Goal: Task Accomplishment & Management: Complete application form

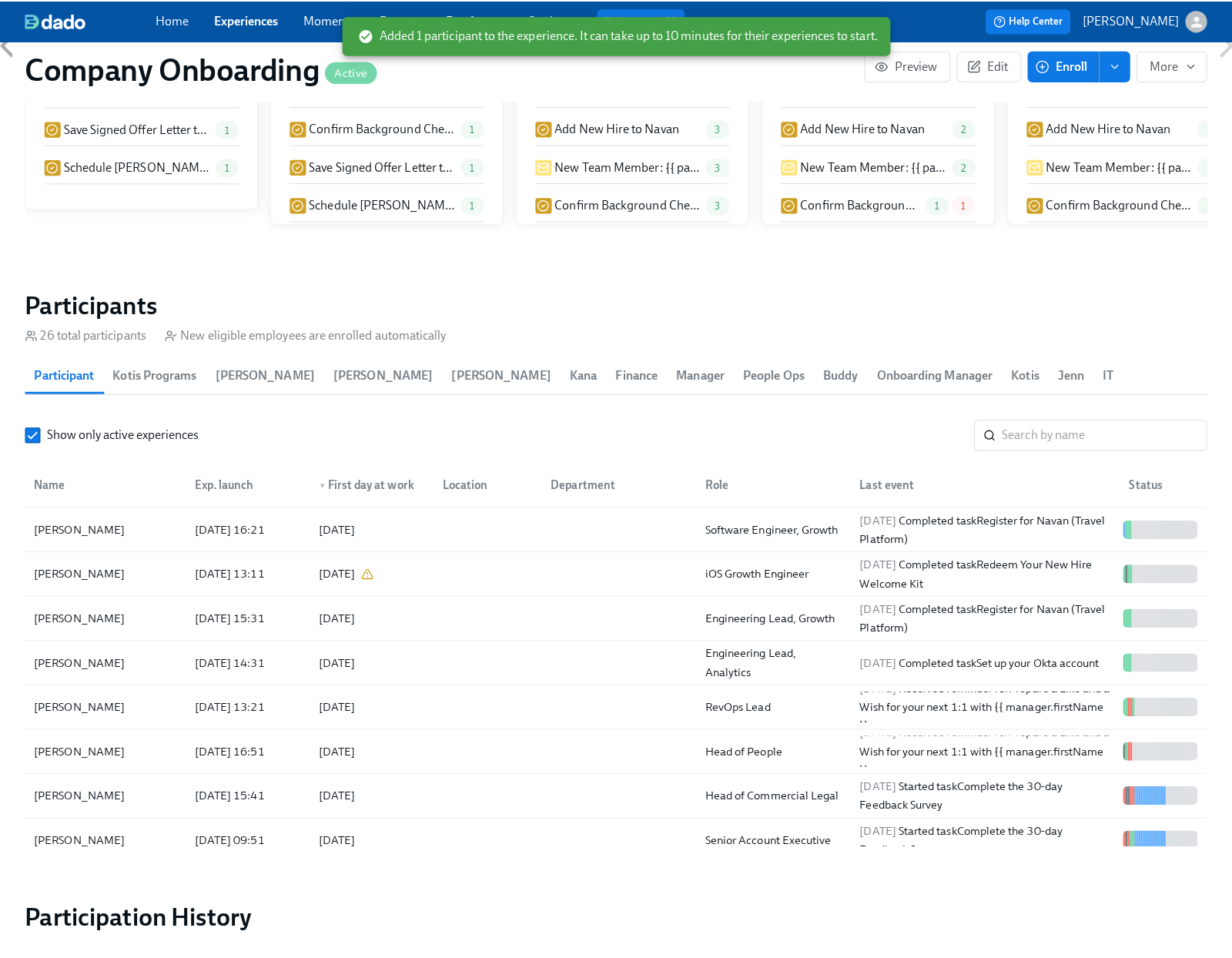
scroll to position [0, 36796]
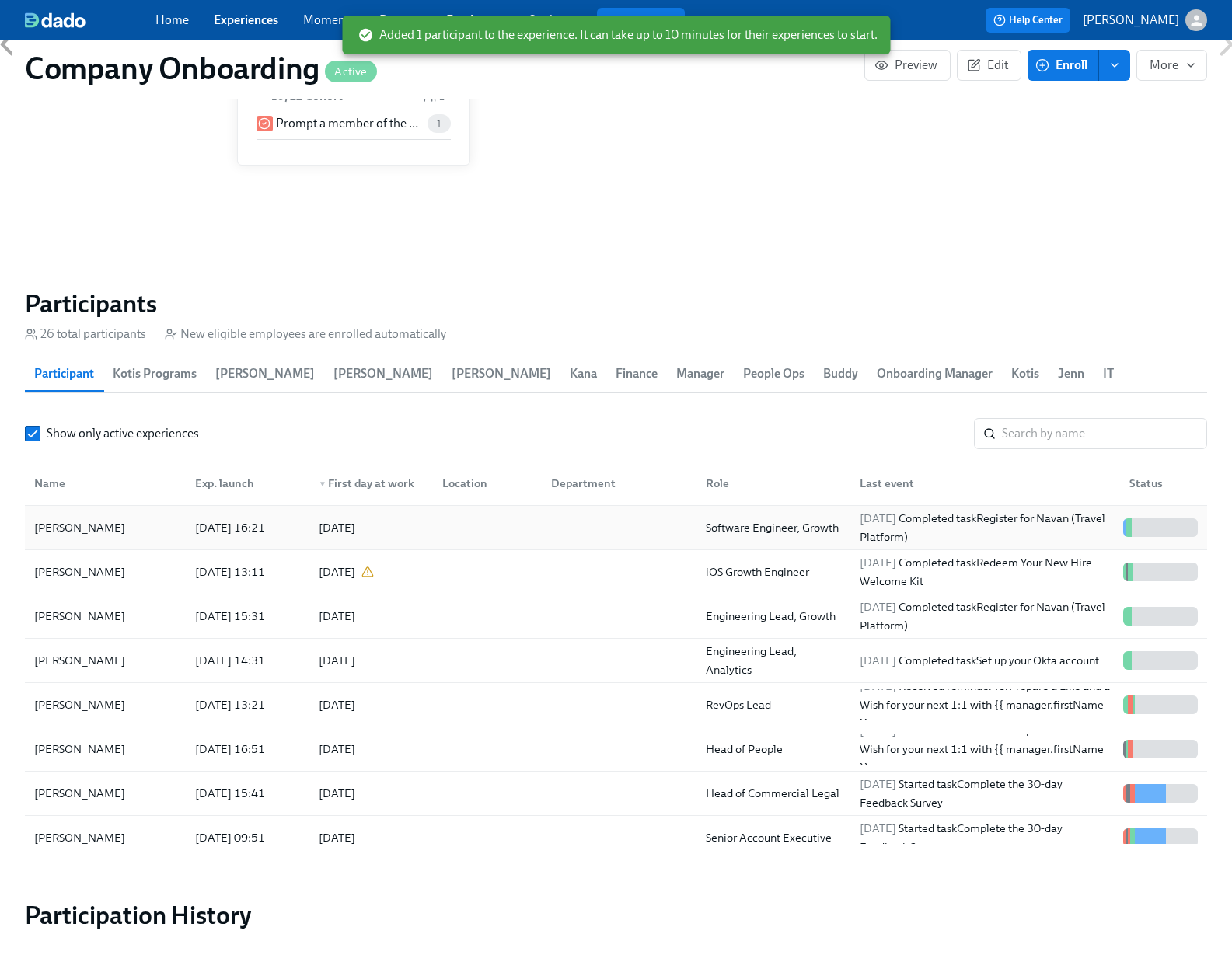
click at [629, 522] on div at bounding box center [615, 528] width 154 height 31
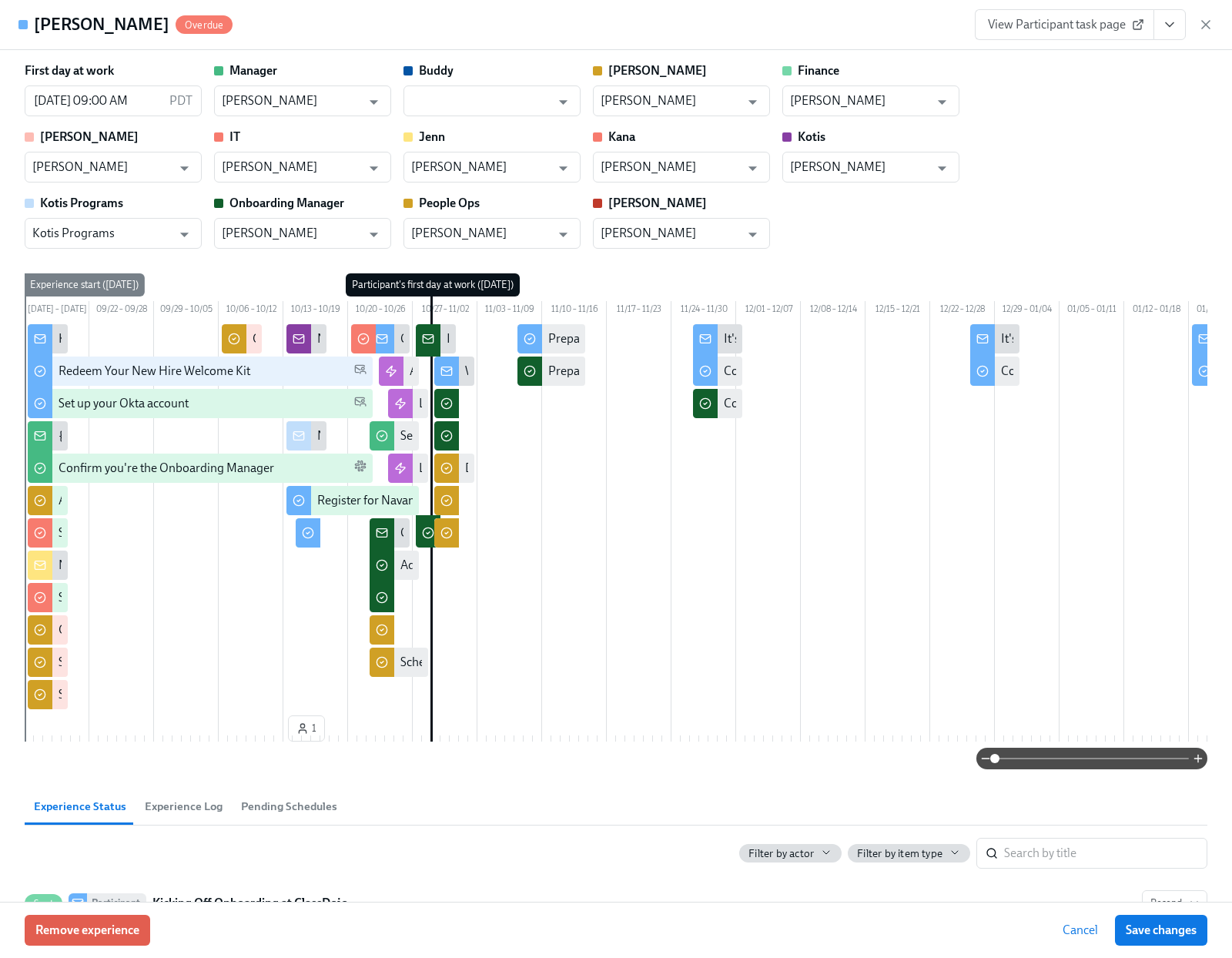
click at [1171, 31] on icon "View task page" at bounding box center [1169, 24] width 15 height 15
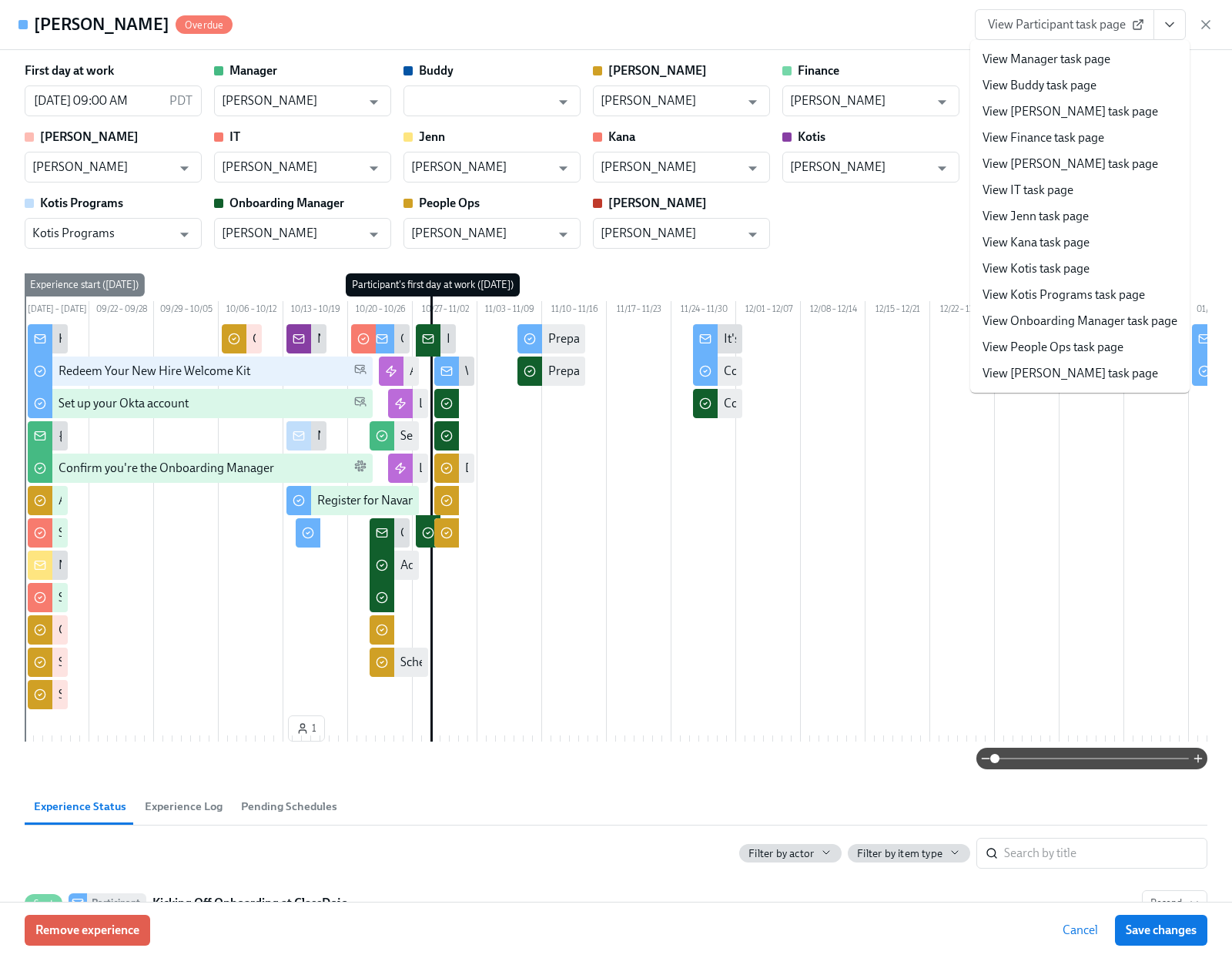
click at [1063, 345] on link "View People Ops task page" at bounding box center [1053, 347] width 141 height 17
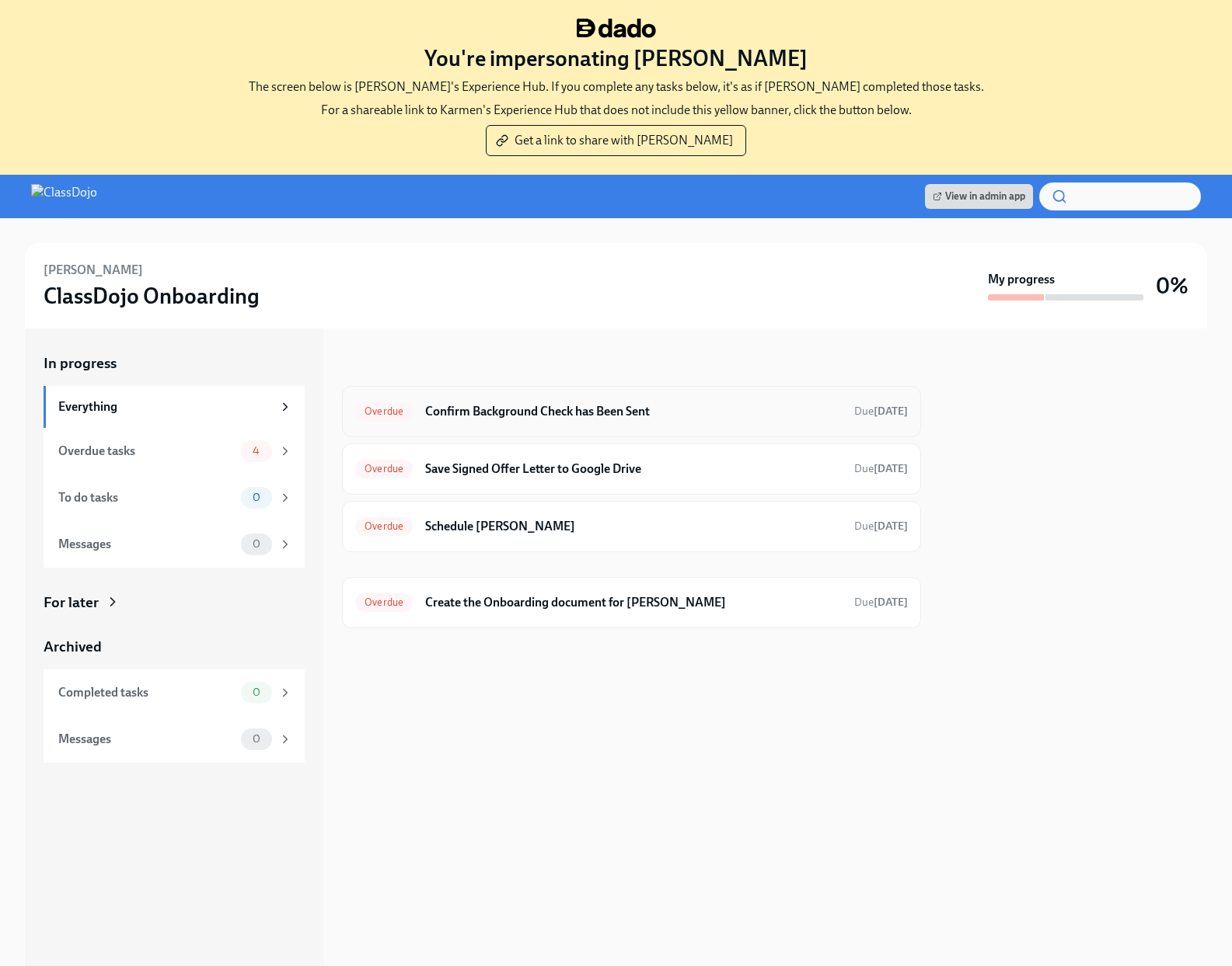
click at [565, 405] on h6 "Confirm Background Check has Been Sent" at bounding box center [633, 412] width 417 height 17
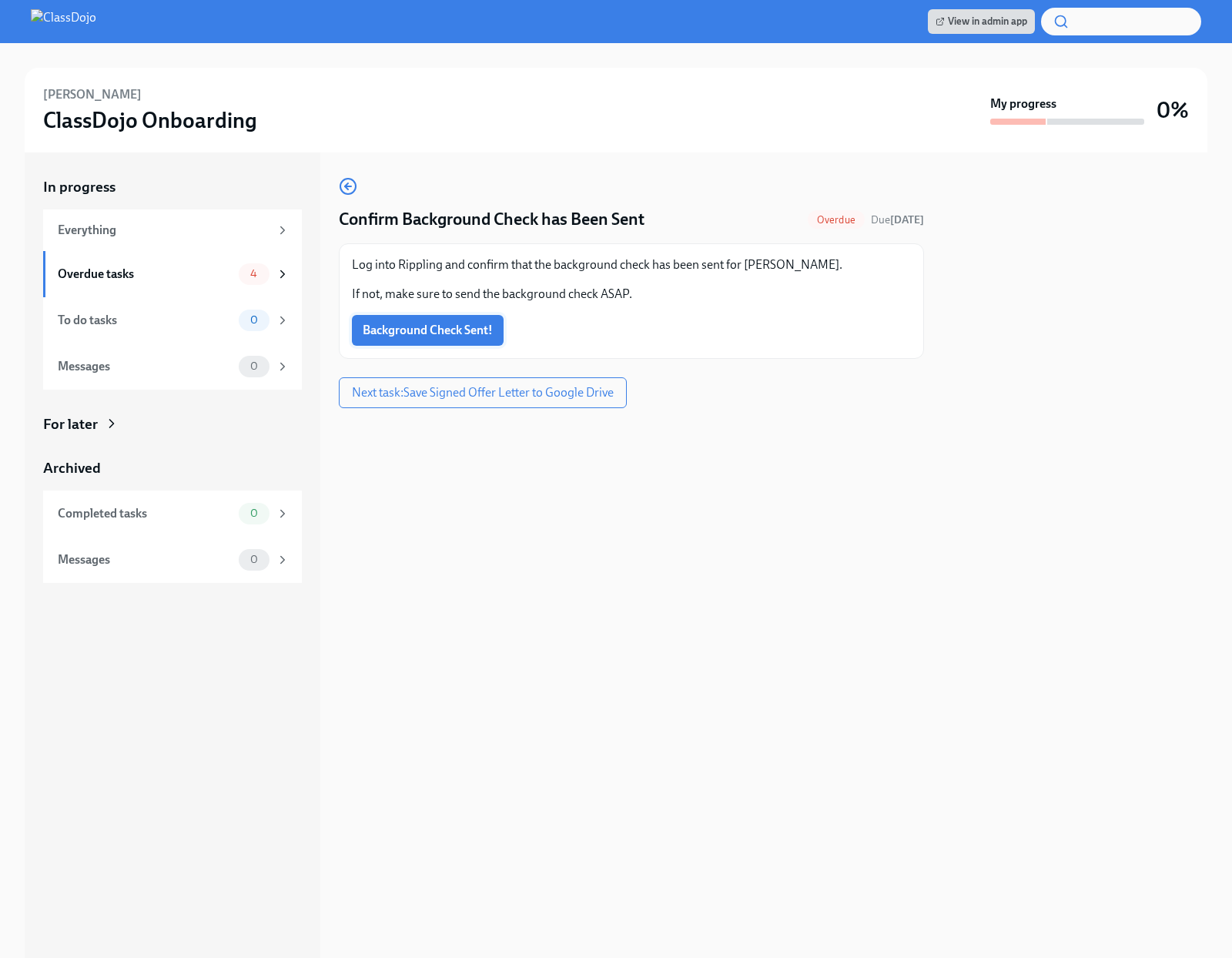
click at [465, 334] on span "Background Check Sent!" at bounding box center [427, 330] width 130 height 15
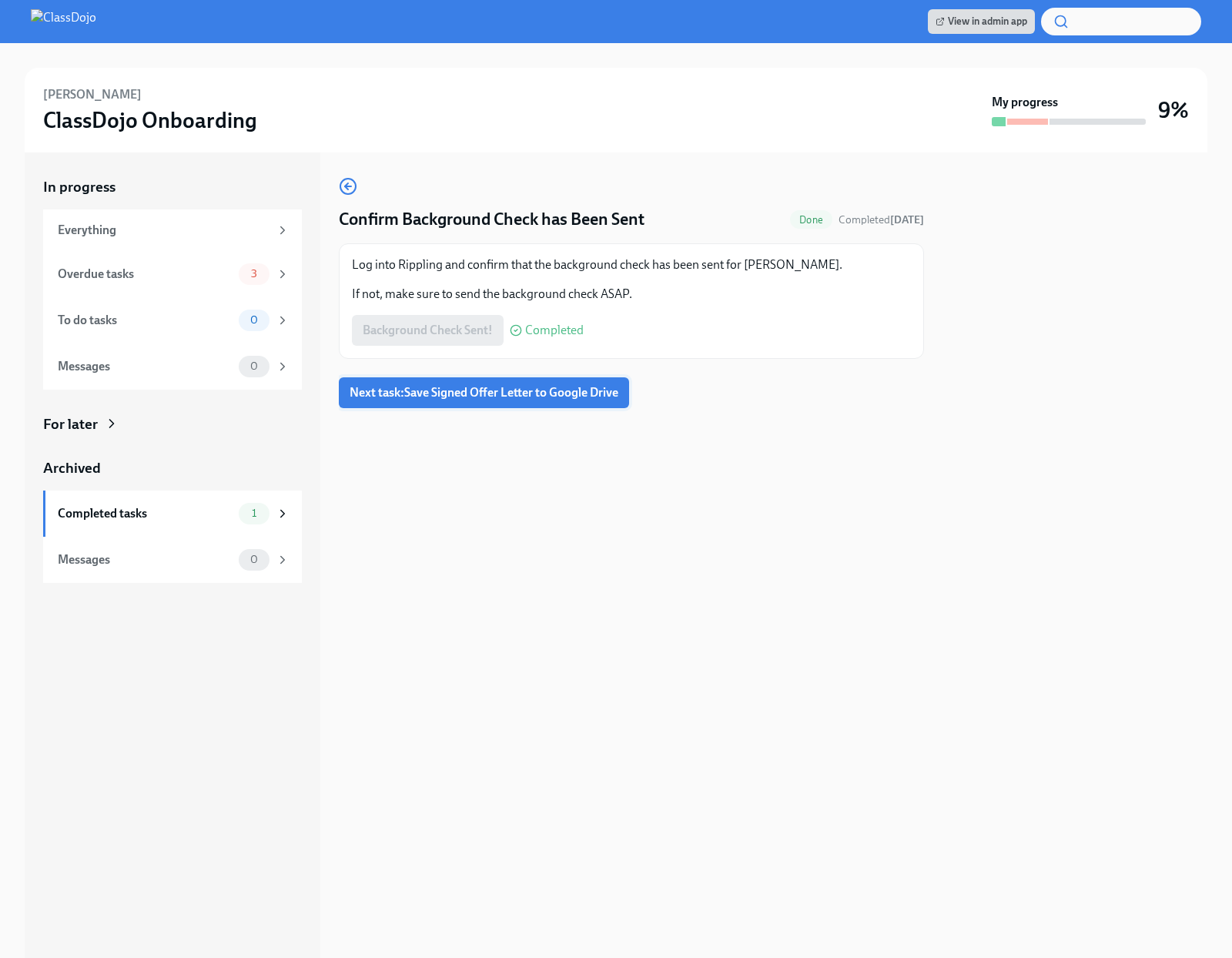
click at [501, 393] on span "Next task : Save Signed Offer Letter to Google Drive" at bounding box center [484, 393] width 269 height 15
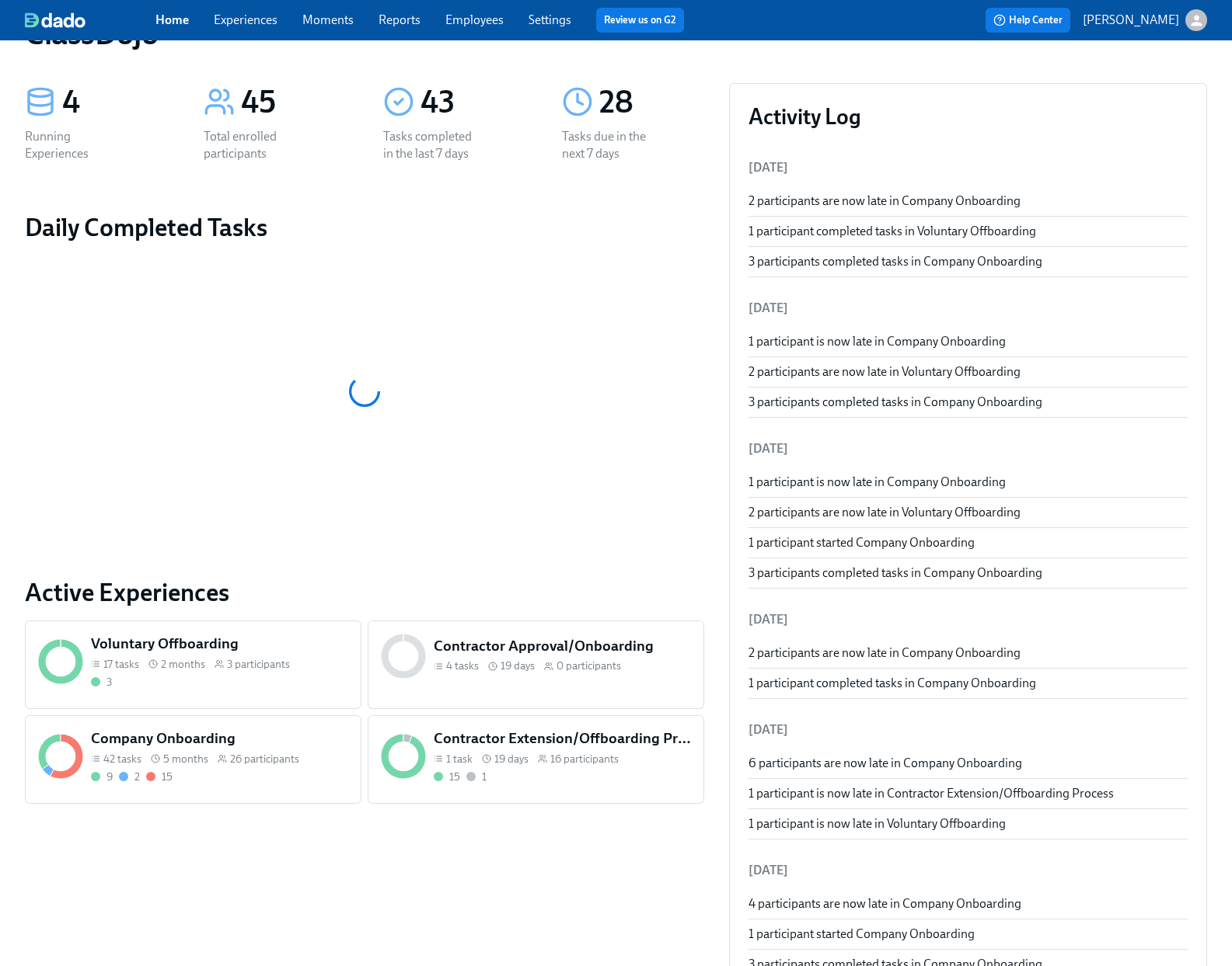
scroll to position [87, 0]
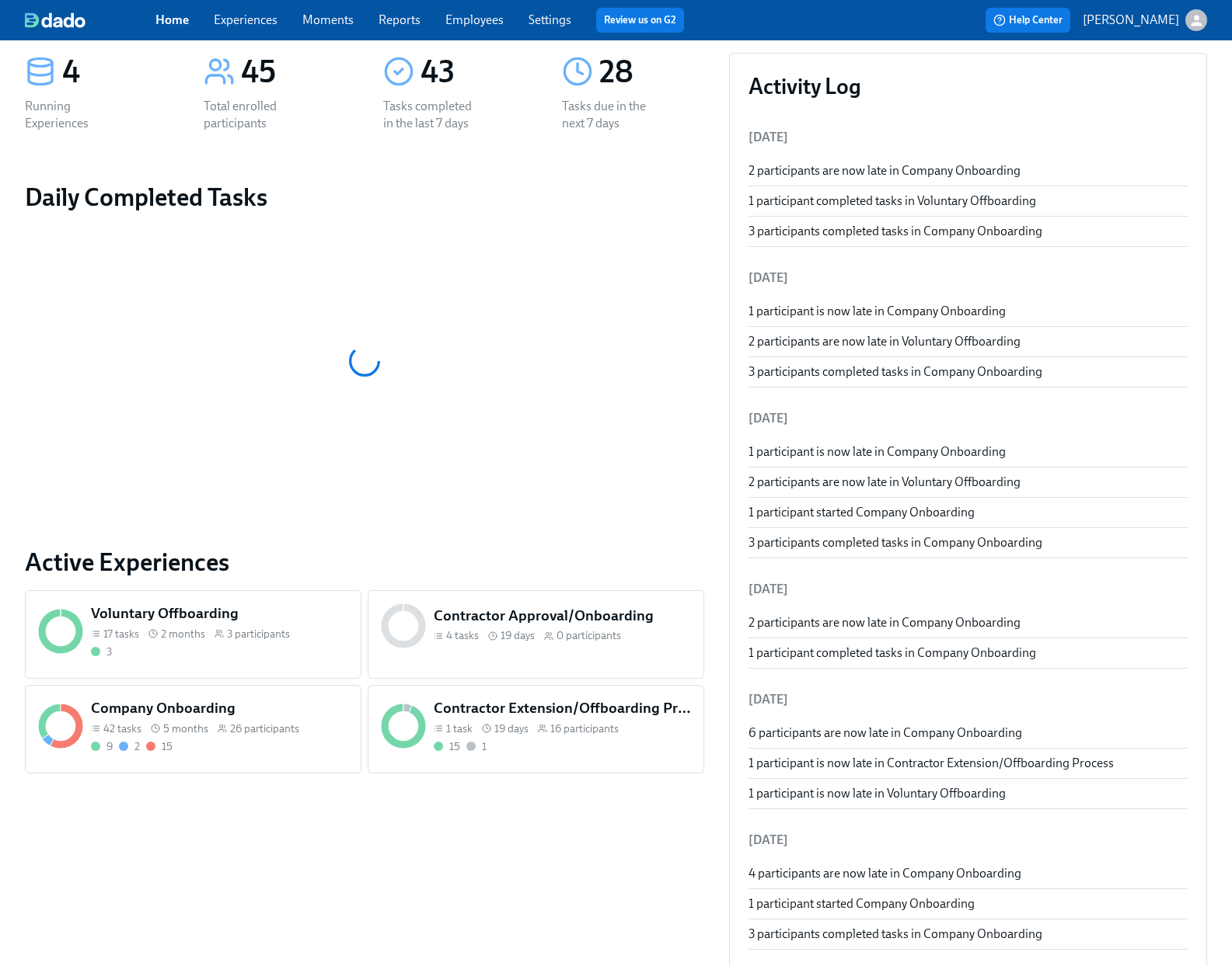
click at [302, 658] on div "3" at bounding box center [219, 652] width 257 height 15
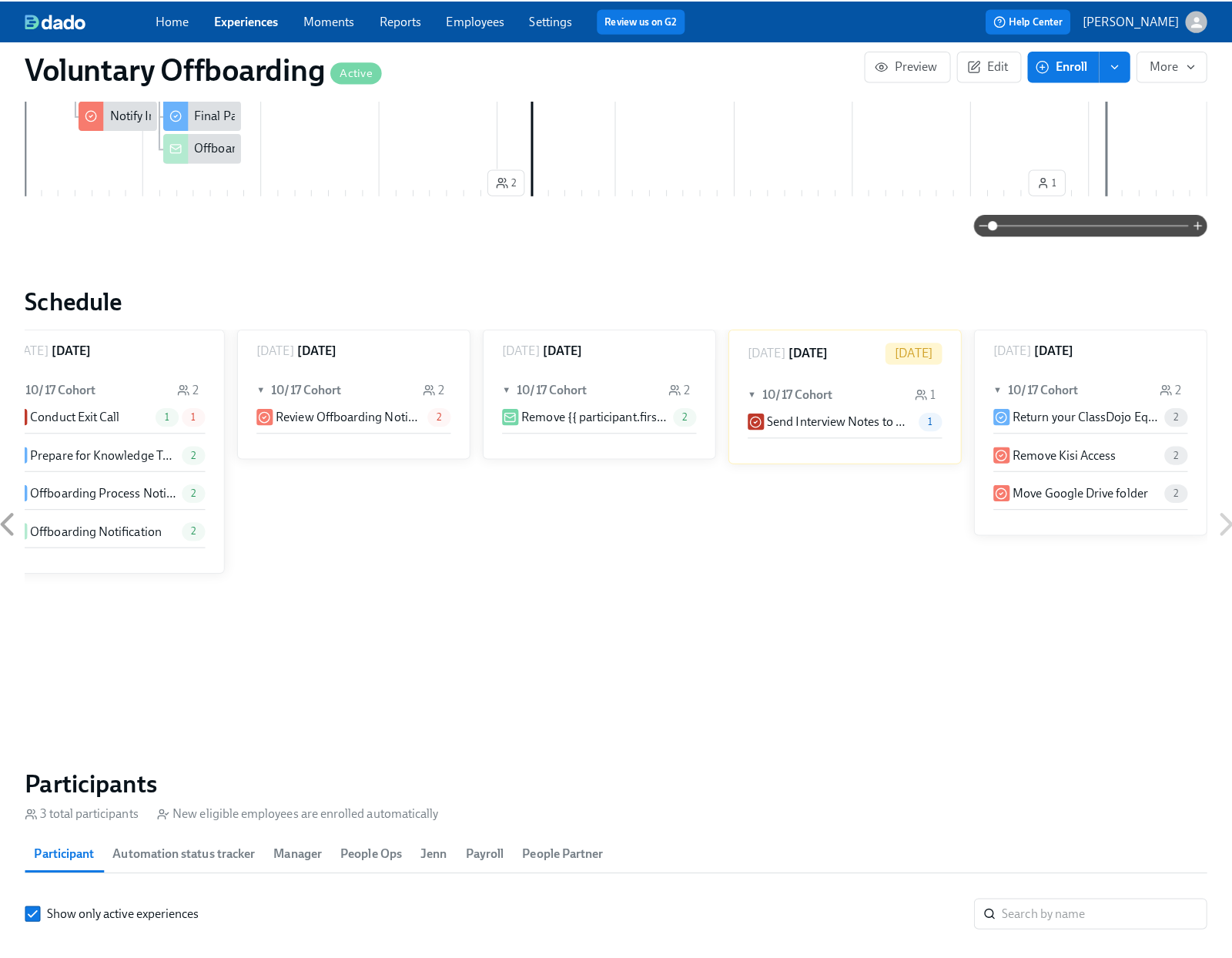
scroll to position [1139, 0]
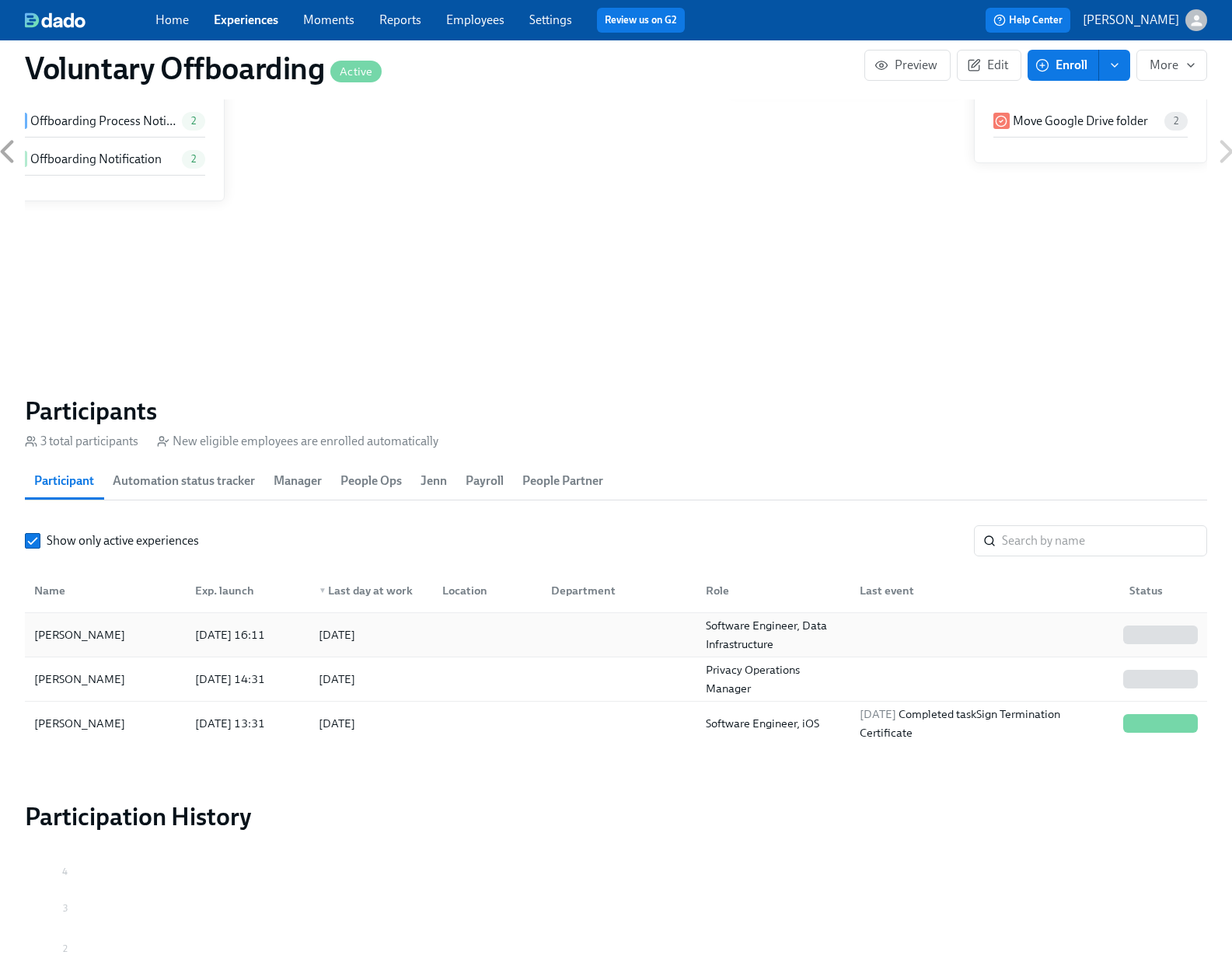
click at [480, 630] on div at bounding box center [484, 635] width 108 height 31
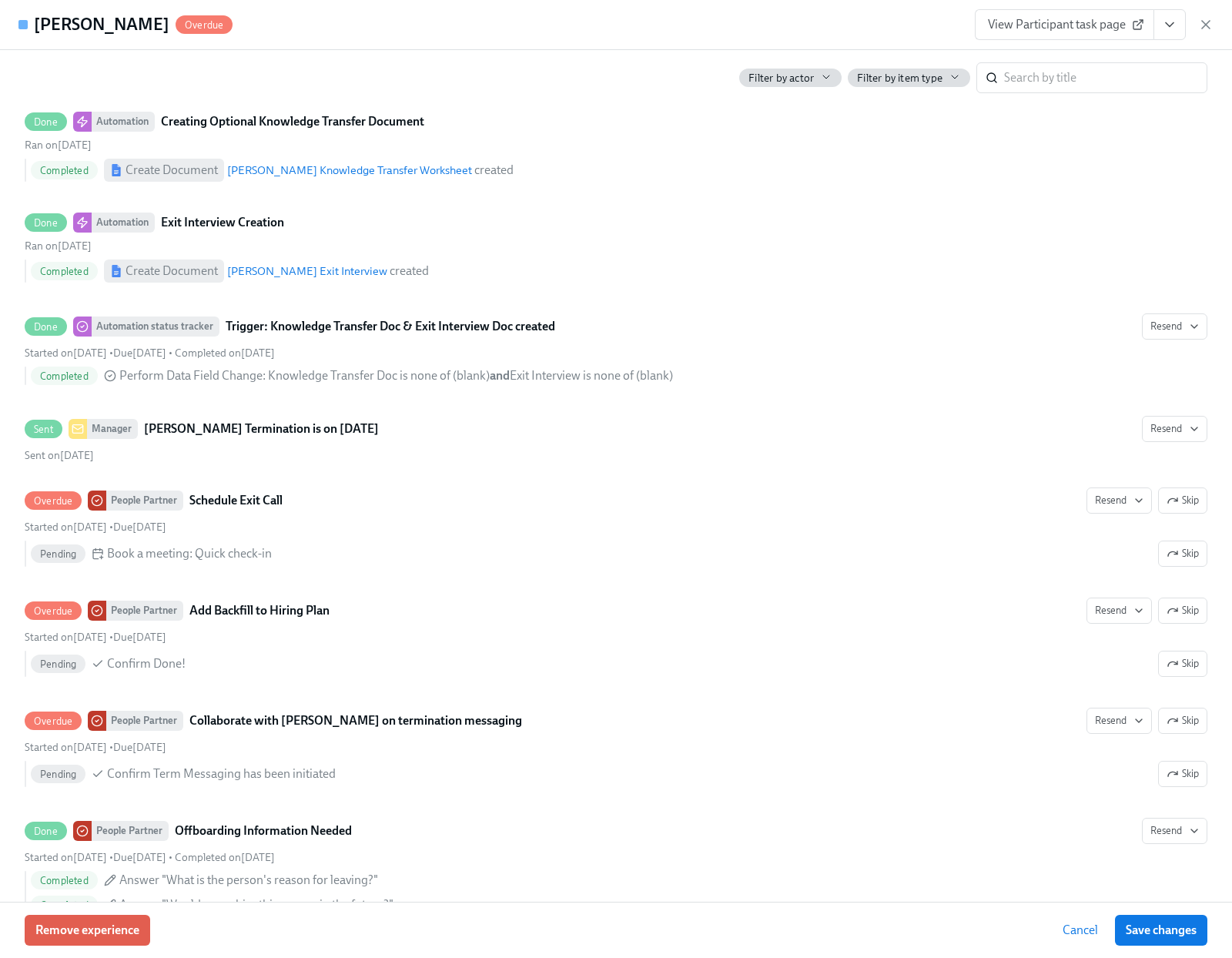
scroll to position [173, 0]
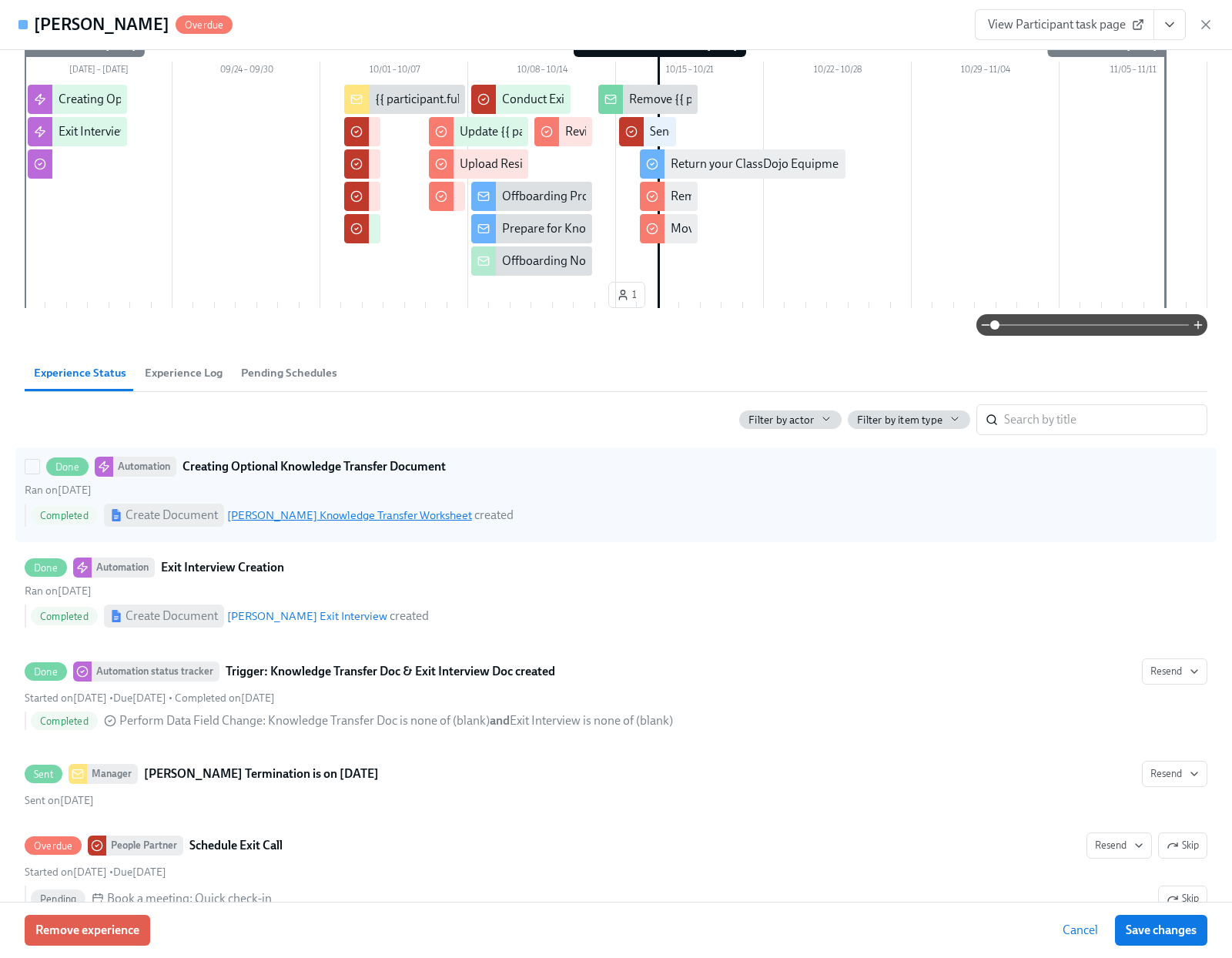
click at [376, 513] on link "Stephen Young's Knowledge Transfer Worksheet" at bounding box center [350, 515] width 244 height 14
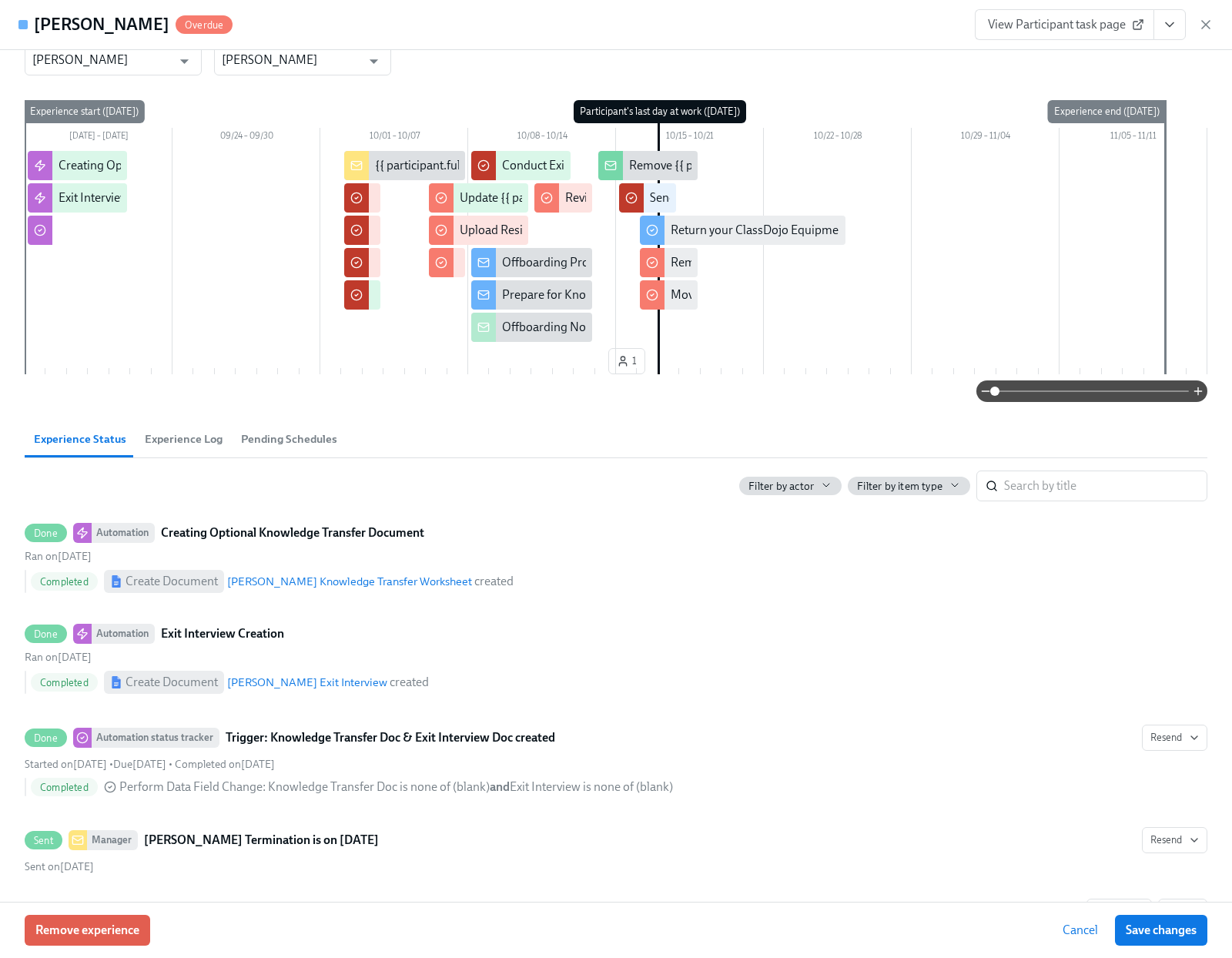
scroll to position [0, 0]
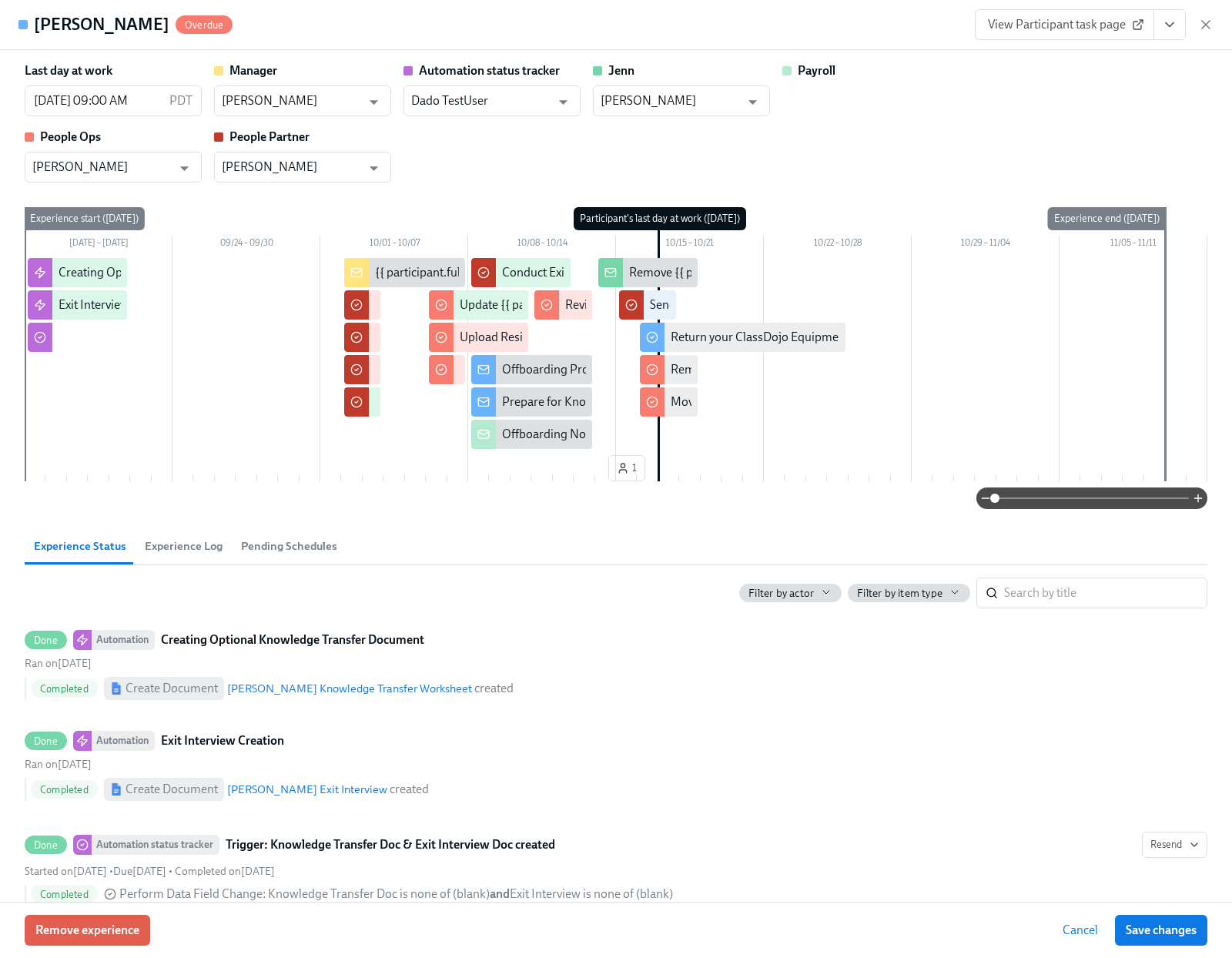
click at [1162, 32] on icon "View task page" at bounding box center [1169, 24] width 15 height 15
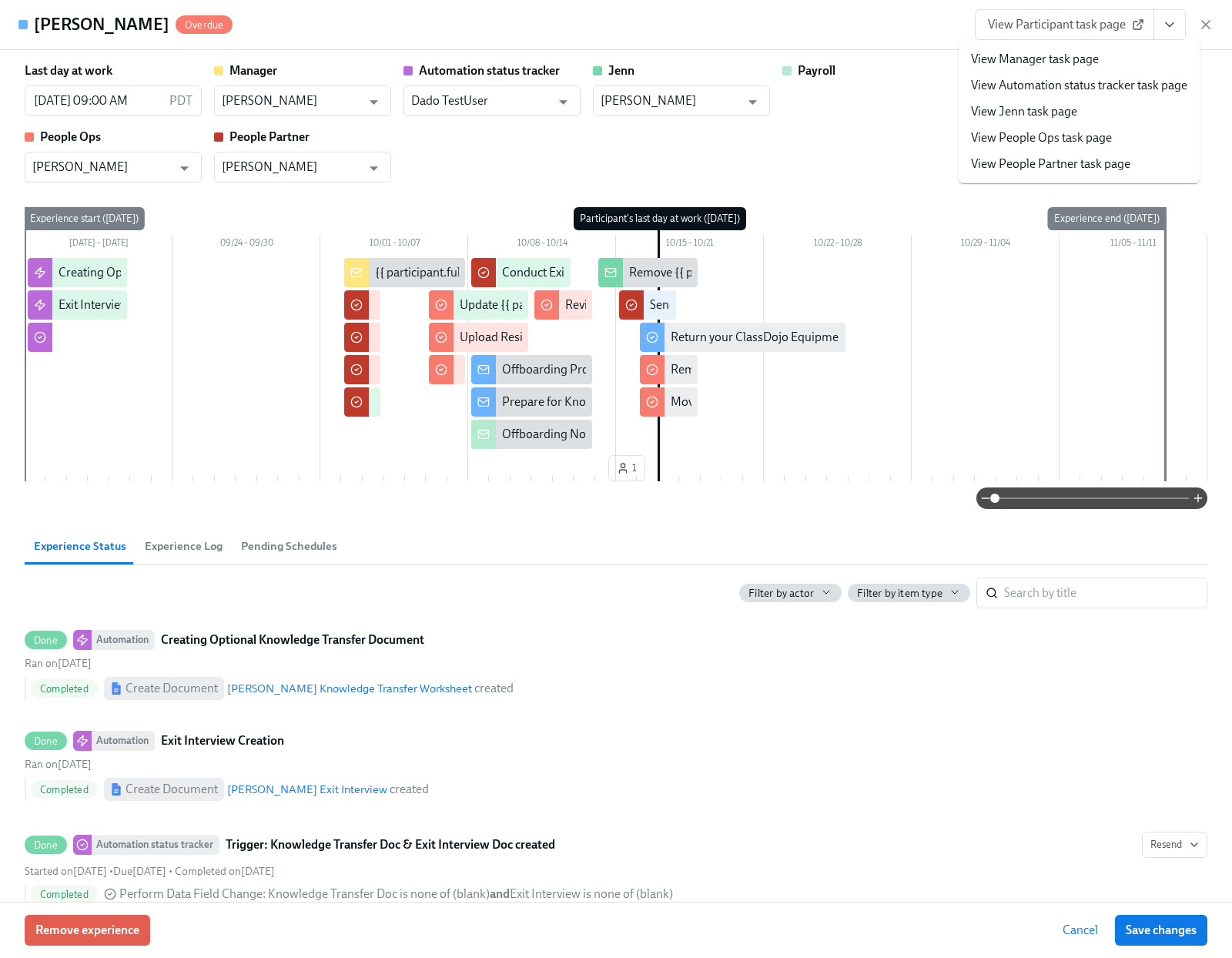
click at [1051, 174] on li "View People Partner task page" at bounding box center [1079, 164] width 241 height 26
click at [1052, 168] on link "View People Partner task page" at bounding box center [1050, 164] width 159 height 17
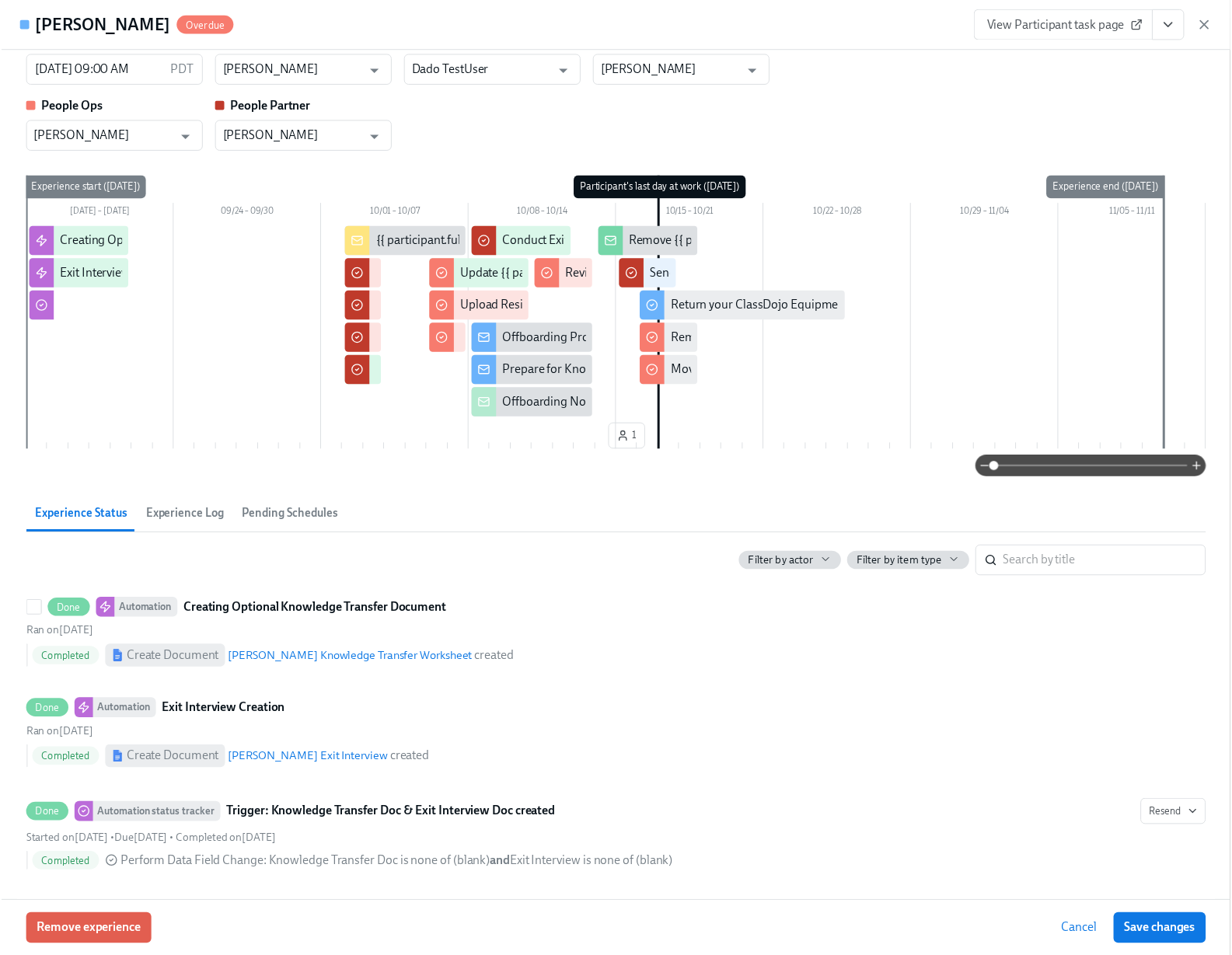
scroll to position [293, 0]
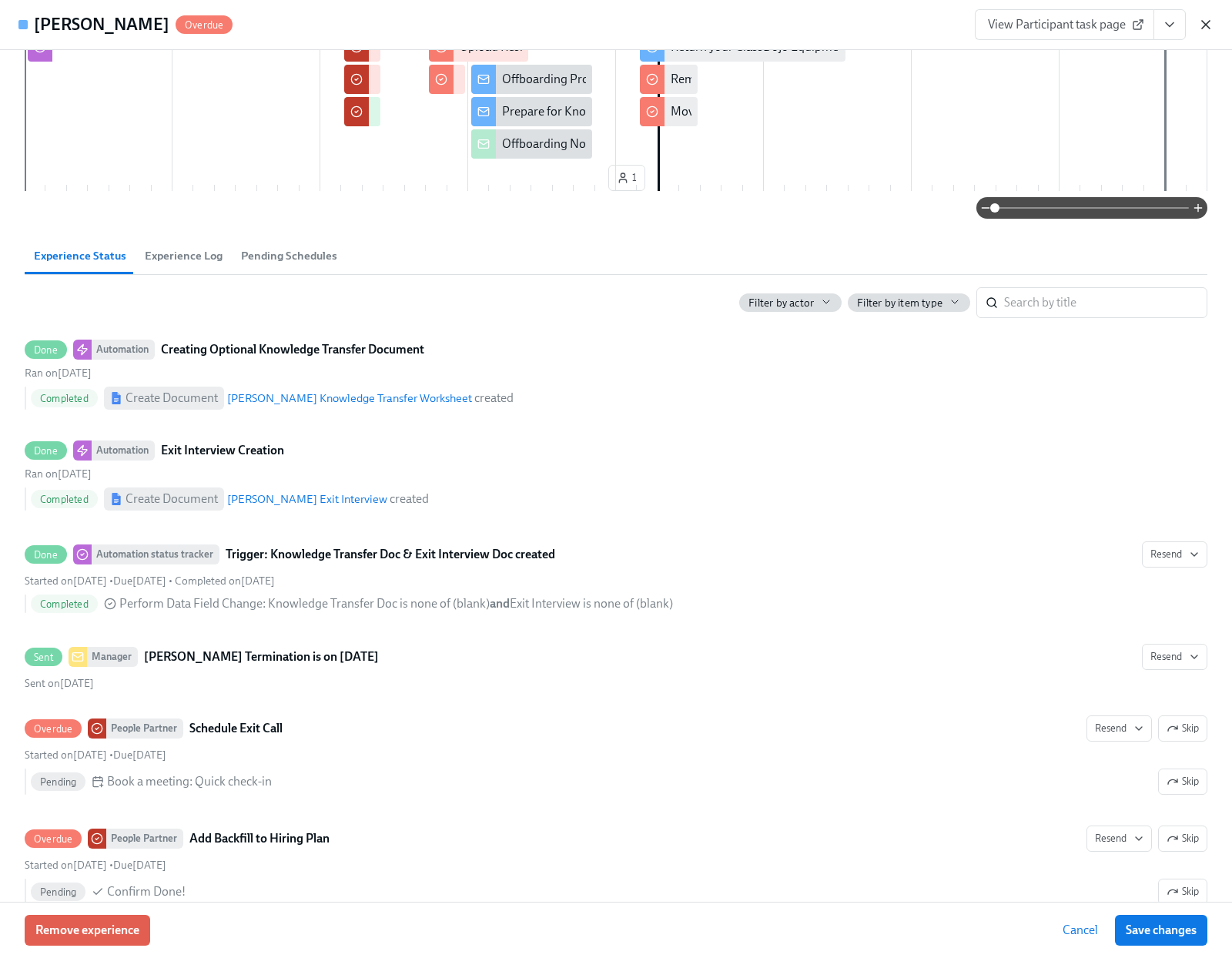
click at [1200, 27] on icon "button" at bounding box center [1205, 24] width 15 height 15
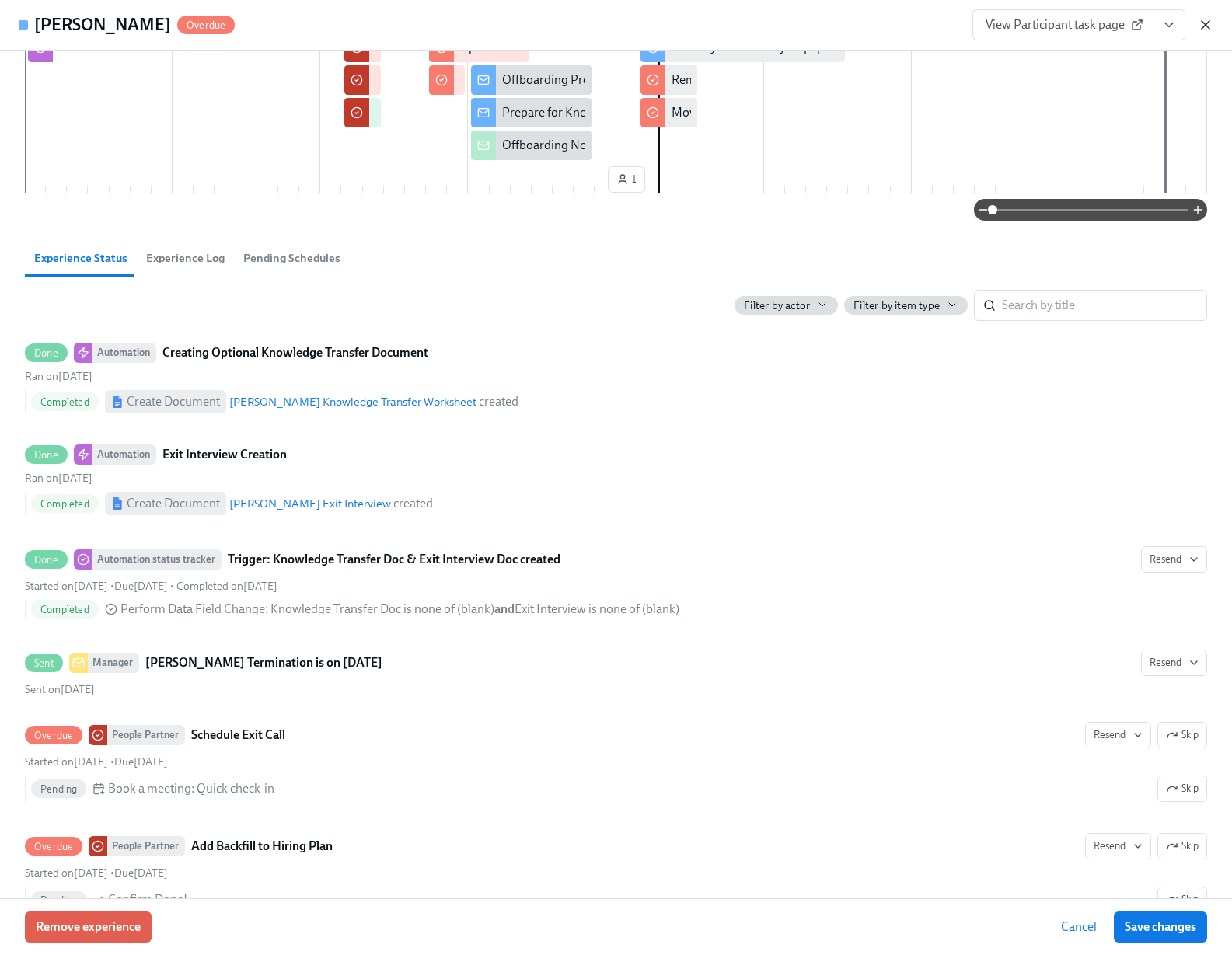
scroll to position [0, 2256]
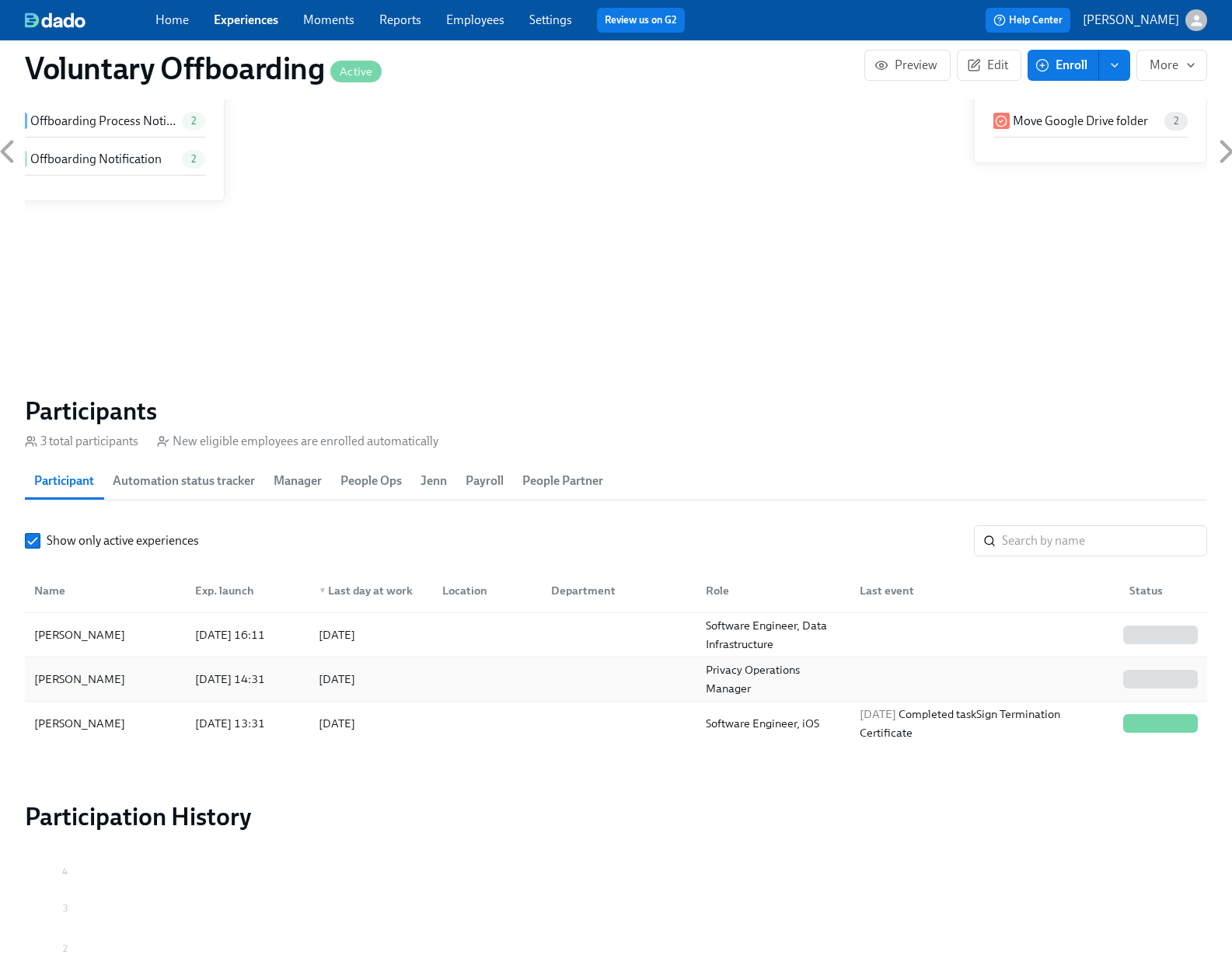
click at [542, 689] on div at bounding box center [615, 679] width 154 height 31
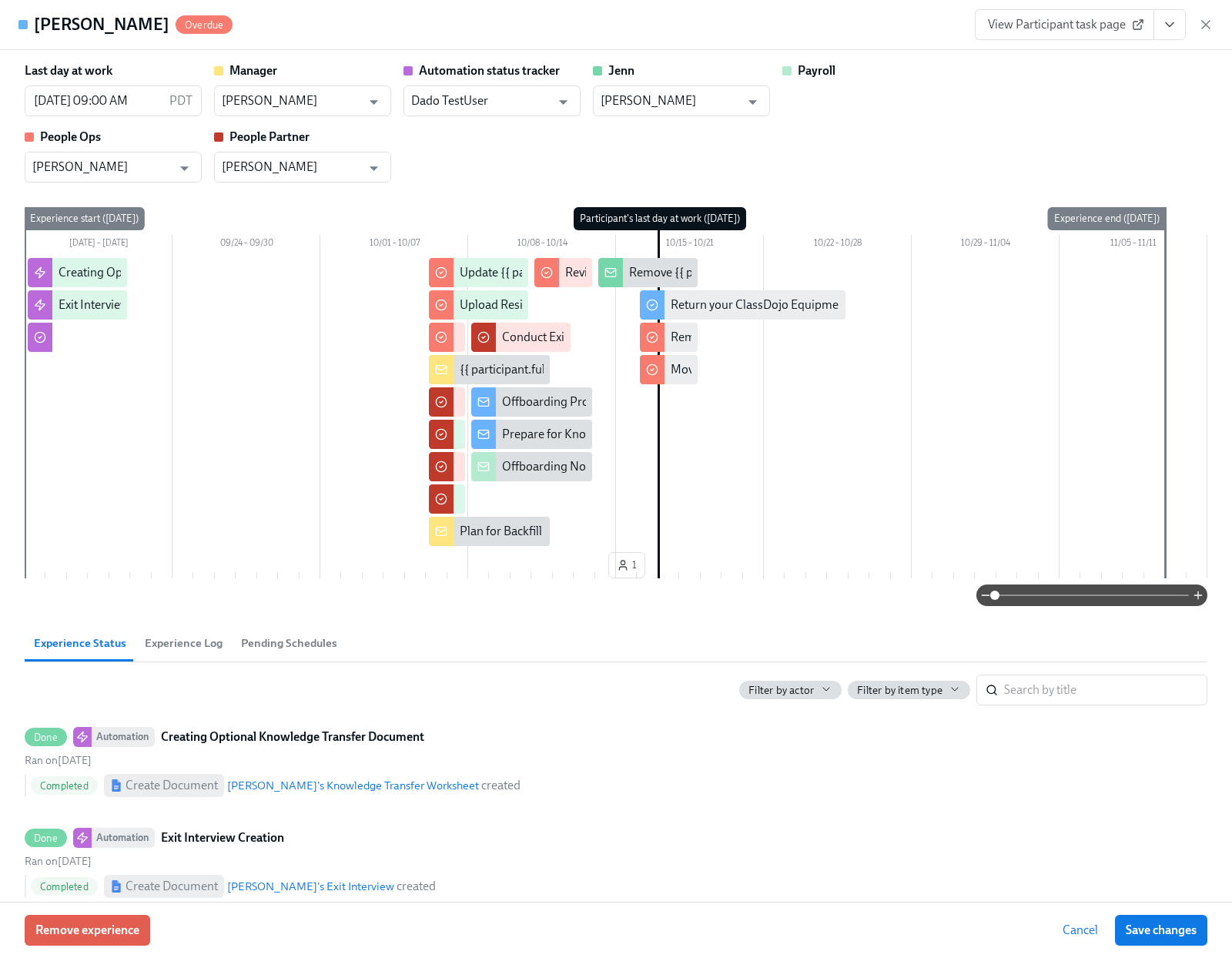
click at [1166, 30] on icon "View task page" at bounding box center [1169, 24] width 15 height 15
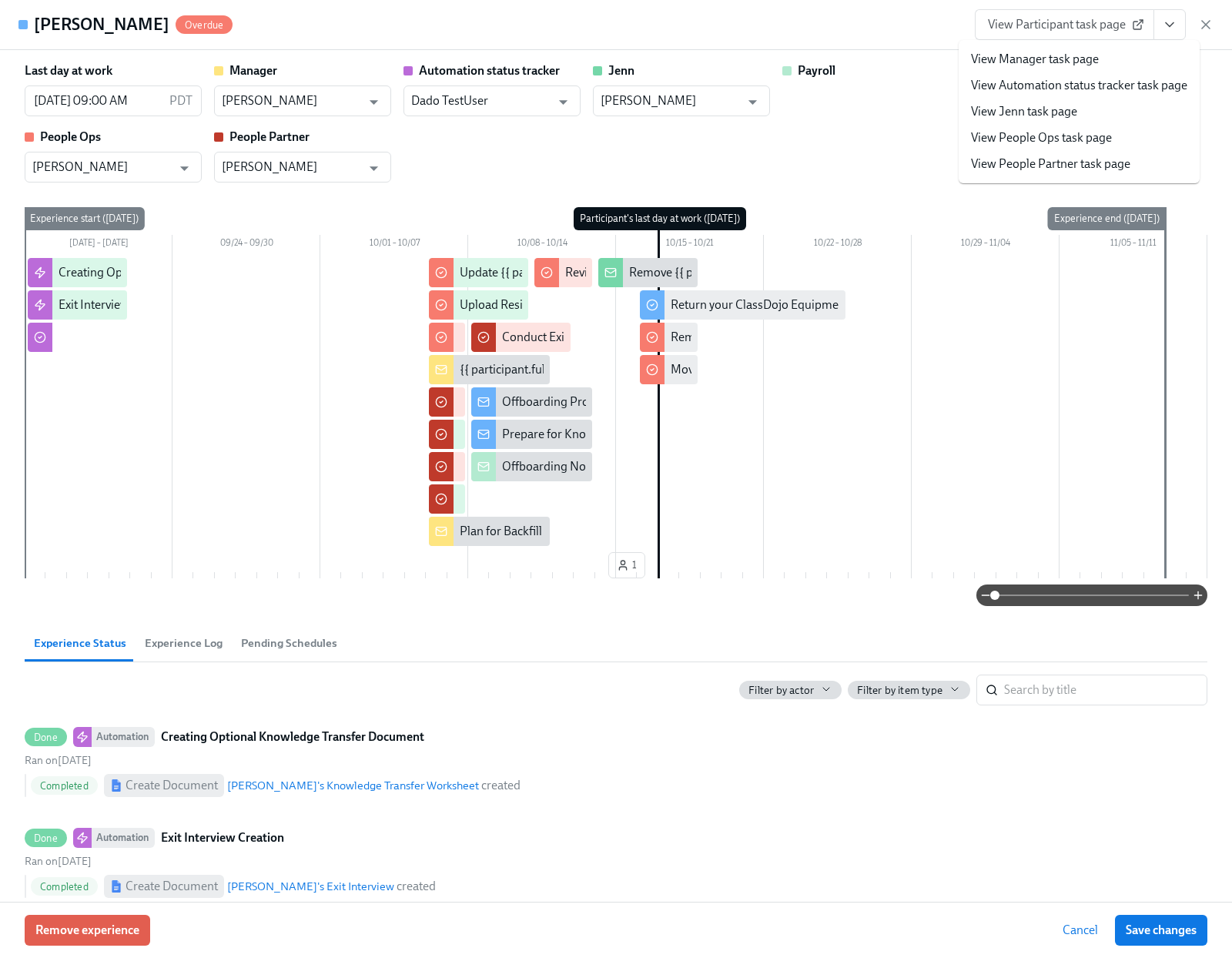
click at [1115, 160] on link "View People Partner task page" at bounding box center [1050, 164] width 159 height 17
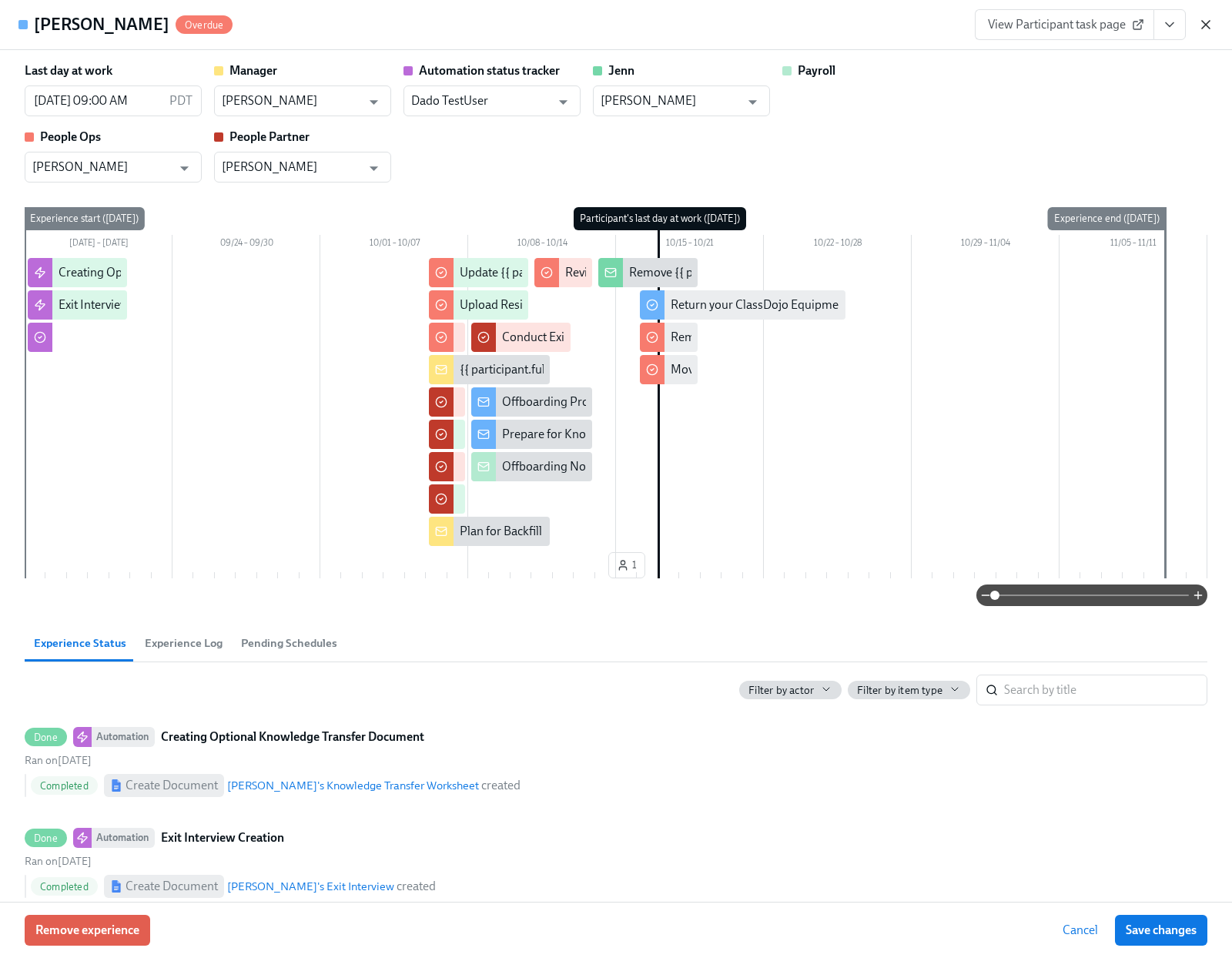
click at [1209, 23] on icon "button" at bounding box center [1205, 24] width 15 height 15
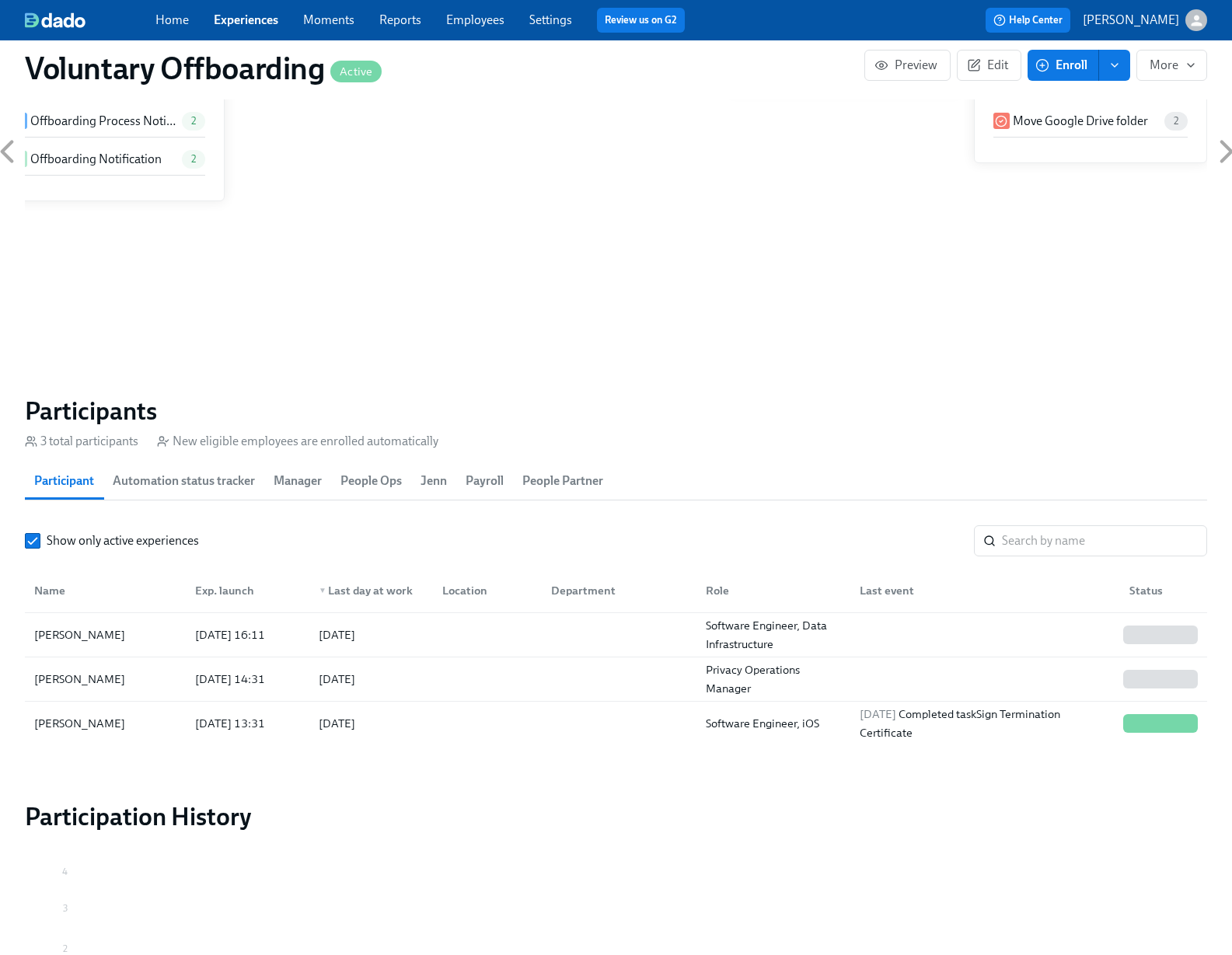
click at [463, 25] on link "Employees" at bounding box center [475, 20] width 58 height 15
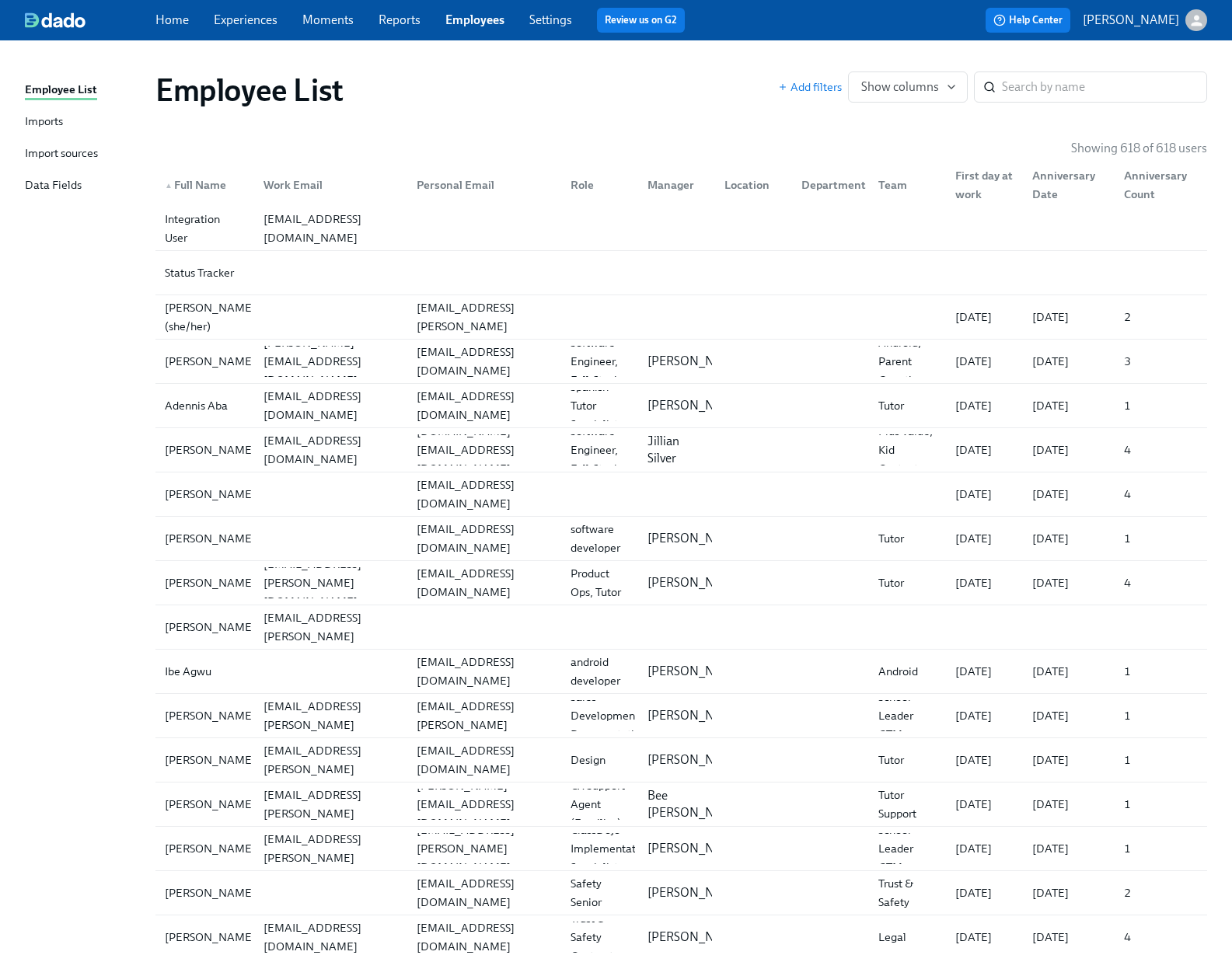
click at [63, 125] on div "Imports" at bounding box center [43, 123] width 38 height 20
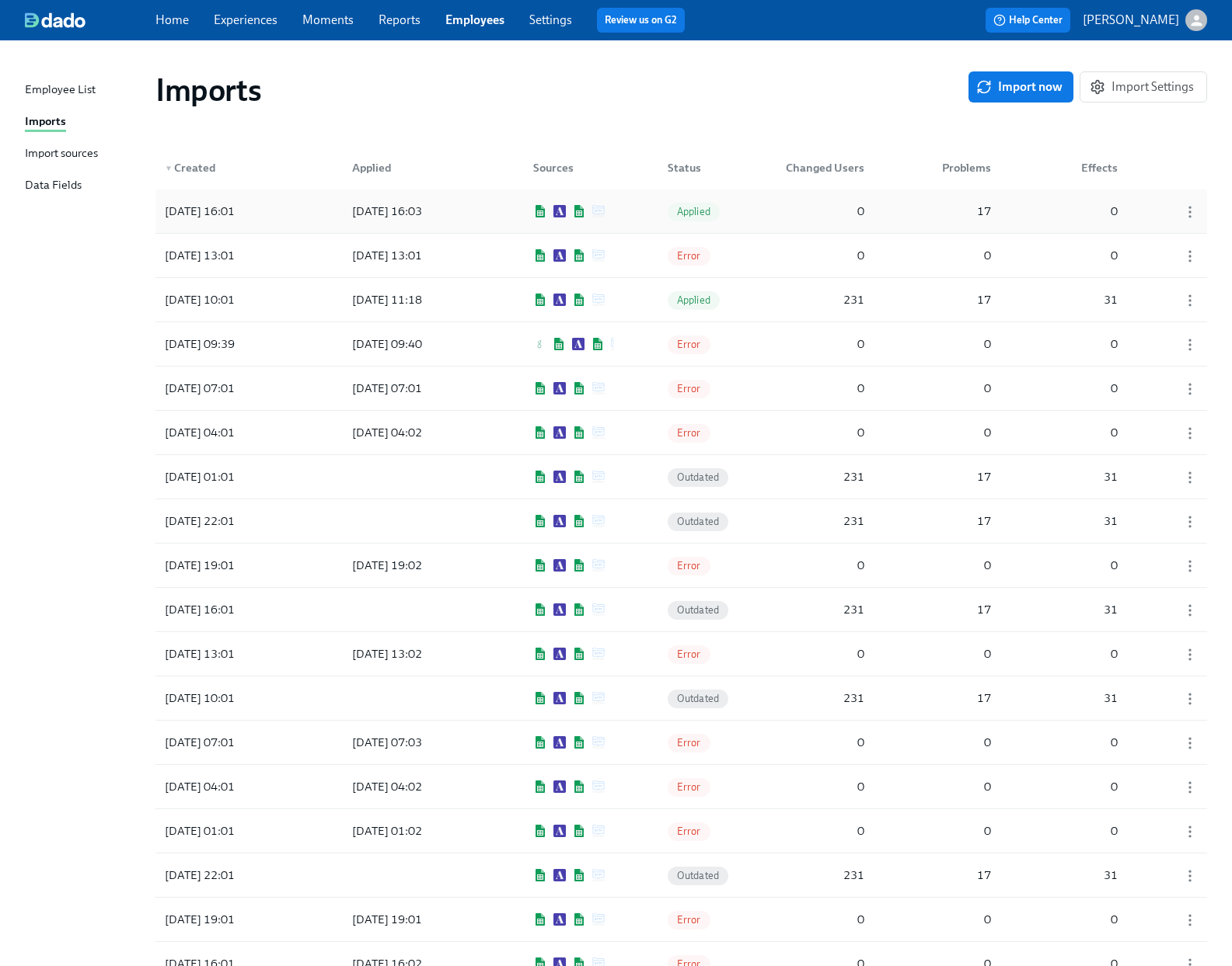
click at [791, 211] on div "0" at bounding box center [821, 211] width 97 height 31
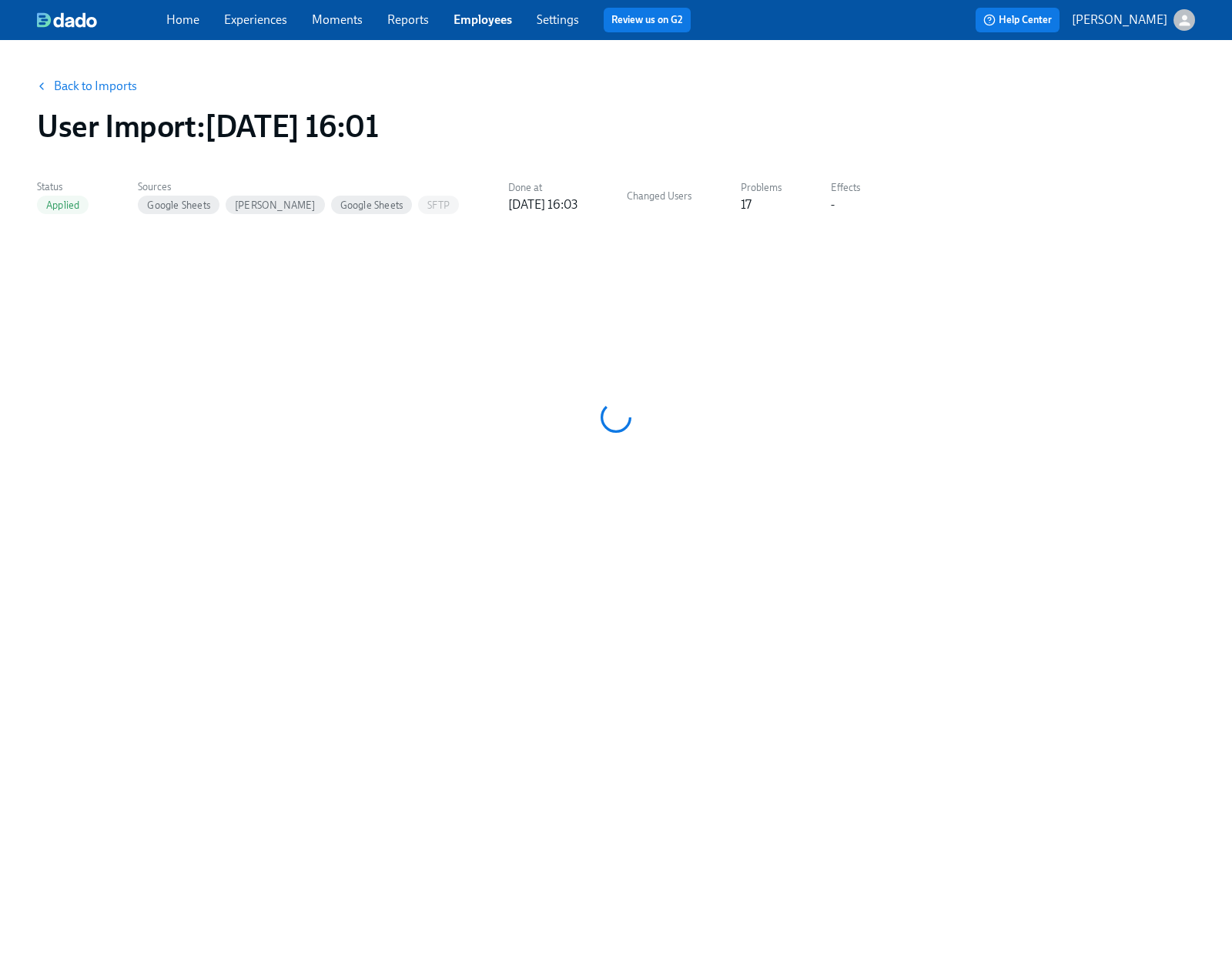
click at [254, 22] on link "Experiences" at bounding box center [256, 19] width 63 height 15
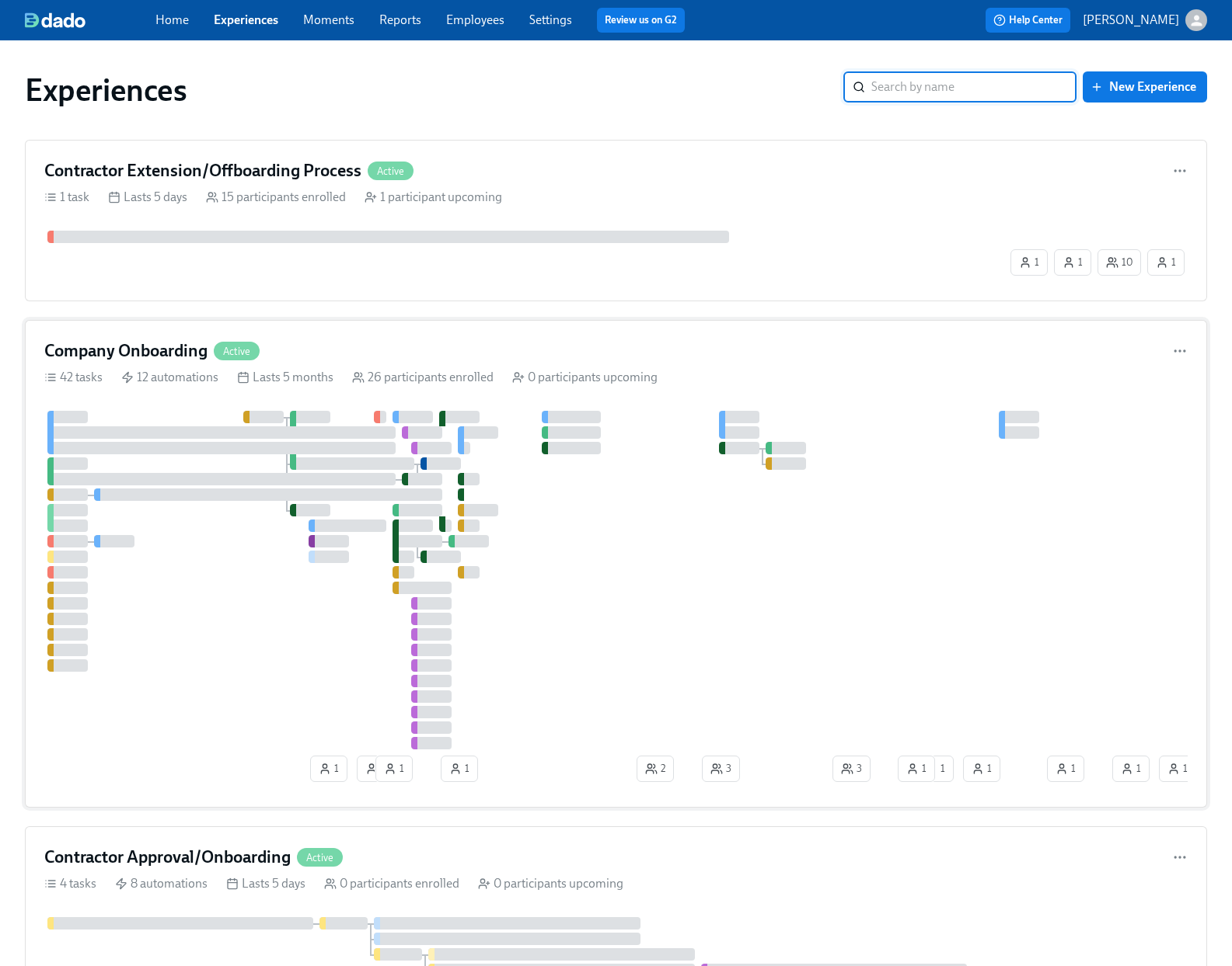
click at [710, 348] on div "Company Onboarding Active" at bounding box center [615, 351] width 1143 height 24
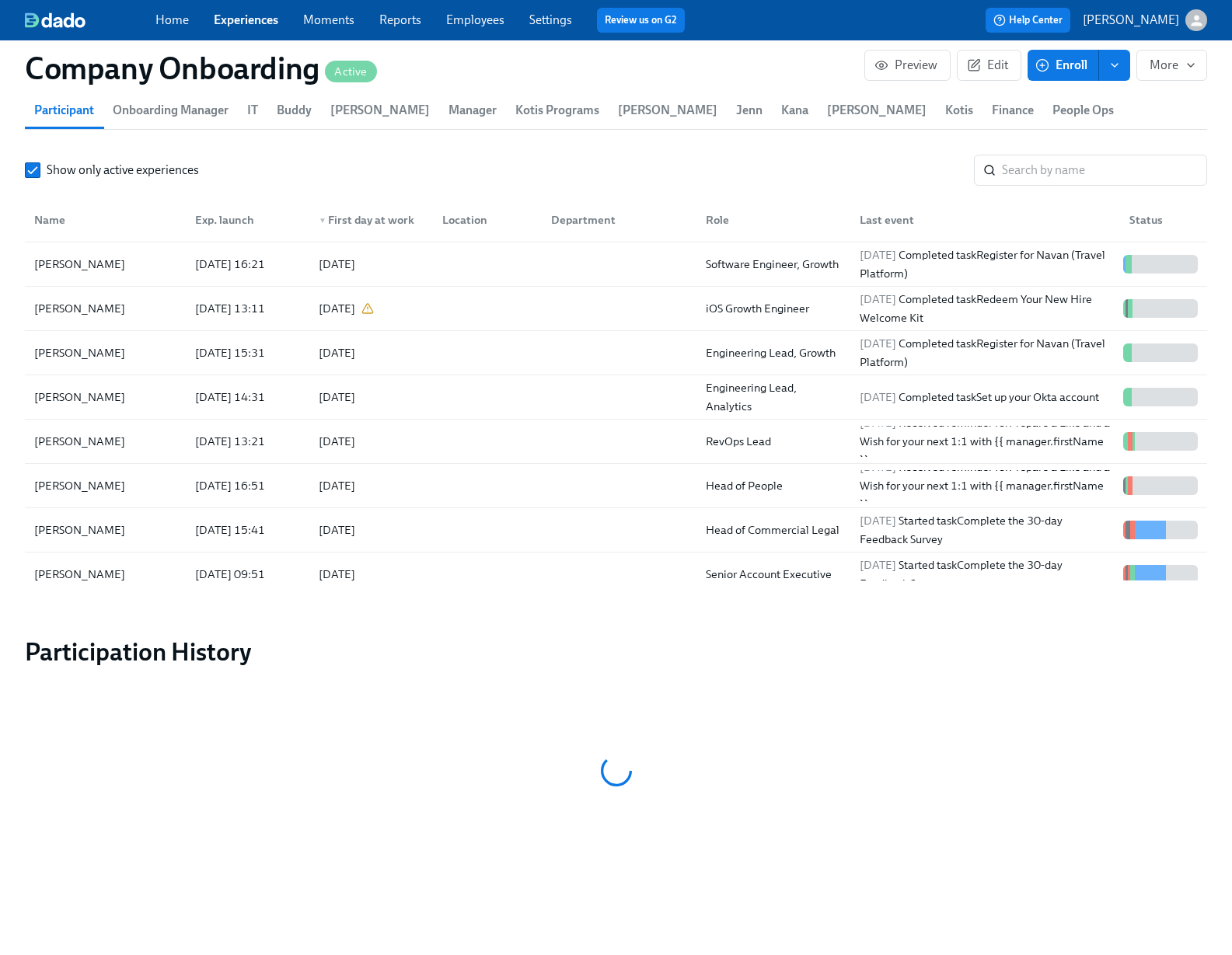
scroll to position [0, 25532]
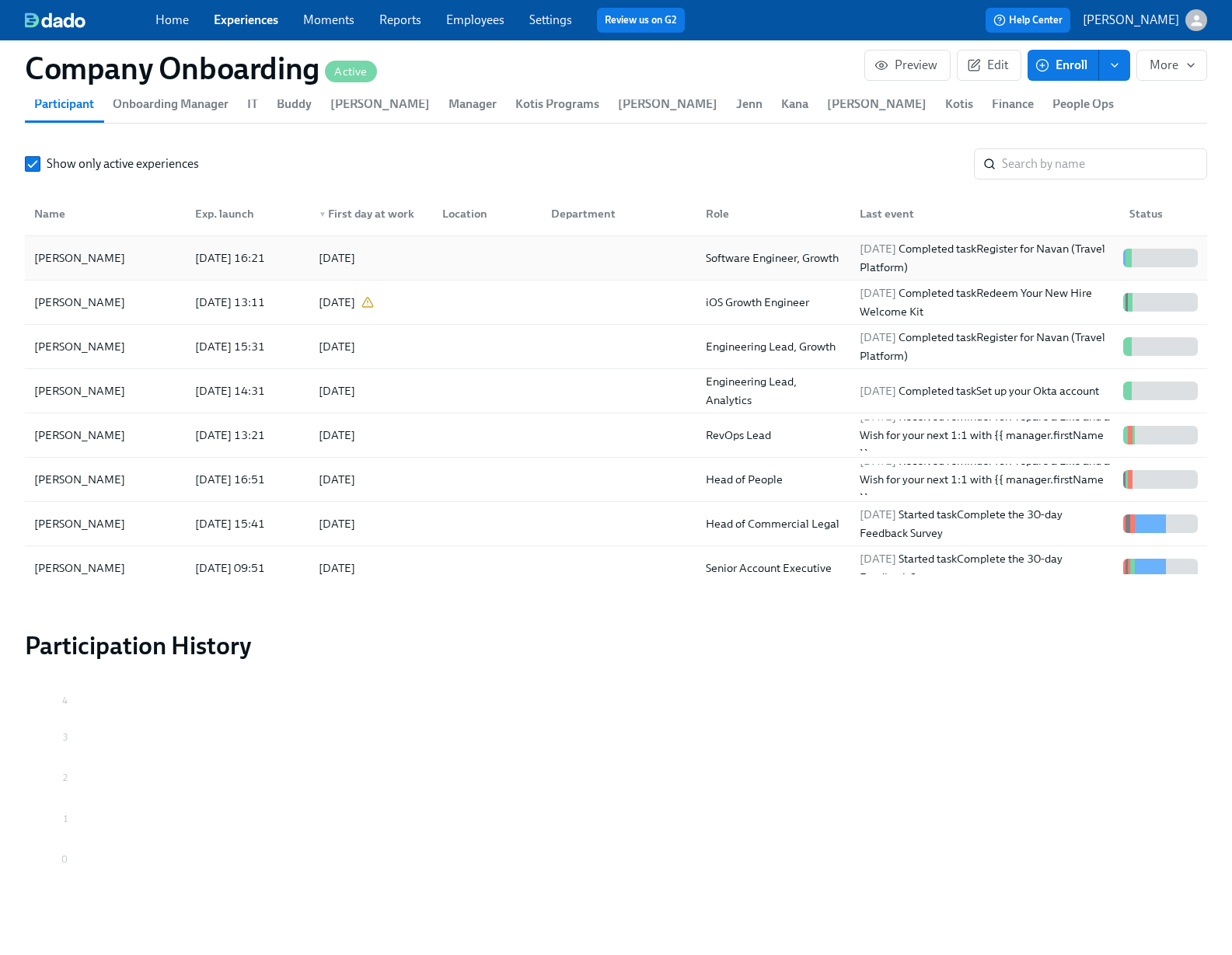
click at [183, 266] on div "[PERSON_NAME]" at bounding box center [105, 258] width 154 height 31
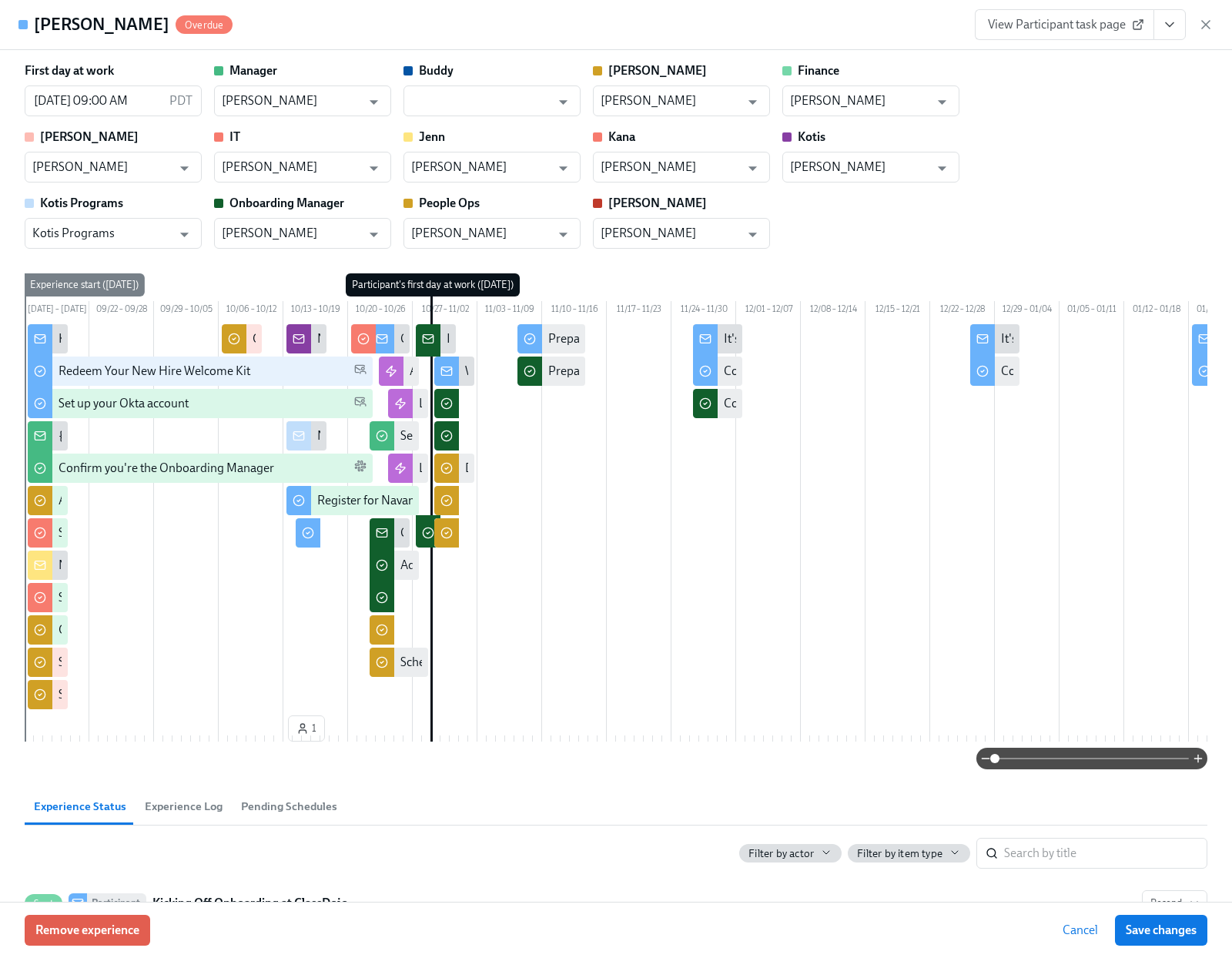
click at [1049, 29] on span "View Participant task page" at bounding box center [1064, 24] width 153 height 15
click at [1203, 15] on div "View Participant task page" at bounding box center [1094, 24] width 239 height 31
drag, startPoint x: 1205, startPoint y: 23, endPoint x: 533, endPoint y: 124, distance: 679.5
click at [1205, 23] on icon "button" at bounding box center [1206, 25] width 8 height 8
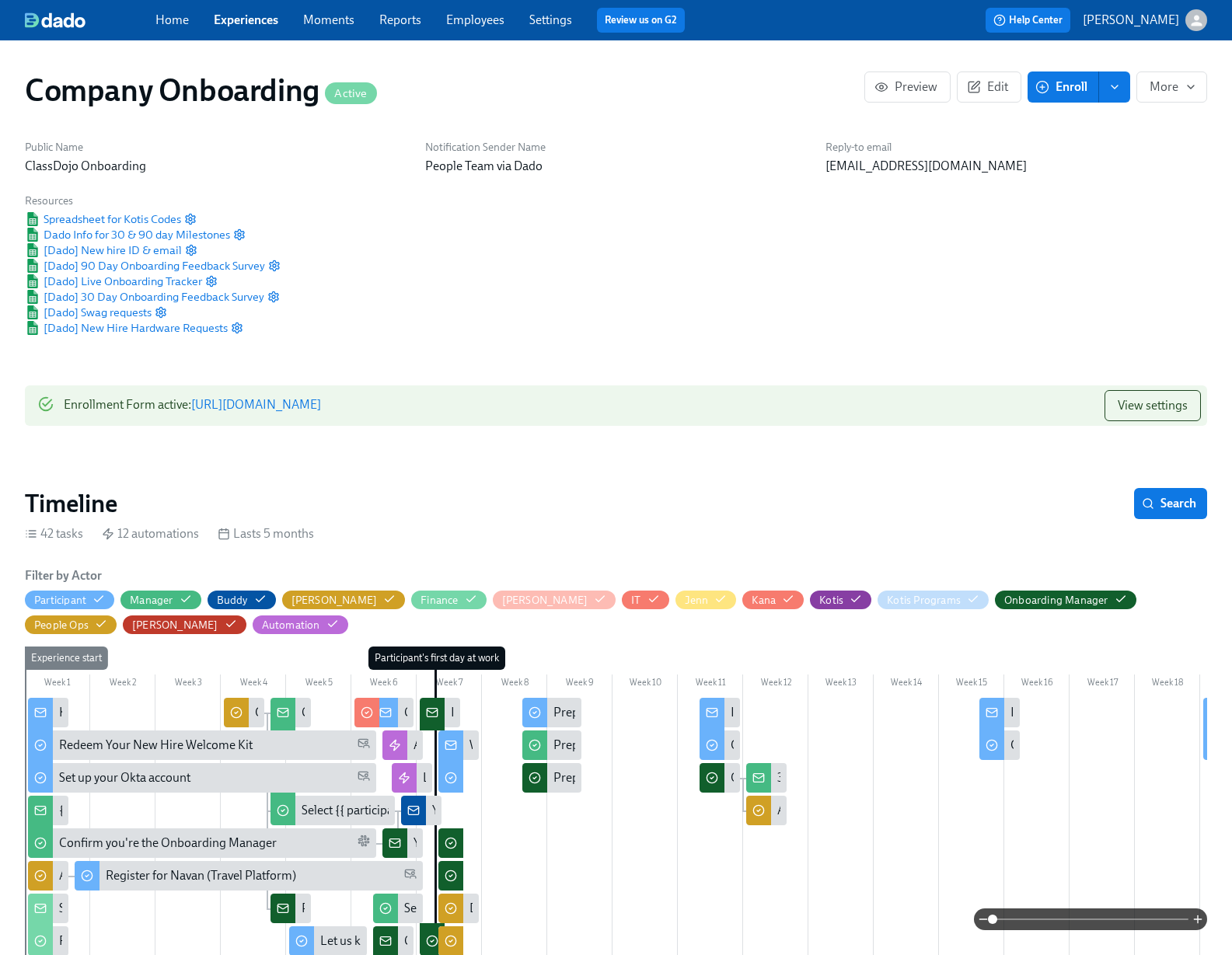
click at [266, 20] on link "Experiences" at bounding box center [246, 20] width 65 height 15
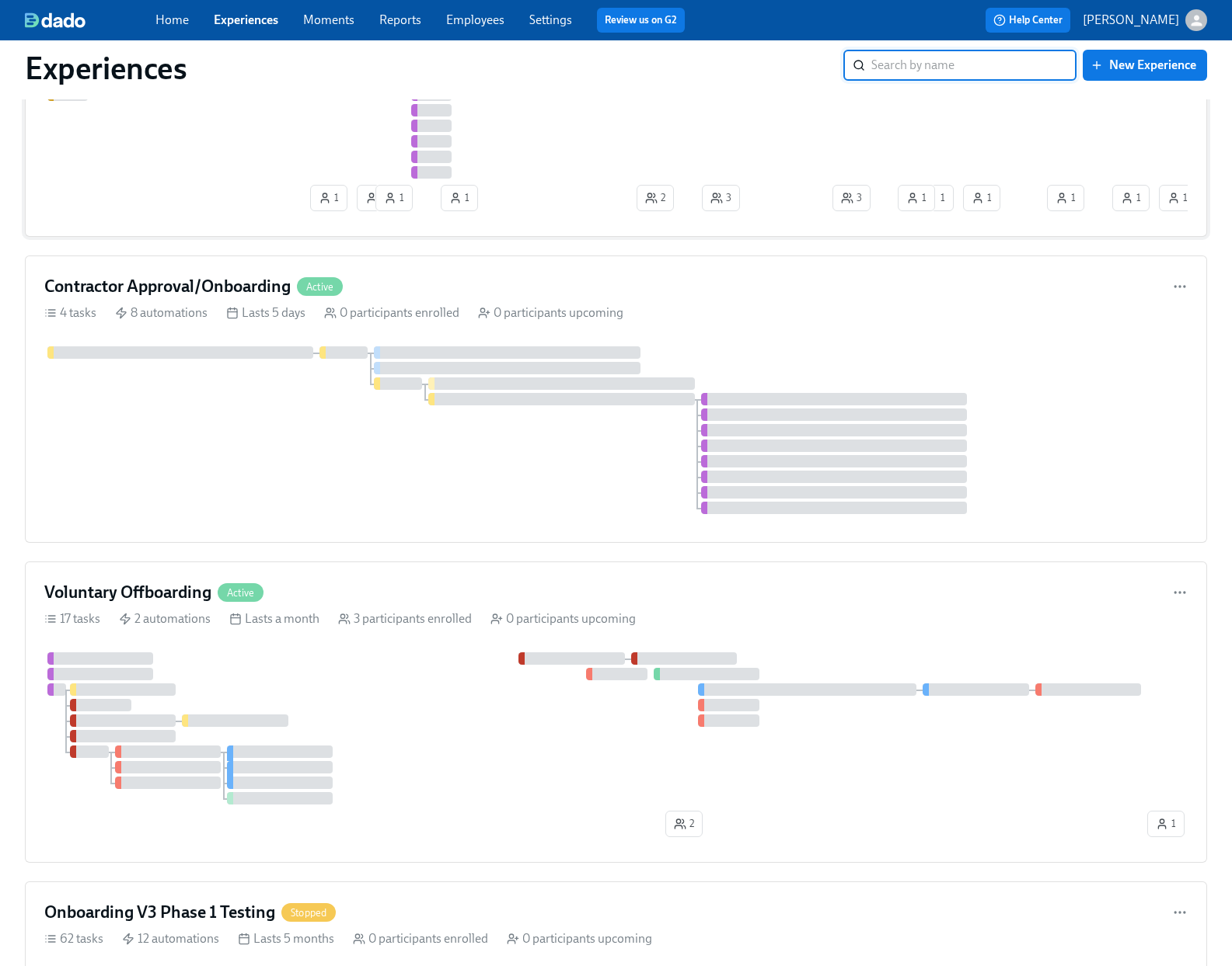
scroll to position [804, 0]
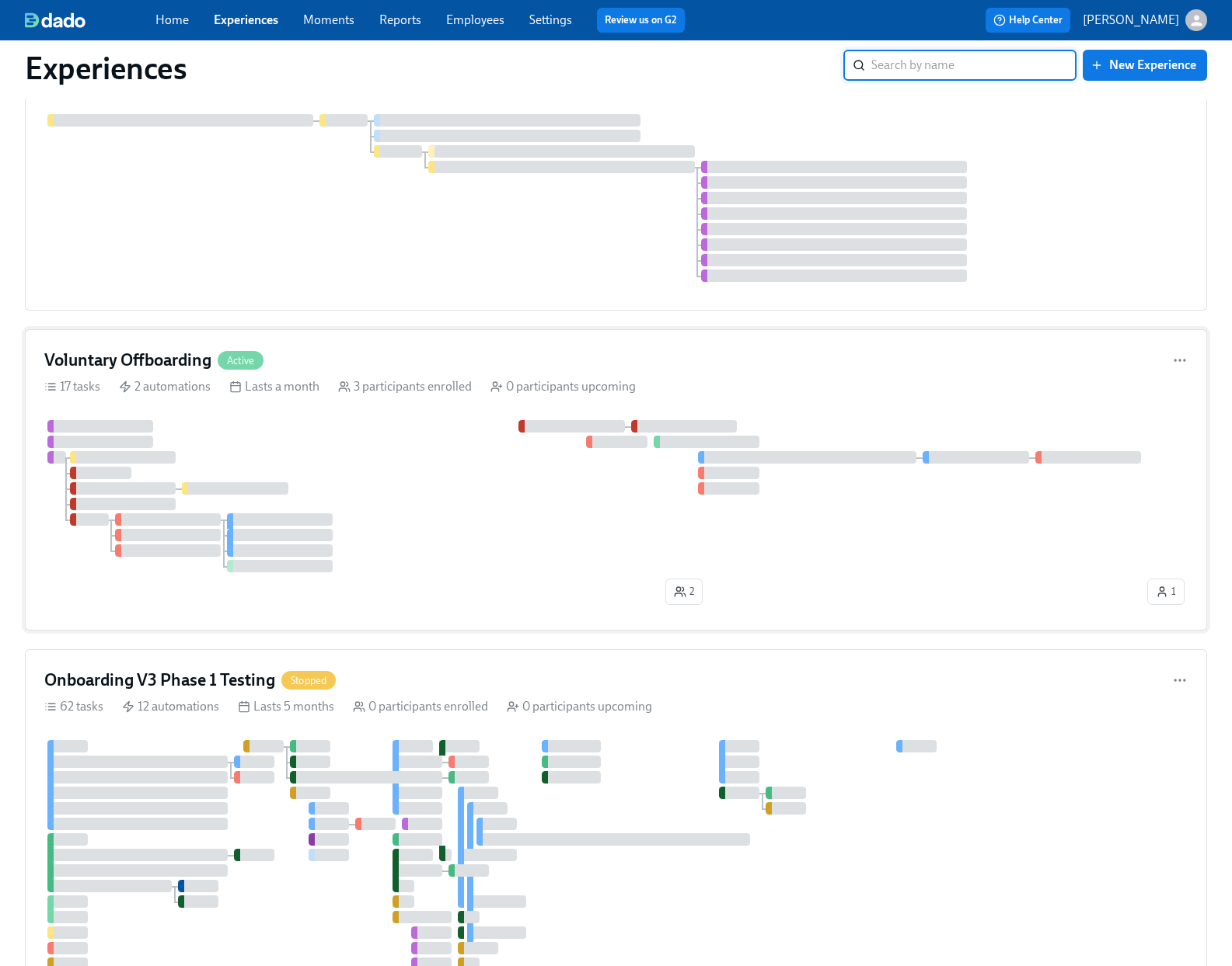
click at [818, 385] on div "17 tasks 2 automations Lasts a month 3 participants enrolled 0 participants upc…" at bounding box center [615, 386] width 1143 height 17
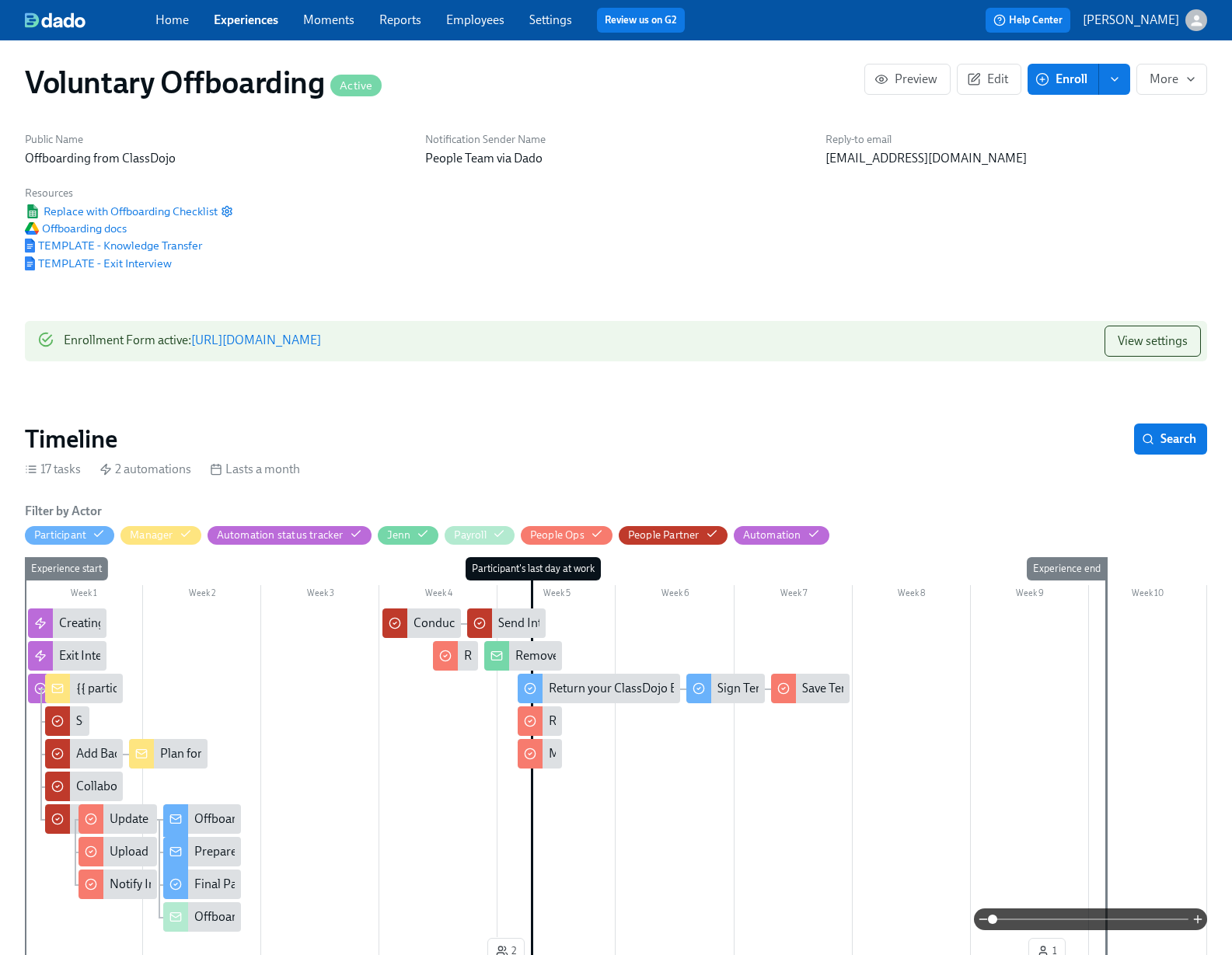
scroll to position [8, 0]
click at [104, 230] on span "Offboarding docs" at bounding box center [75, 227] width 102 height 16
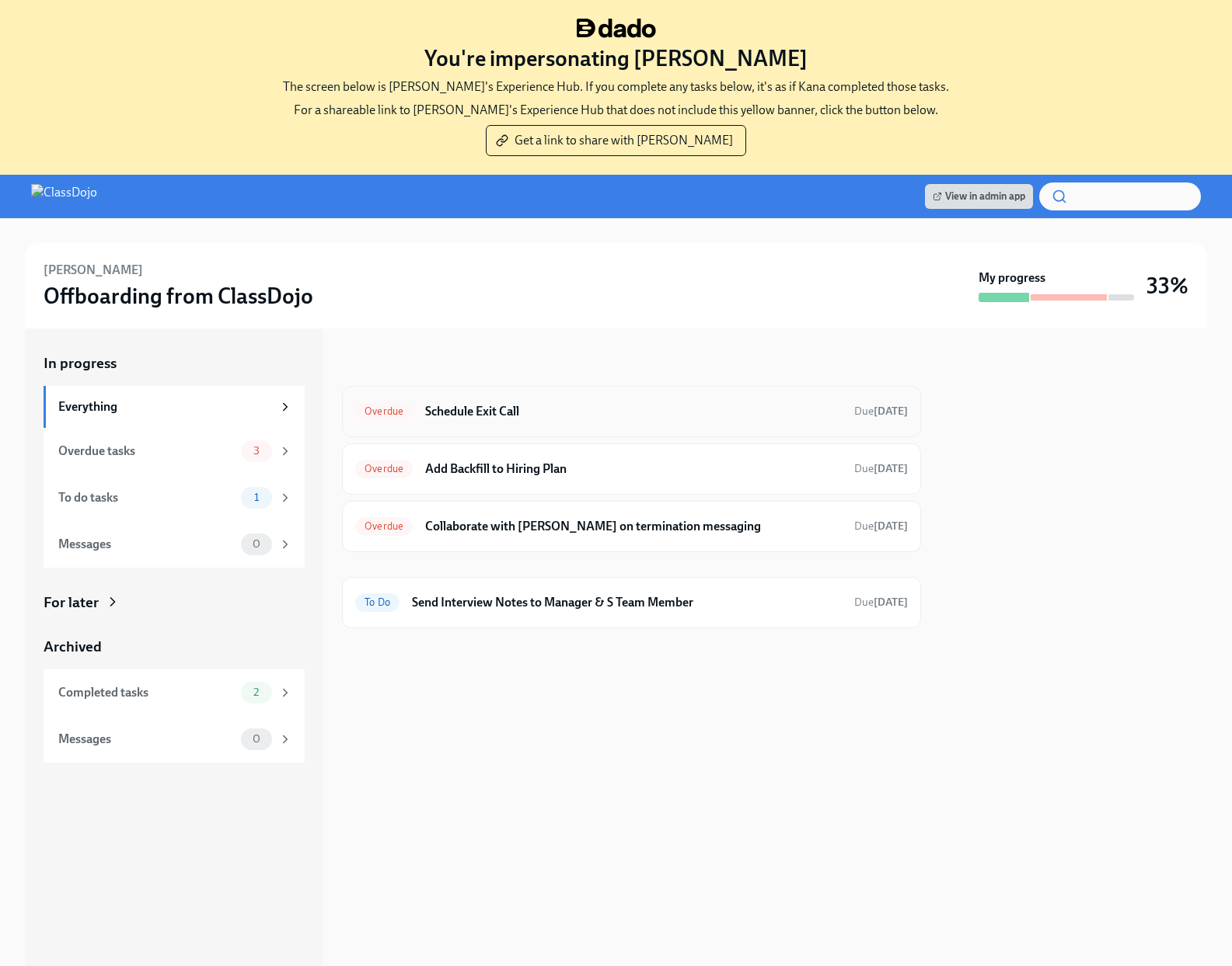
click at [595, 407] on h6 "Schedule Exit Call" at bounding box center [633, 412] width 417 height 17
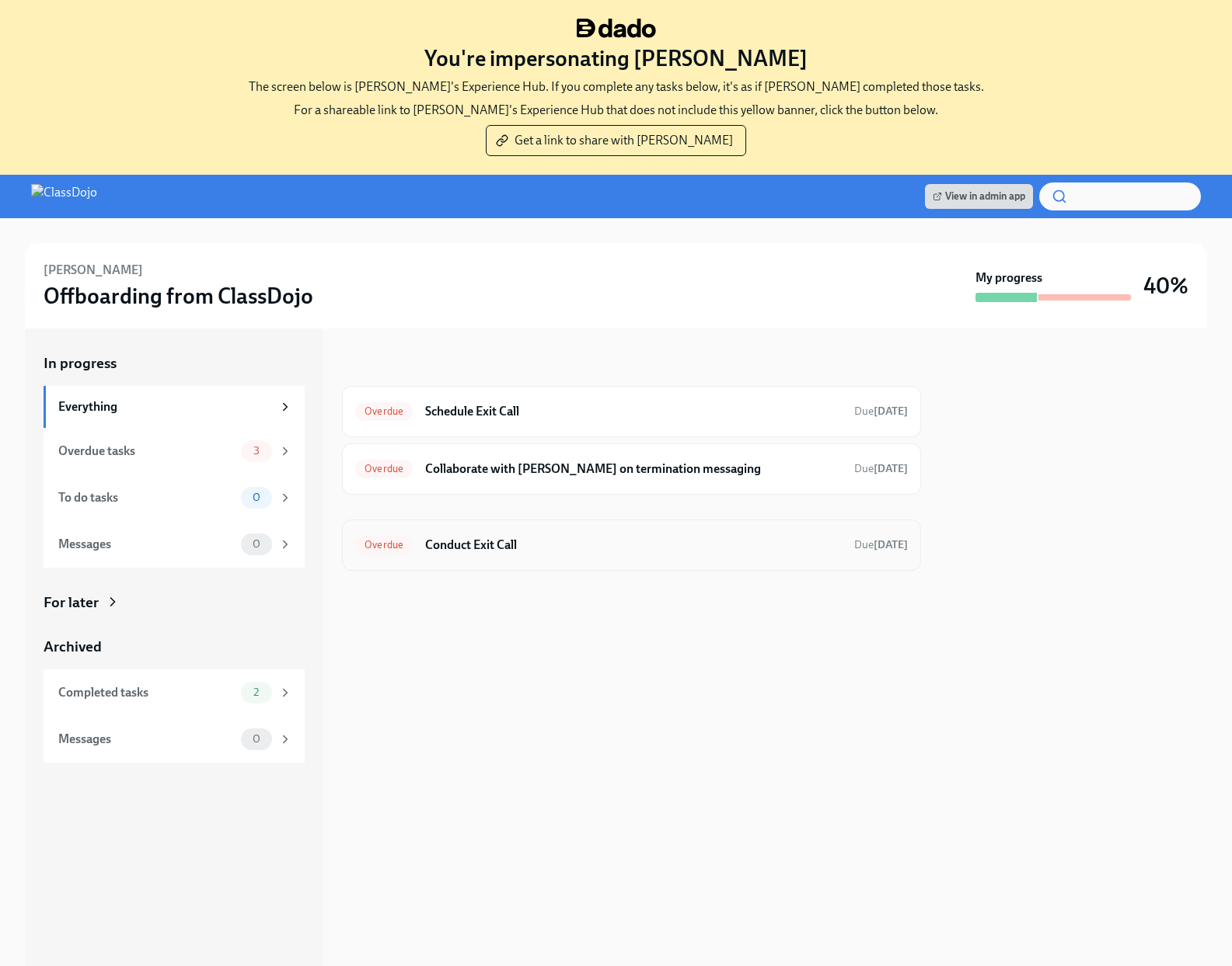
click at [610, 537] on h6 "Conduct Exit Call" at bounding box center [633, 545] width 417 height 17
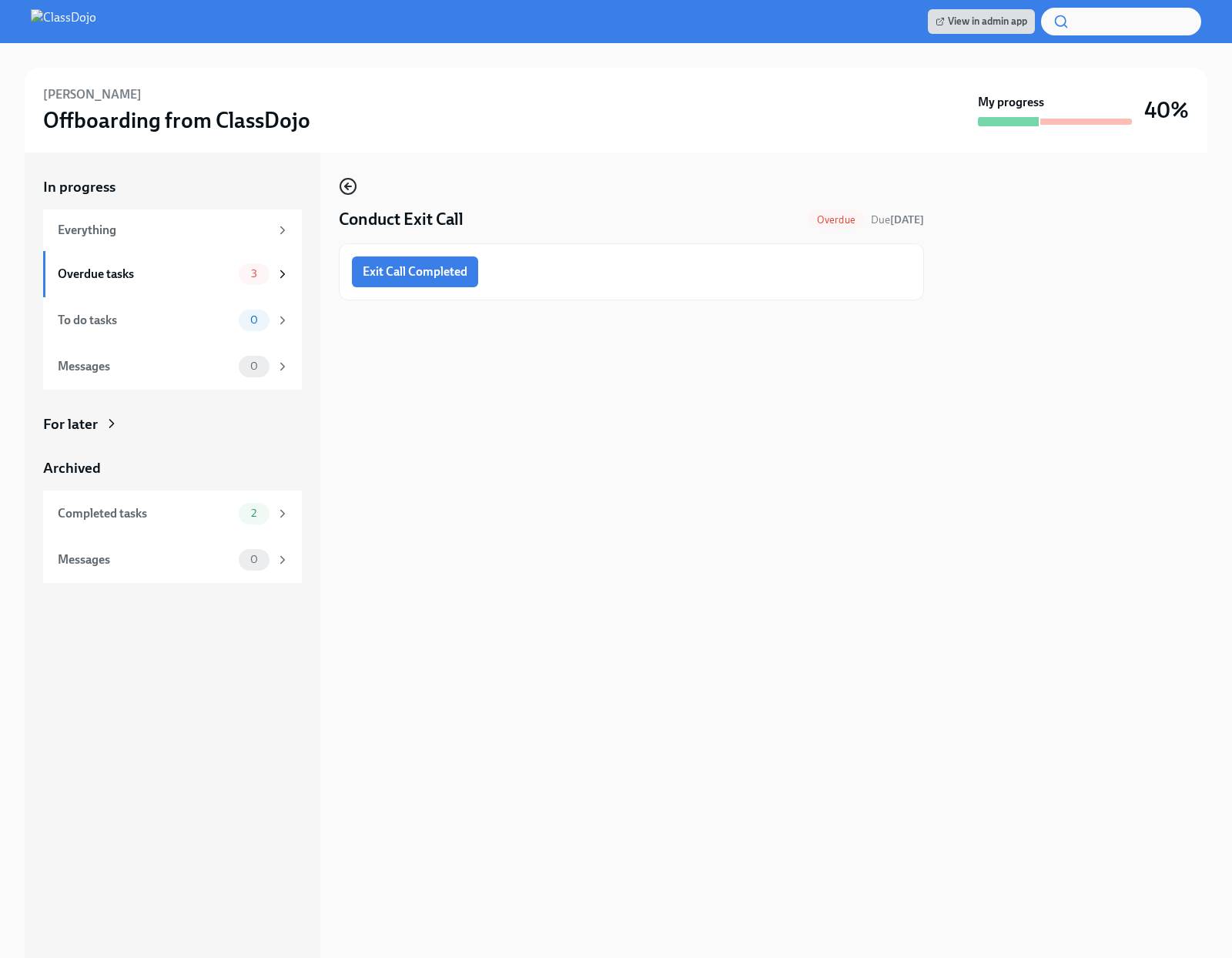
click at [343, 185] on icon "button" at bounding box center [348, 186] width 19 height 19
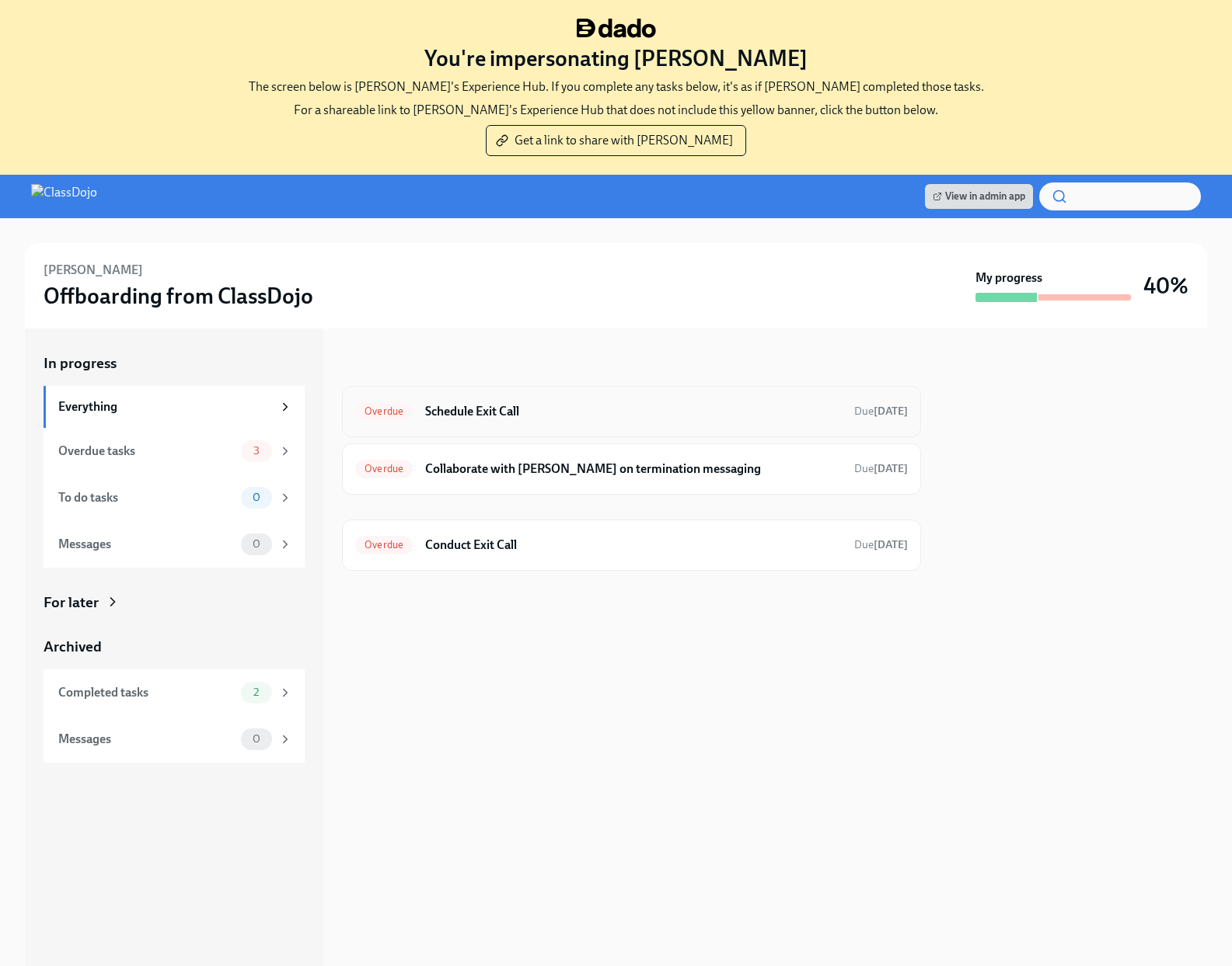
click at [720, 414] on h6 "Schedule Exit Call" at bounding box center [633, 412] width 417 height 17
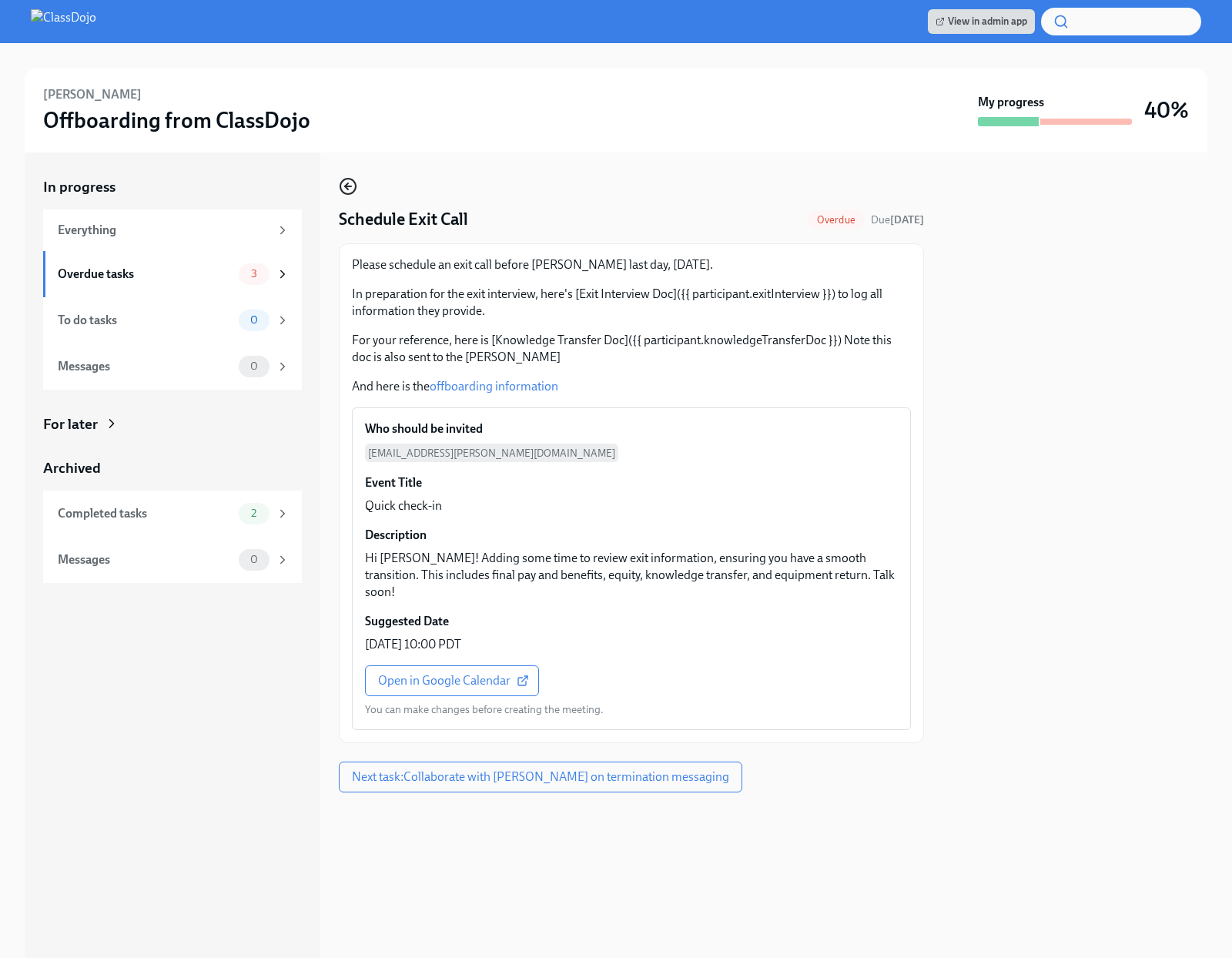
click at [349, 186] on icon "button" at bounding box center [348, 186] width 6 height 0
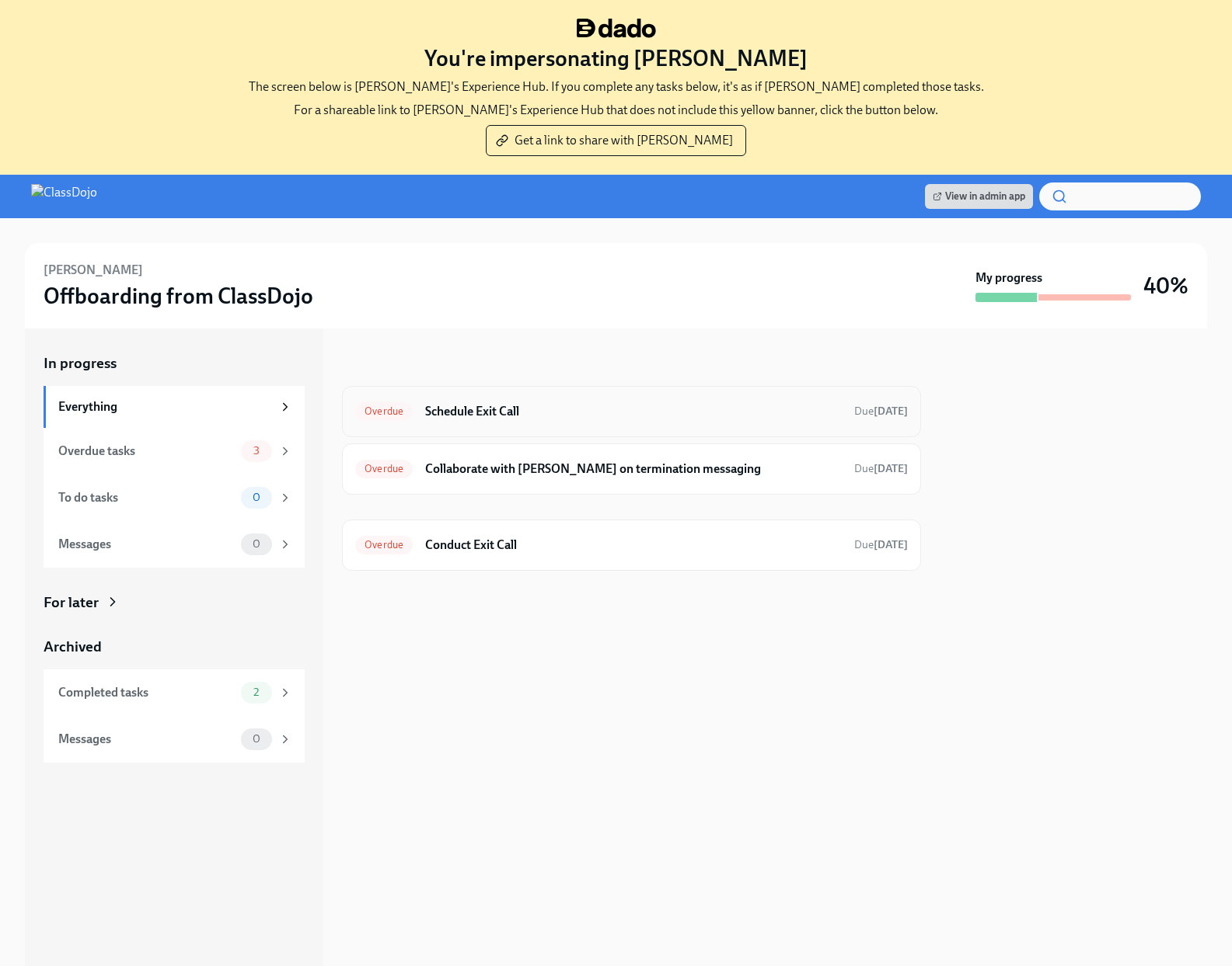
click at [610, 412] on h6 "Schedule Exit Call" at bounding box center [633, 412] width 417 height 17
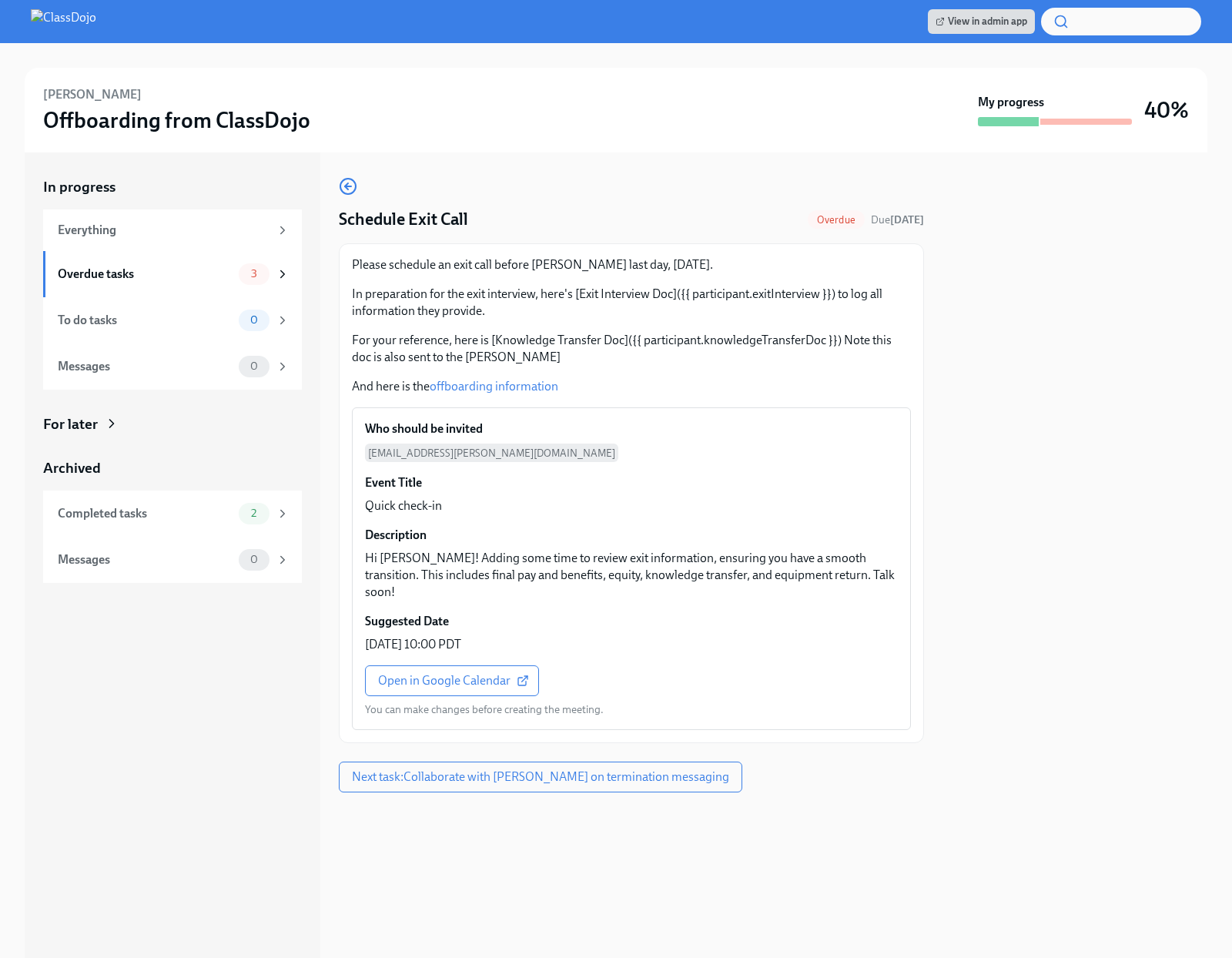
click at [958, 723] on div at bounding box center [1074, 555] width 265 height 806
click at [181, 283] on div "Overdue tasks 3" at bounding box center [173, 274] width 232 height 22
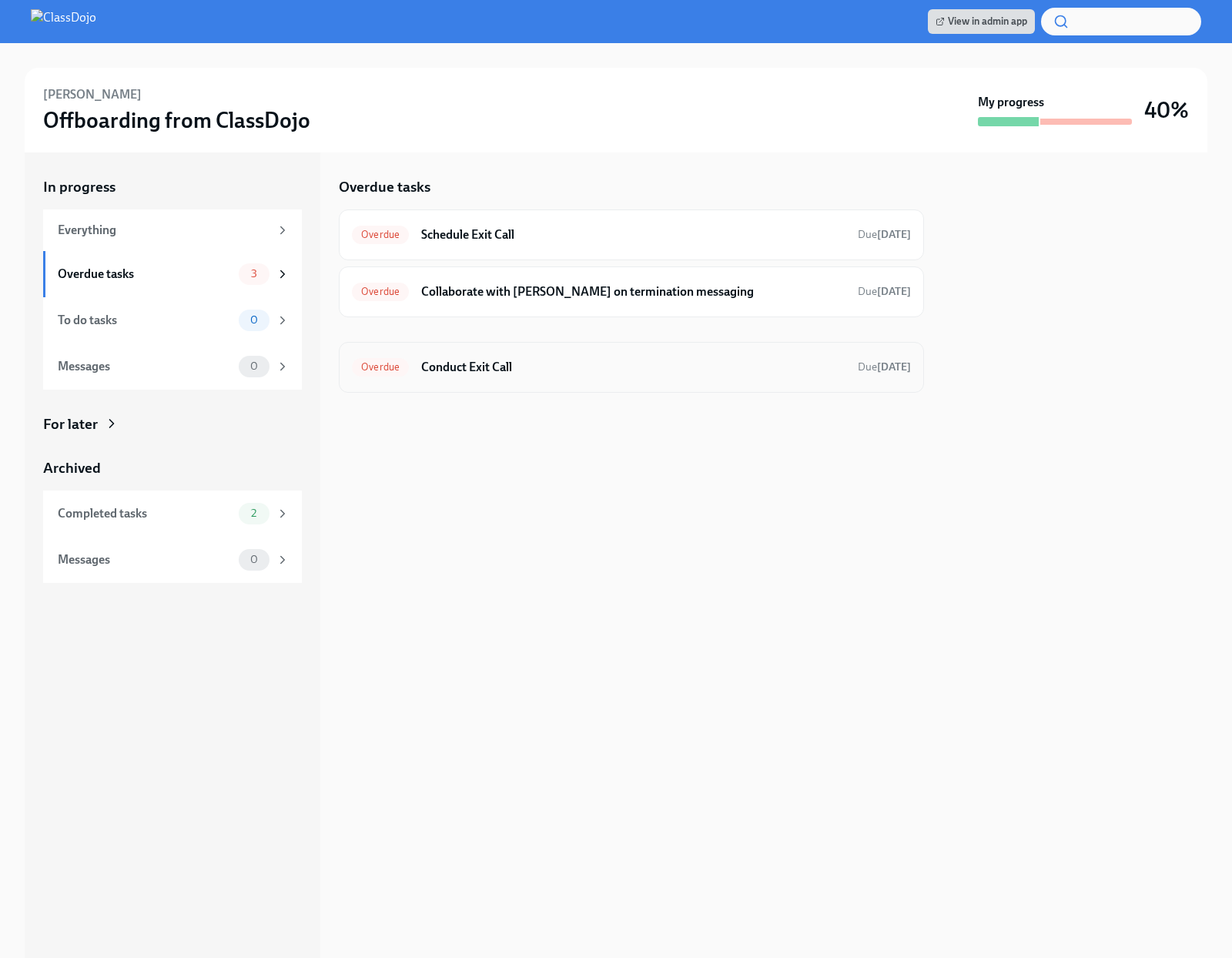
click at [673, 386] on div "Overdue Conduct Exit Call Due 2 days ago" at bounding box center [631, 367] width 585 height 51
click at [632, 373] on h6 "Conduct Exit Call" at bounding box center [633, 367] width 424 height 17
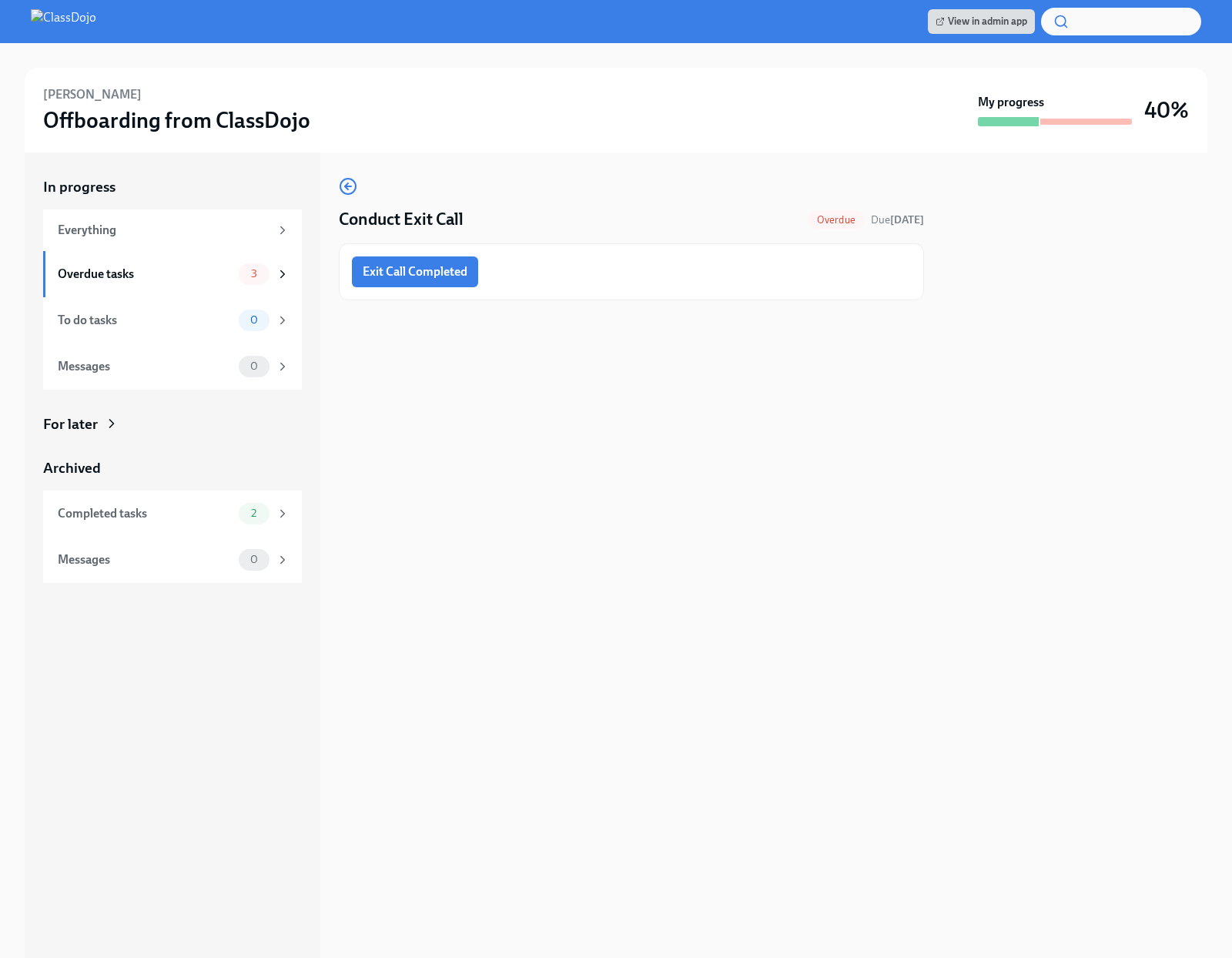
click at [96, 27] on img at bounding box center [63, 21] width 66 height 24
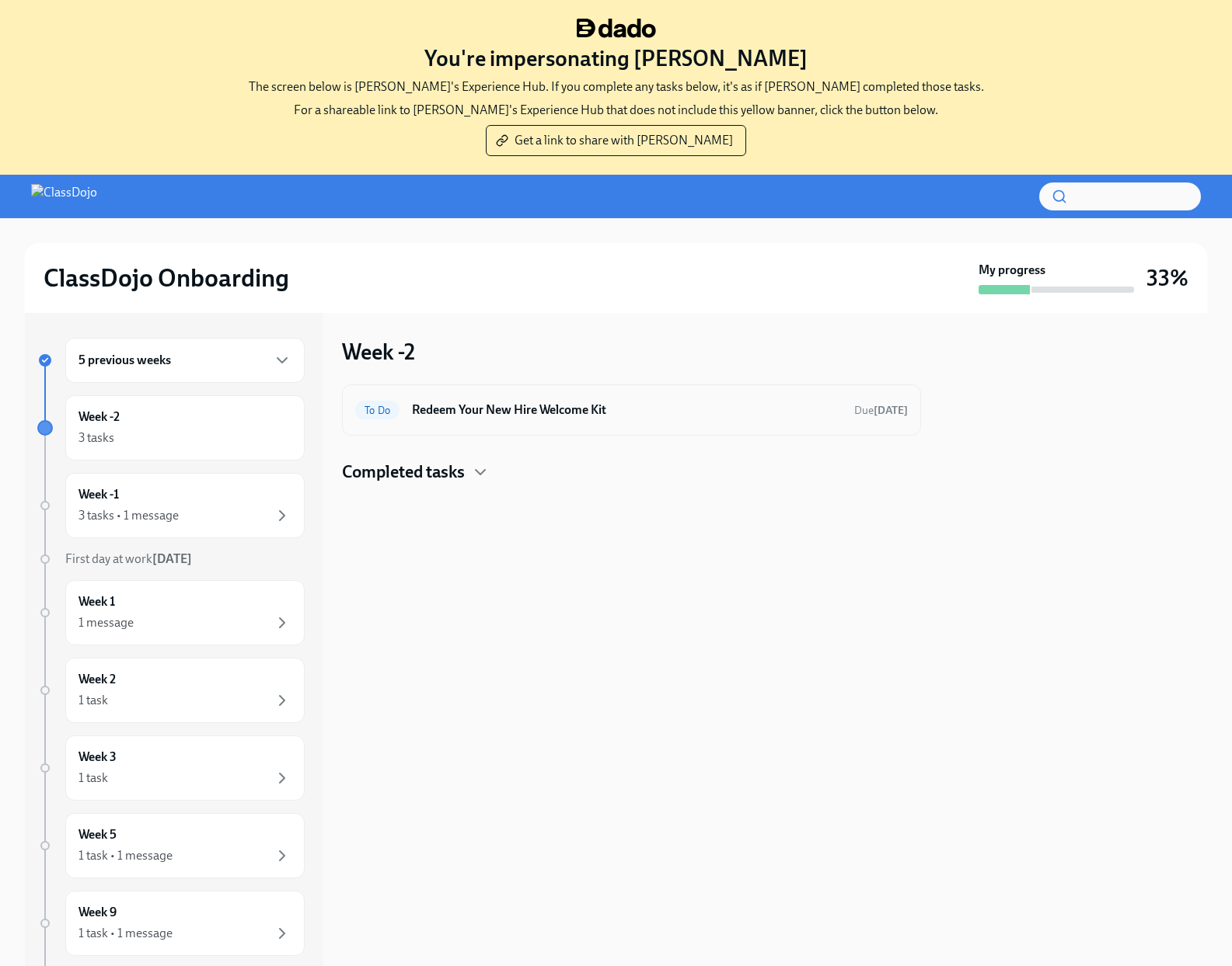
click at [661, 410] on h6 "Redeem Your New Hire Welcome Kit" at bounding box center [627, 410] width 430 height 17
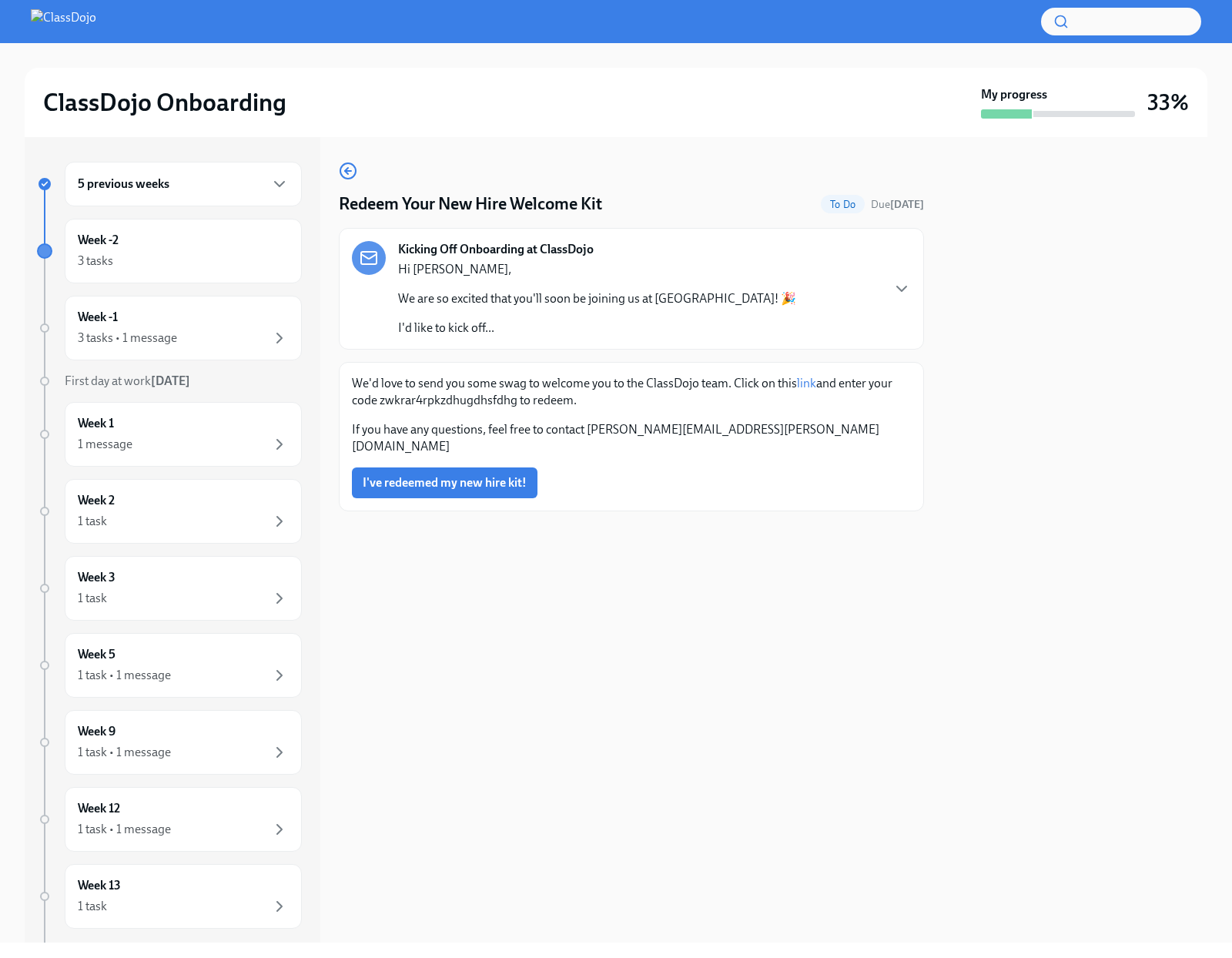
drag, startPoint x: 514, startPoint y: 402, endPoint x: 452, endPoint y: 402, distance: 62.0
click at [512, 402] on p "We'd love to send you some swag to welcome you to the ClassDojo team. Click on …" at bounding box center [631, 392] width 559 height 34
drag, startPoint x: 452, startPoint y: 402, endPoint x: 442, endPoint y: 403, distance: 10.0
click at [443, 403] on p "We'd love to send you some swag to welcome you to the ClassDojo team. Click on …" at bounding box center [631, 392] width 559 height 34
drag, startPoint x: 380, startPoint y: 400, endPoint x: 523, endPoint y: 403, distance: 143.0
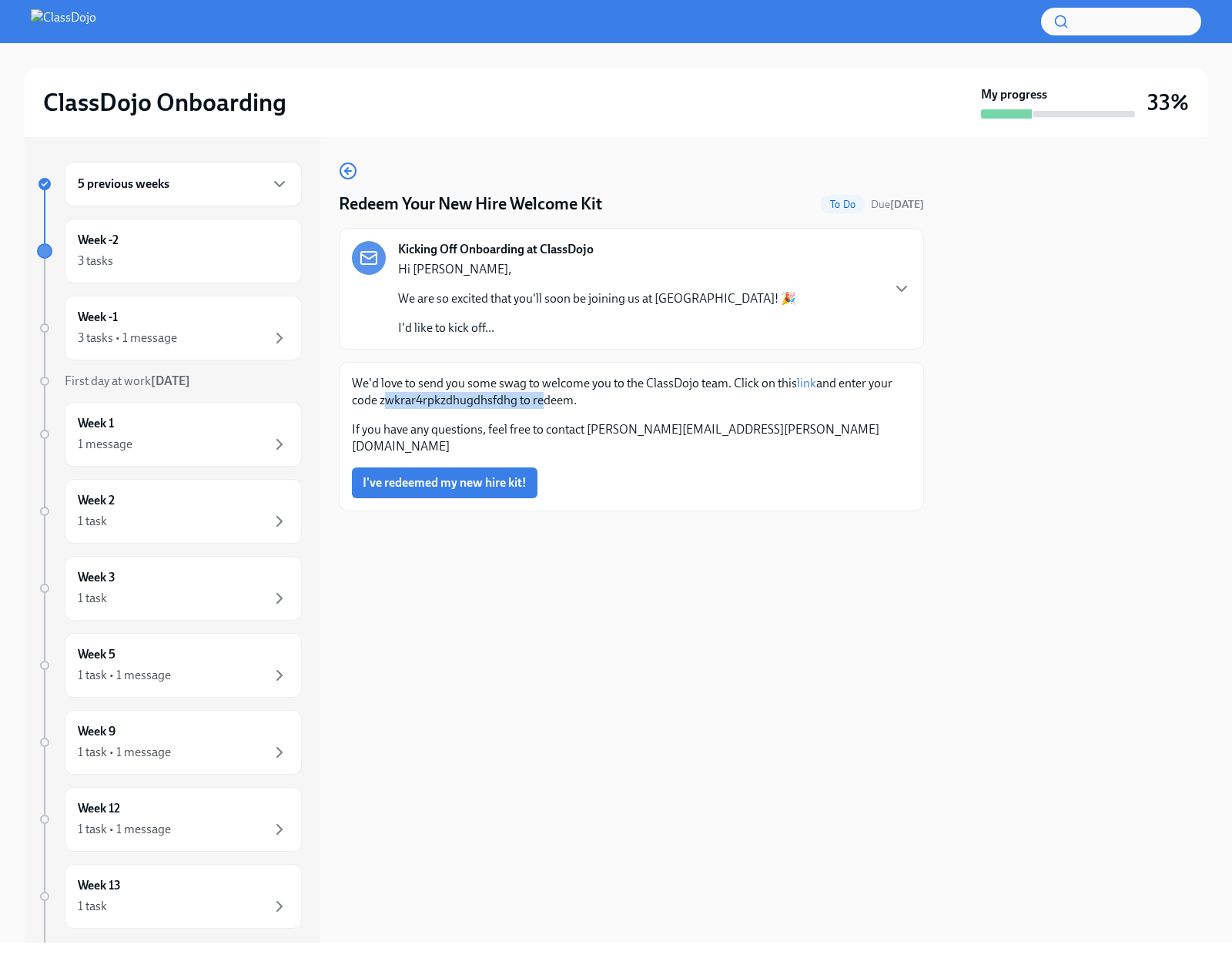
click at [529, 407] on p "We'd love to send you some swag to welcome you to the ClassDojo team. Click on …" at bounding box center [631, 392] width 559 height 34
click at [513, 402] on p "We'd love to send you some swag to welcome you to the ClassDojo team. Click on …" at bounding box center [631, 392] width 559 height 34
click at [518, 407] on p "We'd love to send you some swag to welcome you to the ClassDojo team. Click on …" at bounding box center [631, 392] width 559 height 34
drag, startPoint x: 513, startPoint y: 402, endPoint x: 394, endPoint y: 398, distance: 119.1
click at [403, 398] on p "We'd love to send you some swag to welcome you to the ClassDojo team. Click on …" at bounding box center [631, 392] width 559 height 34
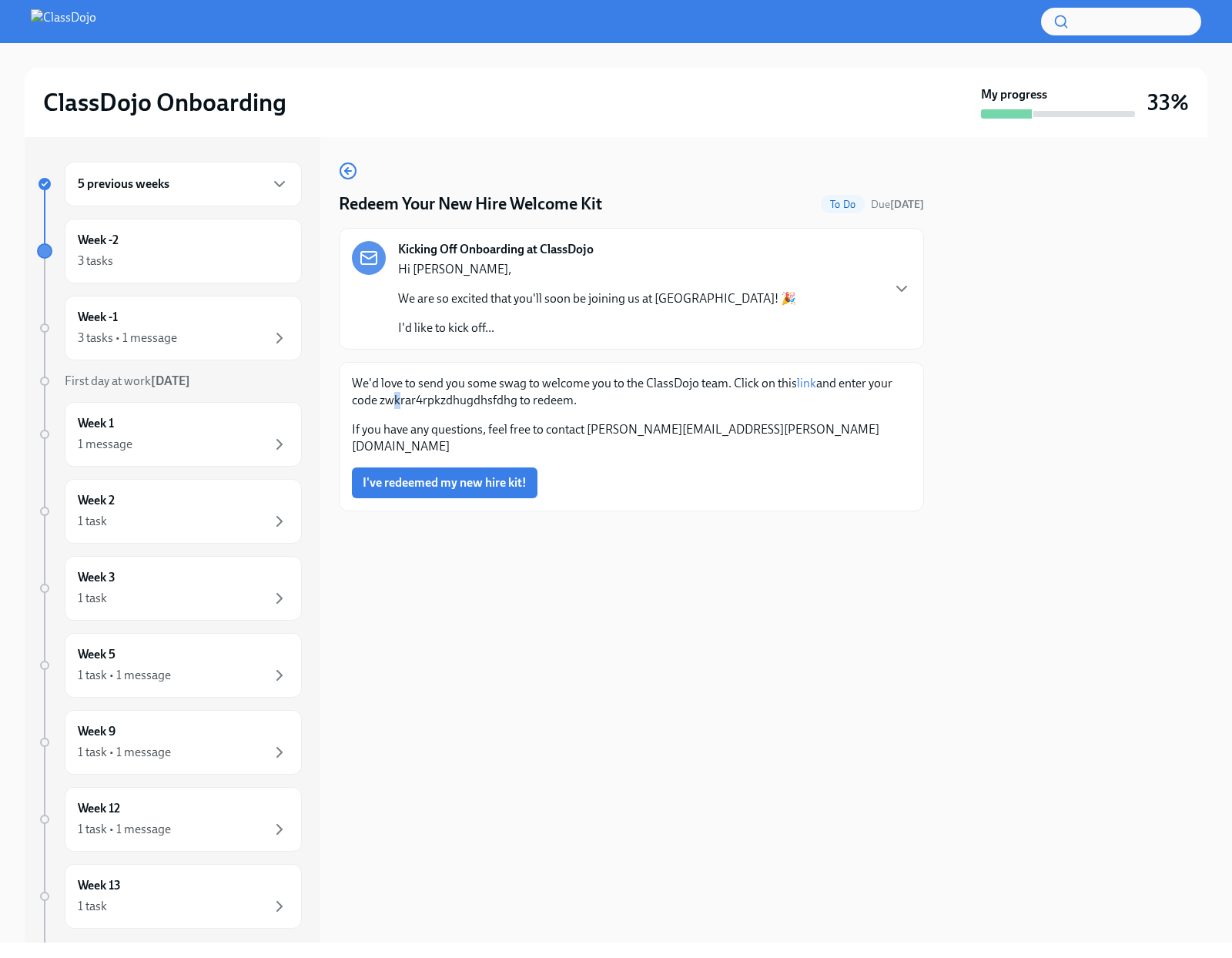
click at [383, 399] on p "We'd love to send you some swag to welcome you to the ClassDojo team. Click on …" at bounding box center [631, 392] width 559 height 34
click at [515, 406] on p "We'd love to send you some swag to welcome you to the ClassDojo team. Click on …" at bounding box center [631, 392] width 559 height 34
drag, startPoint x: 513, startPoint y: 403, endPoint x: 384, endPoint y: 401, distance: 129.0
click at [384, 401] on p "We'd love to send you some swag to welcome you to the ClassDojo team. Click on …" at bounding box center [631, 392] width 559 height 34
click at [380, 402] on p "We'd love to send you some swag to welcome you to the ClassDojo team. Click on …" at bounding box center [631, 392] width 559 height 34
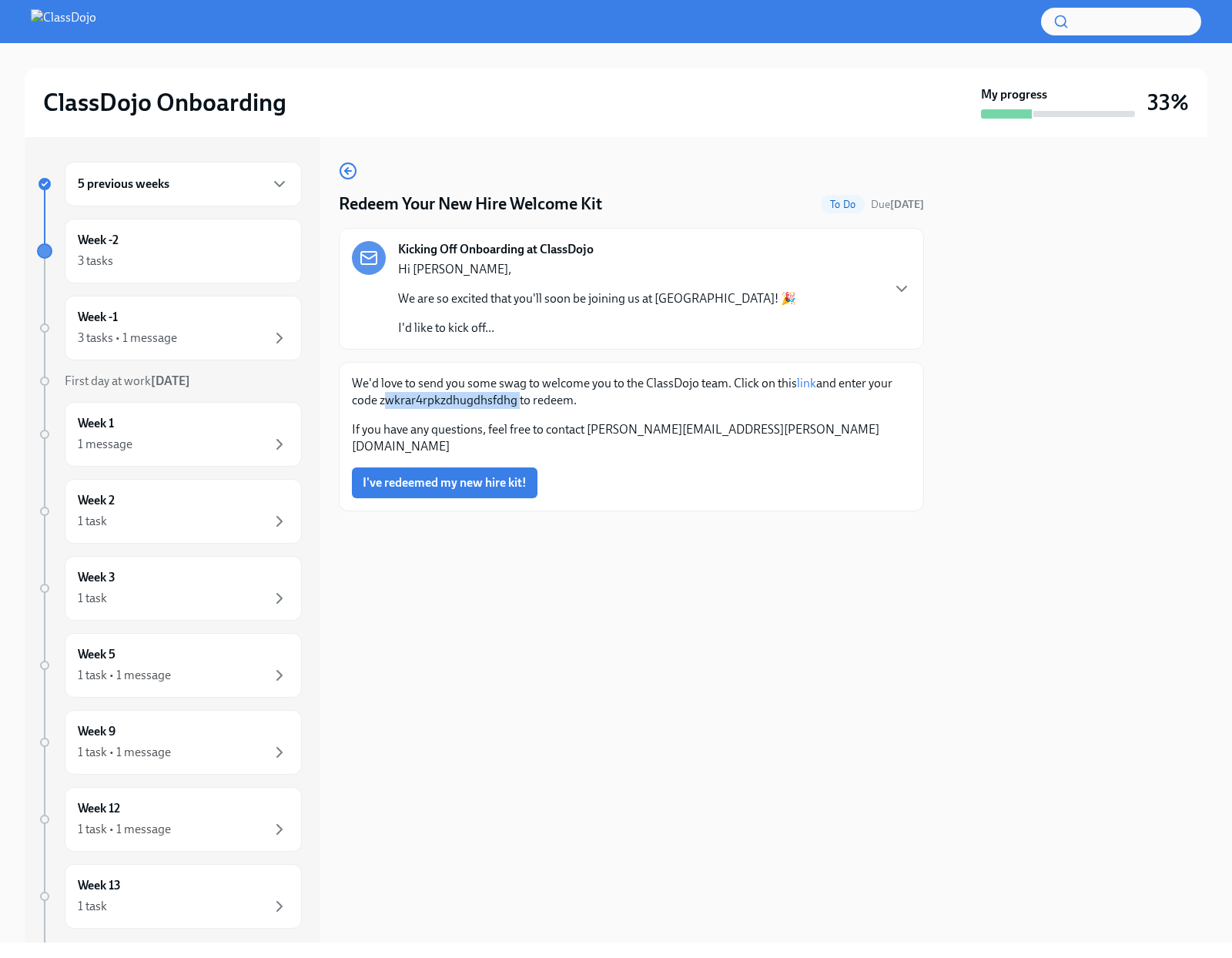
drag, startPoint x: 380, startPoint y: 402, endPoint x: 514, endPoint y: 399, distance: 134.0
click at [514, 399] on p "We'd love to send you some swag to welcome you to the ClassDojo team. Click on …" at bounding box center [631, 392] width 559 height 34
copy p "zwkrar4rpkzdhugdhsfdhg"
click at [117, 36] on div at bounding box center [616, 21] width 1232 height 43
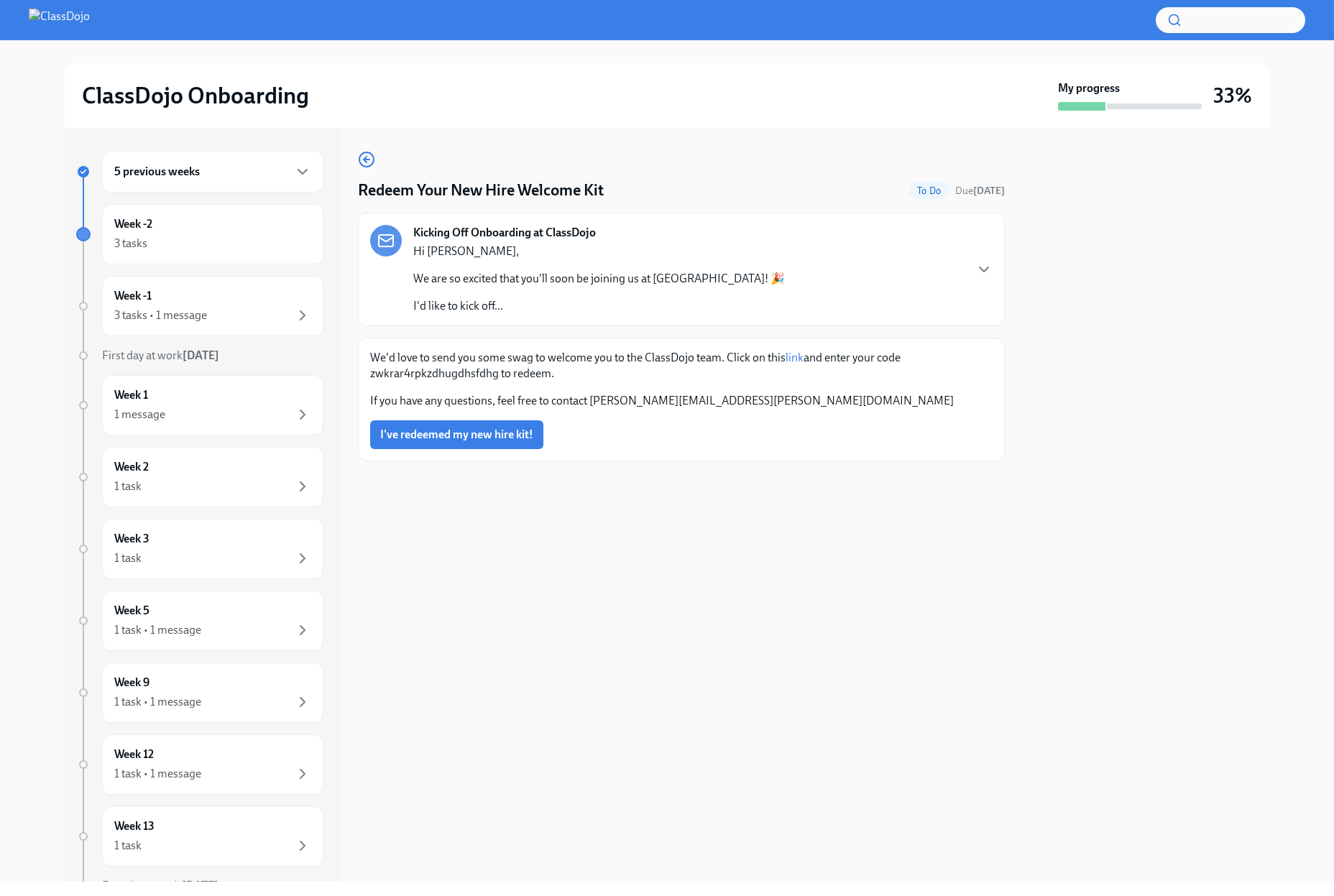
click at [90, 22] on img at bounding box center [59, 20] width 61 height 23
click at [88, 19] on img at bounding box center [59, 20] width 61 height 23
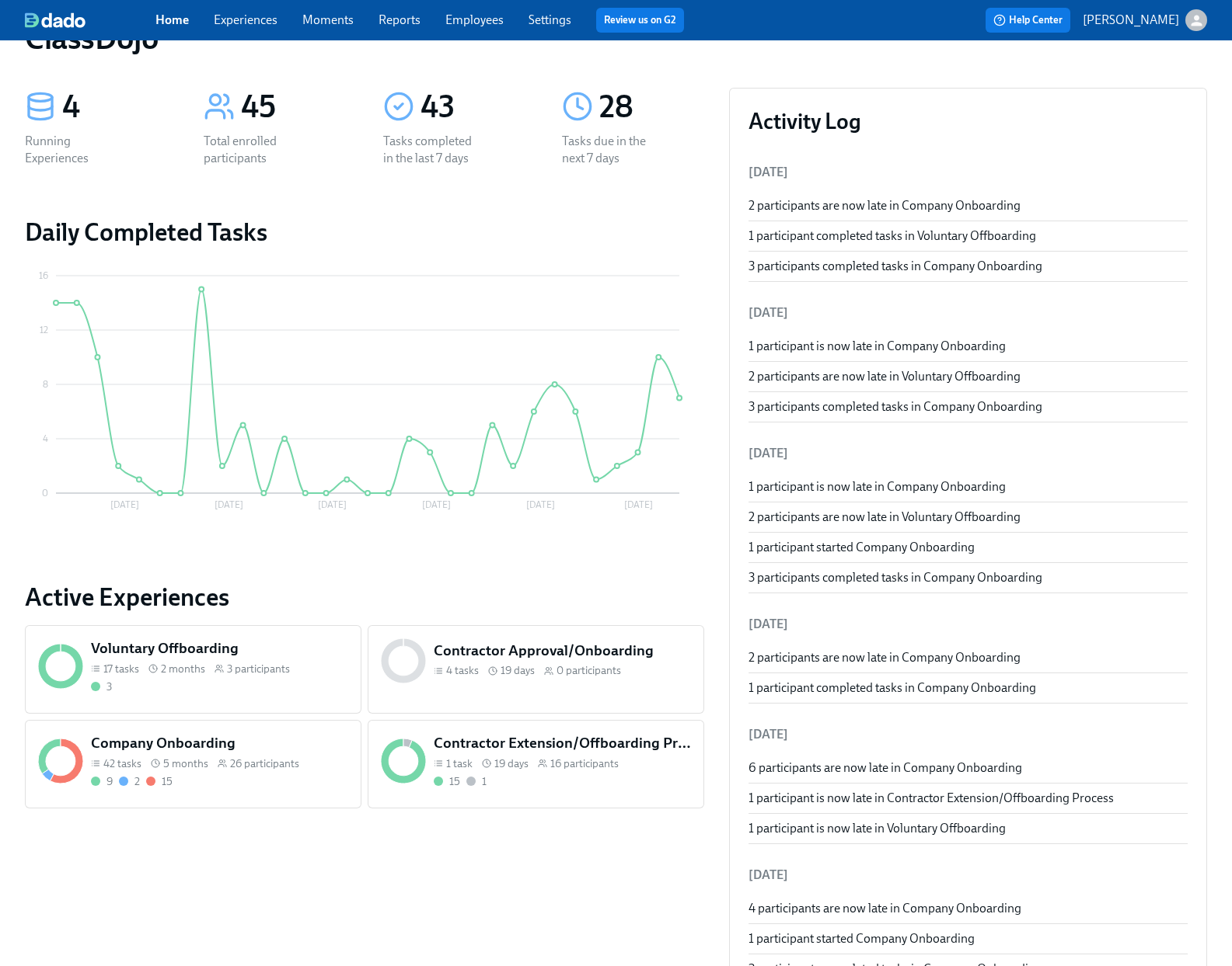
scroll to position [84, 0]
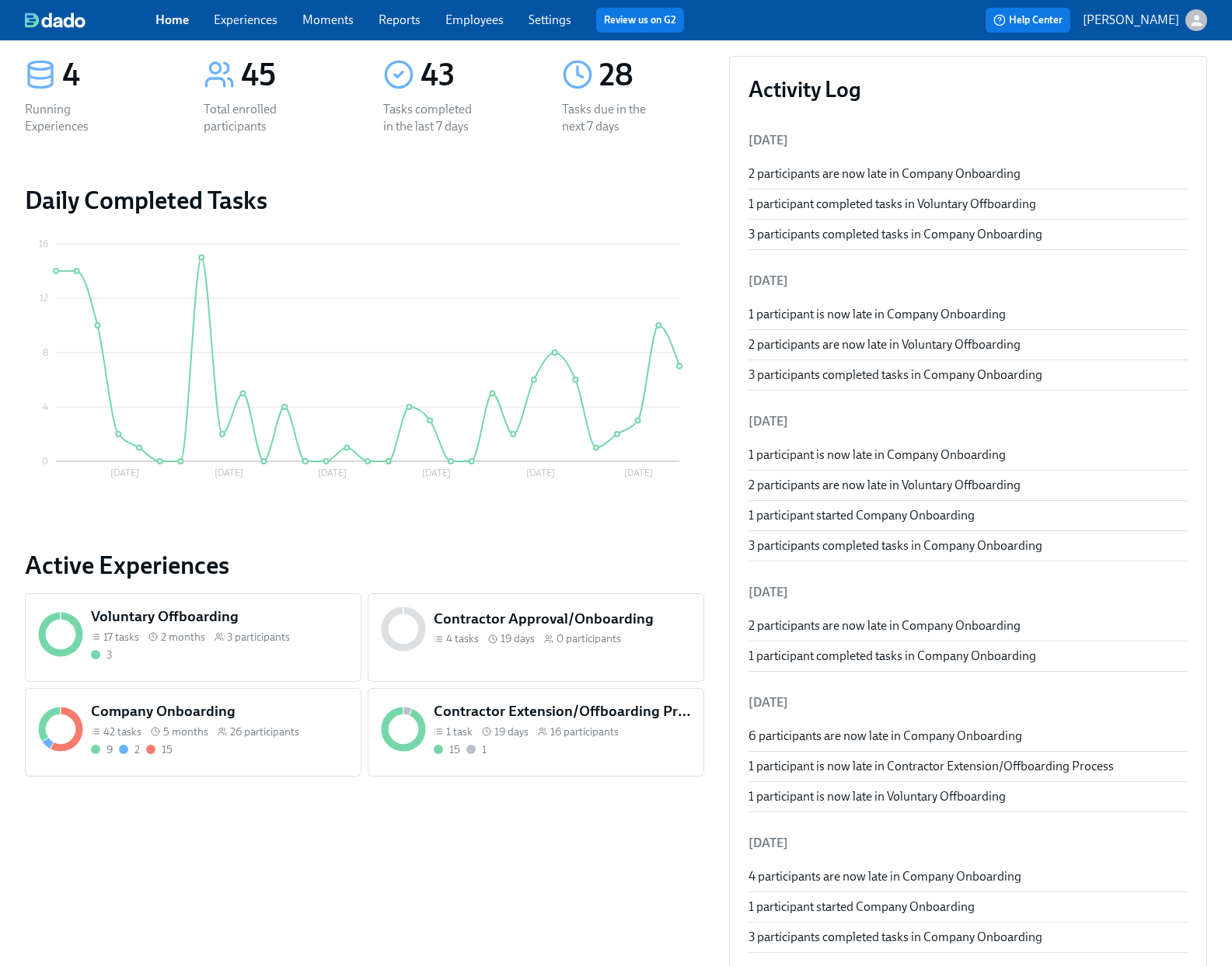
click at [279, 753] on div "9 2 15" at bounding box center [219, 750] width 257 height 15
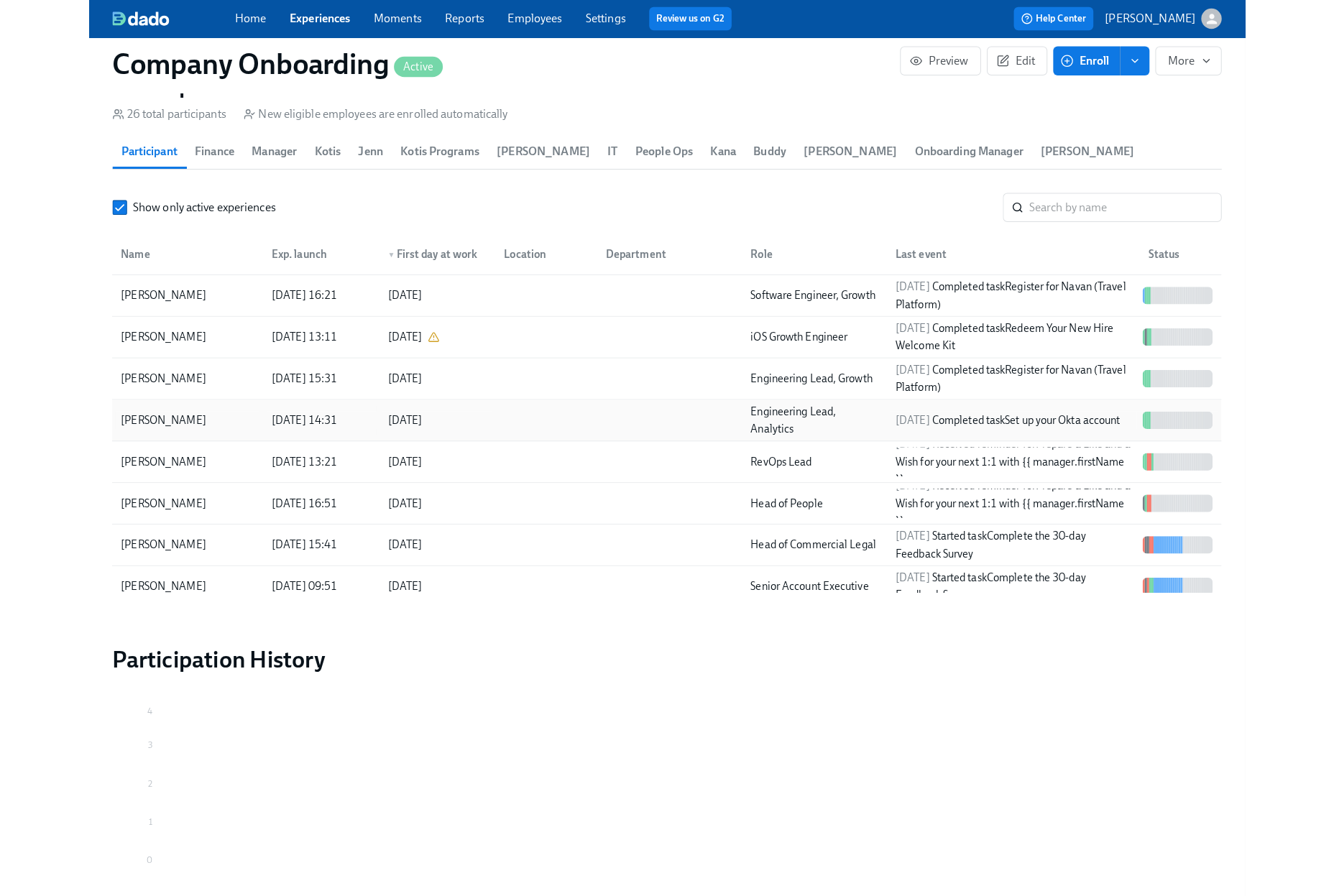
scroll to position [1794, 0]
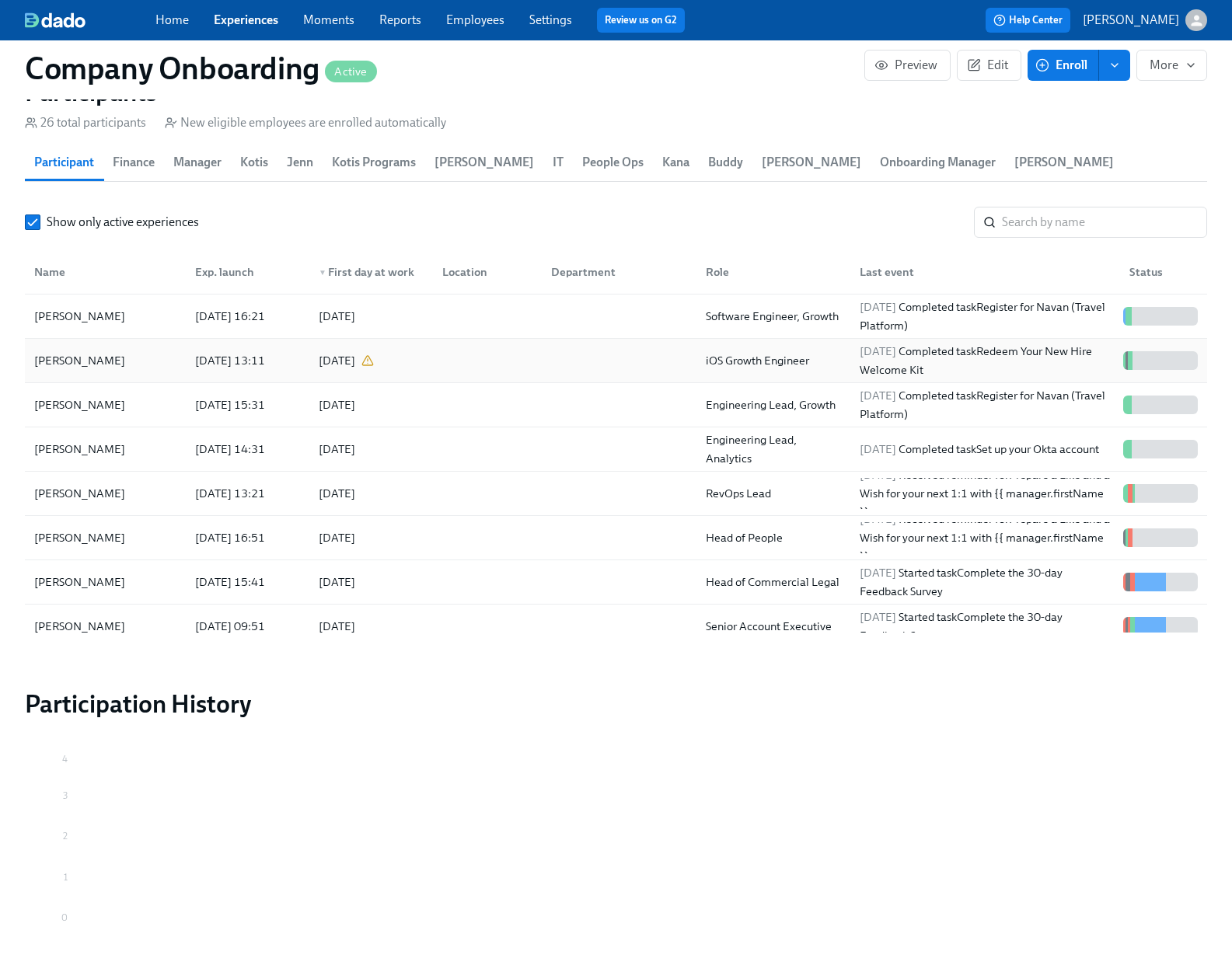
click at [588, 366] on div at bounding box center [615, 360] width 154 height 31
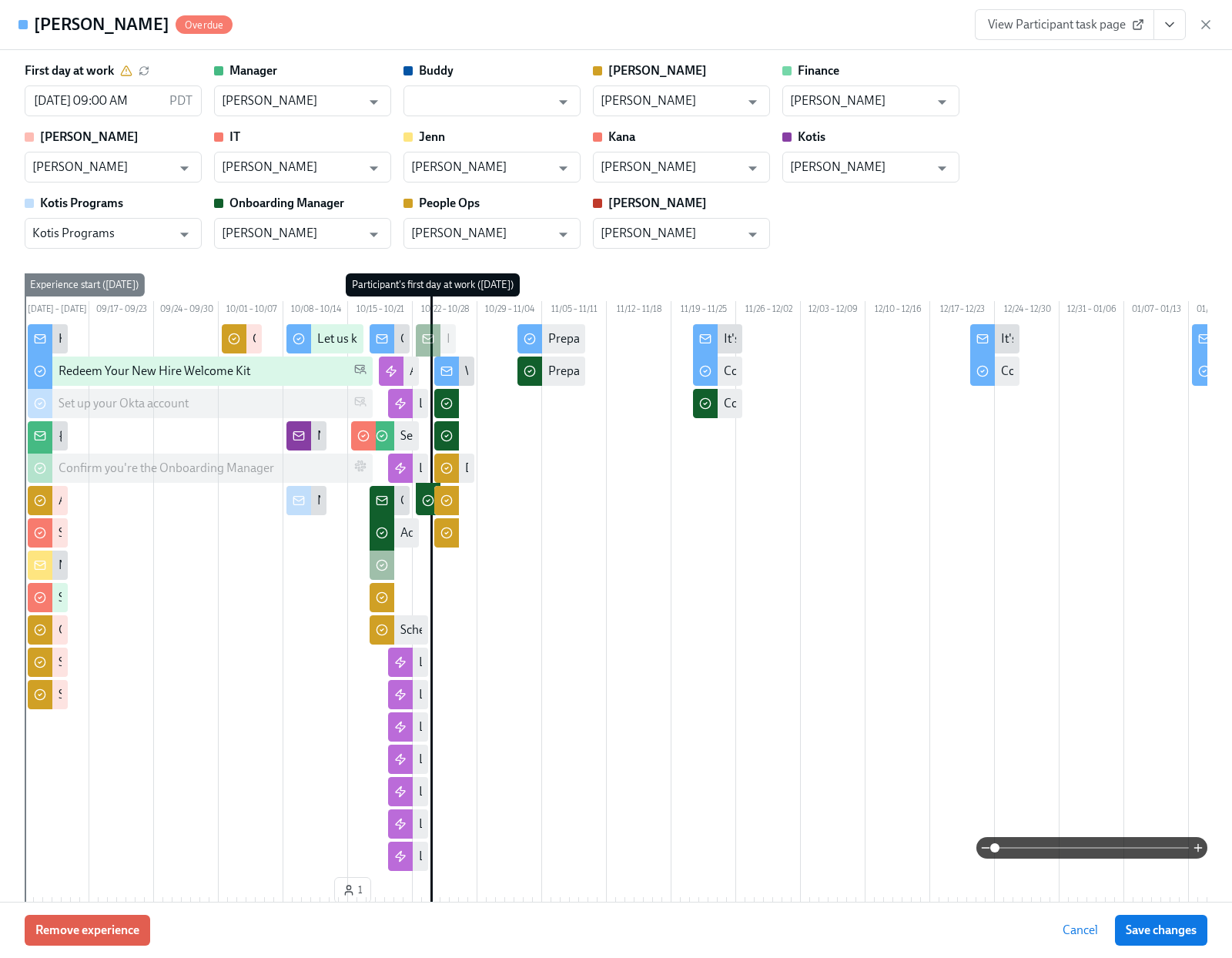
click at [1170, 31] on icon "View task page" at bounding box center [1169, 24] width 15 height 15
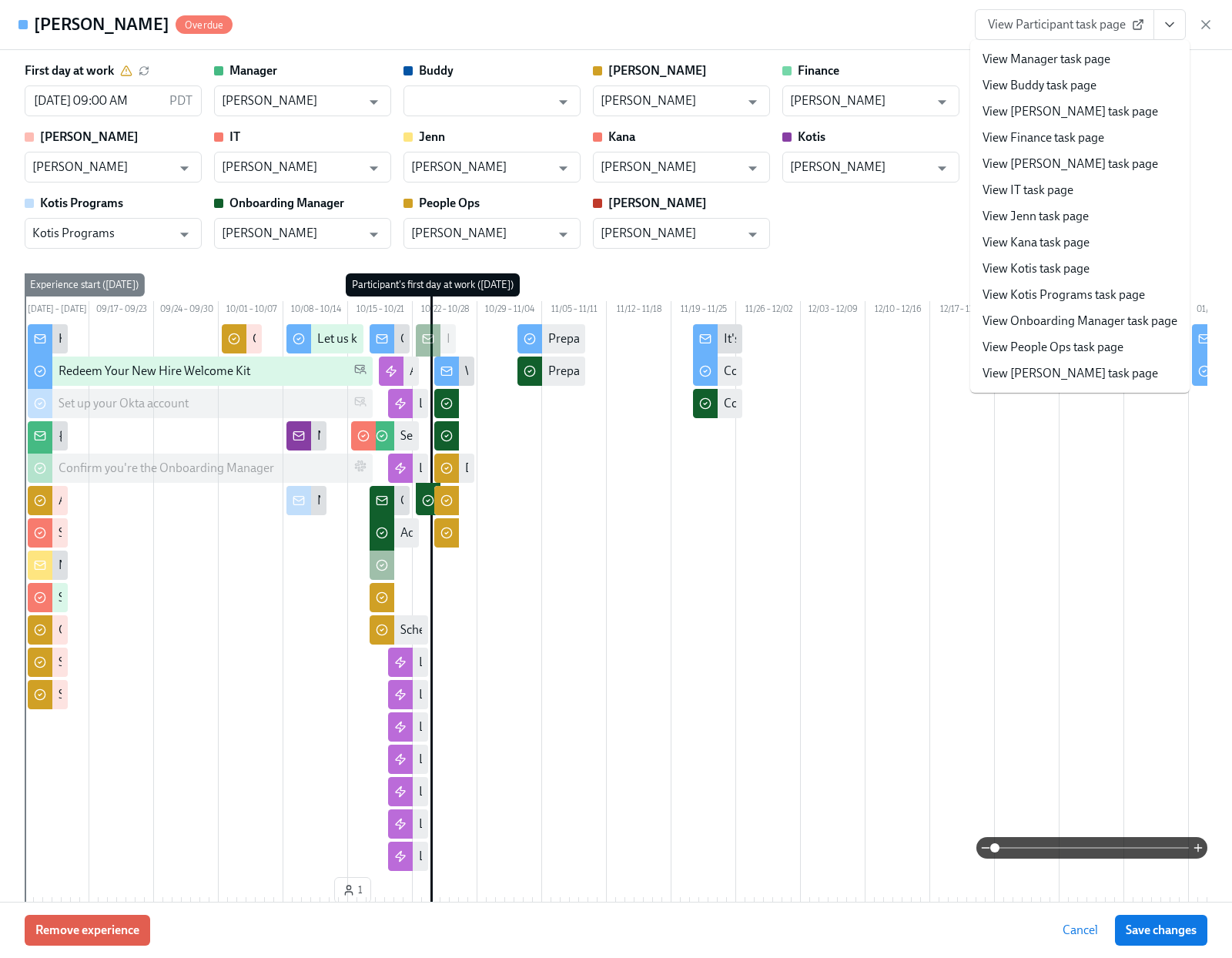
click at [884, 246] on div "First day at work 10/24/2025 09:00 AM PDT ​ Manager Coby Utter ​ Buddy ​ Erika …" at bounding box center [615, 155] width 1183 height 186
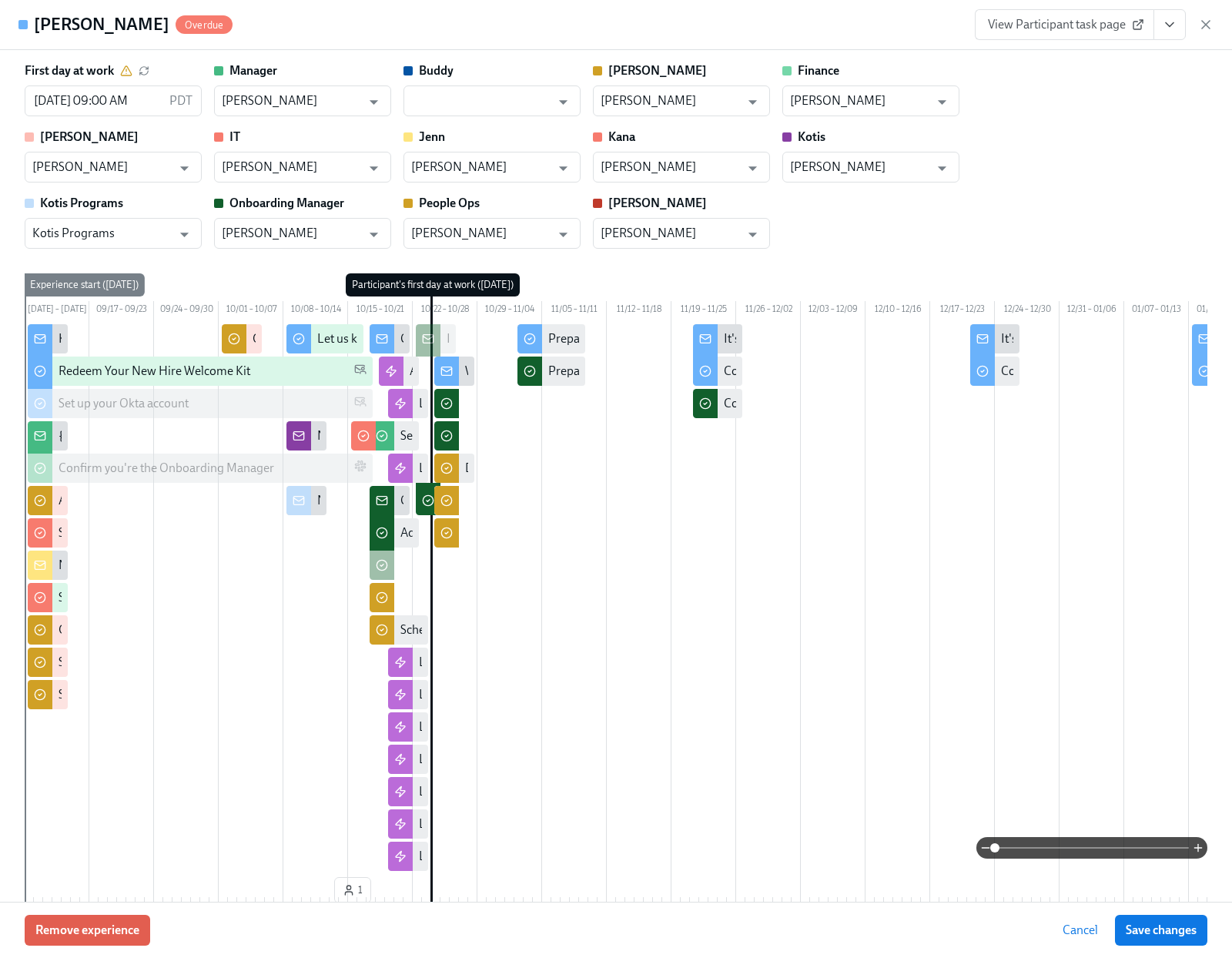
click at [1172, 32] on icon "View task page" at bounding box center [1169, 24] width 15 height 15
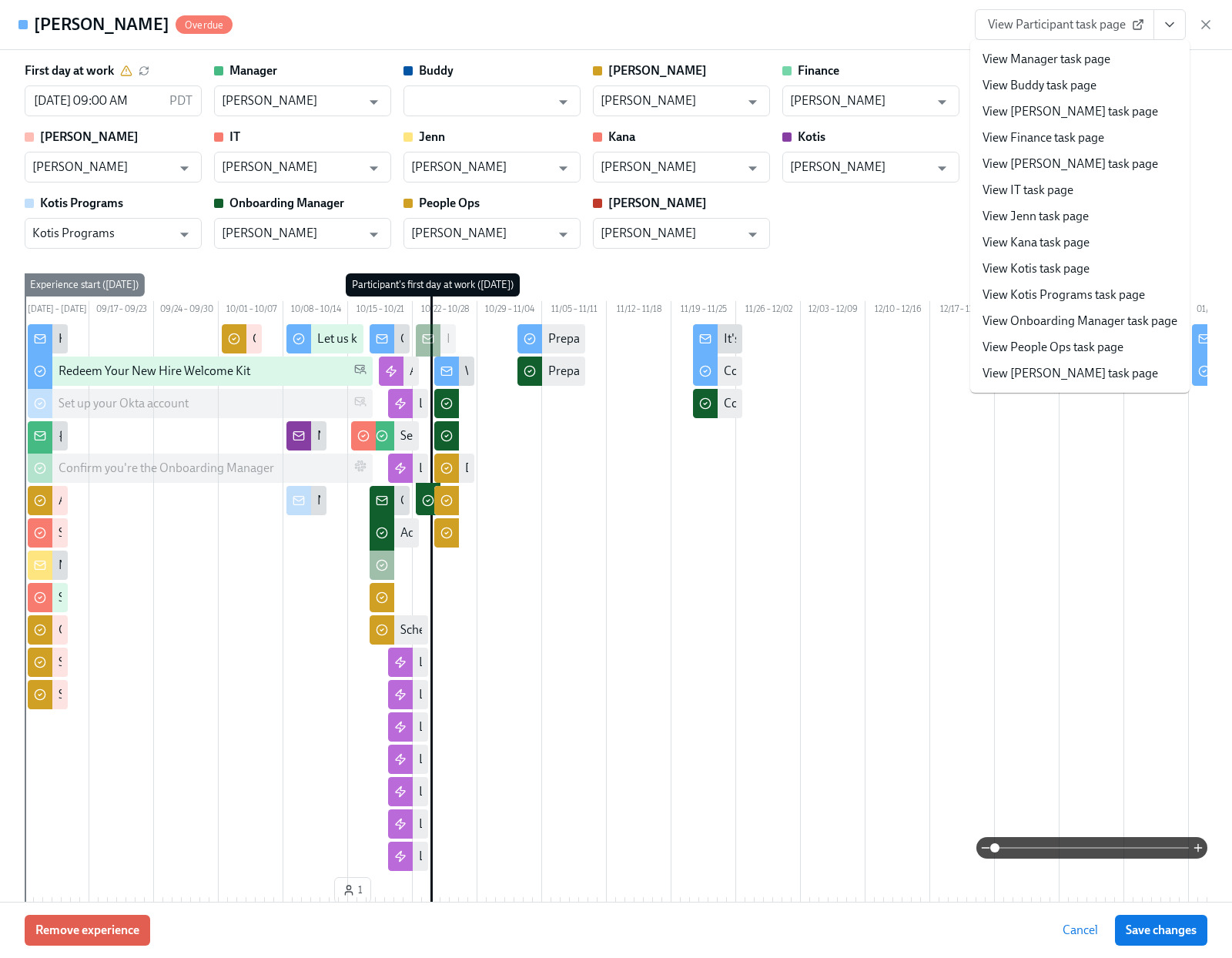
click at [1012, 352] on link "View People Ops task page" at bounding box center [1053, 347] width 141 height 17
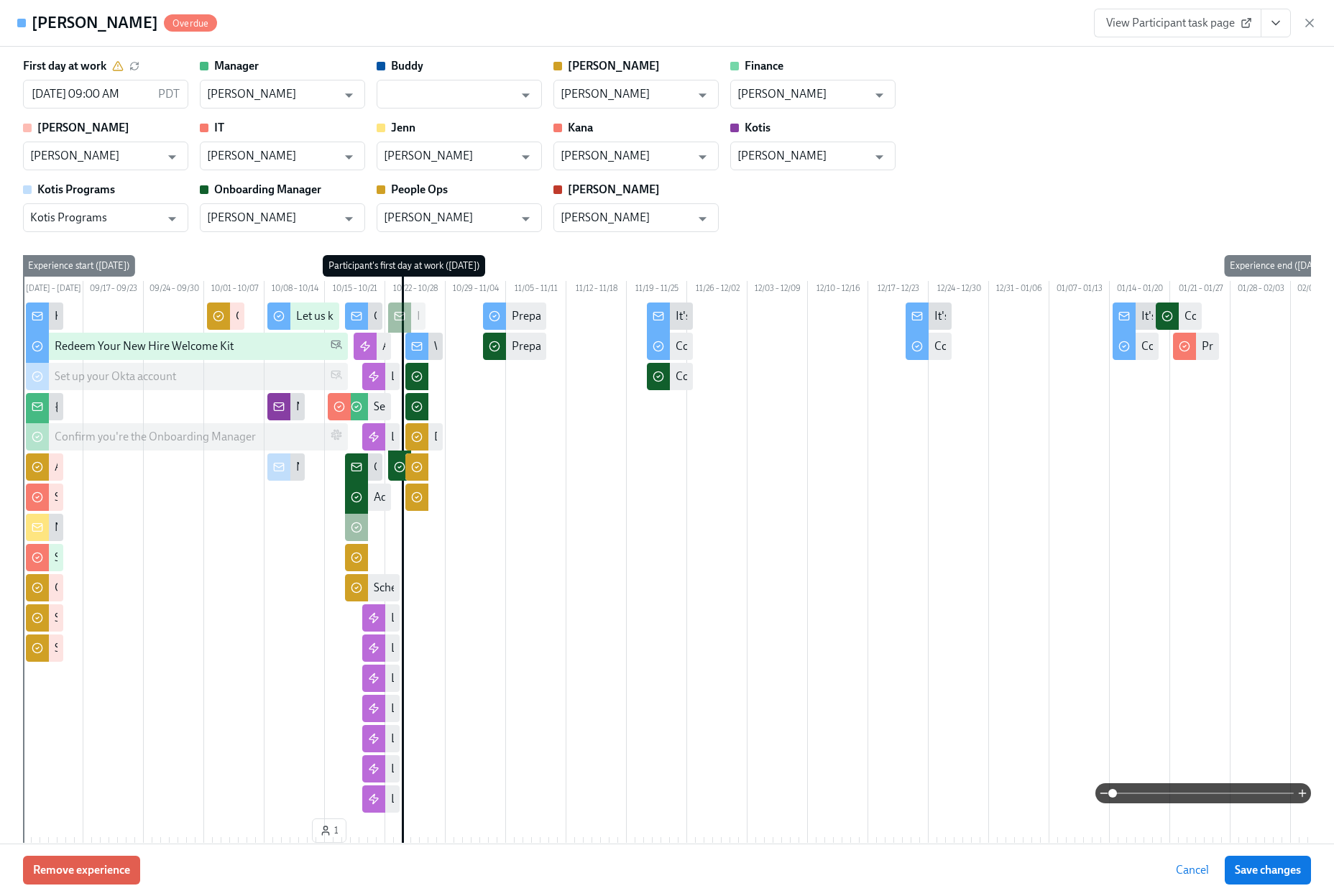
scroll to position [0, 34174]
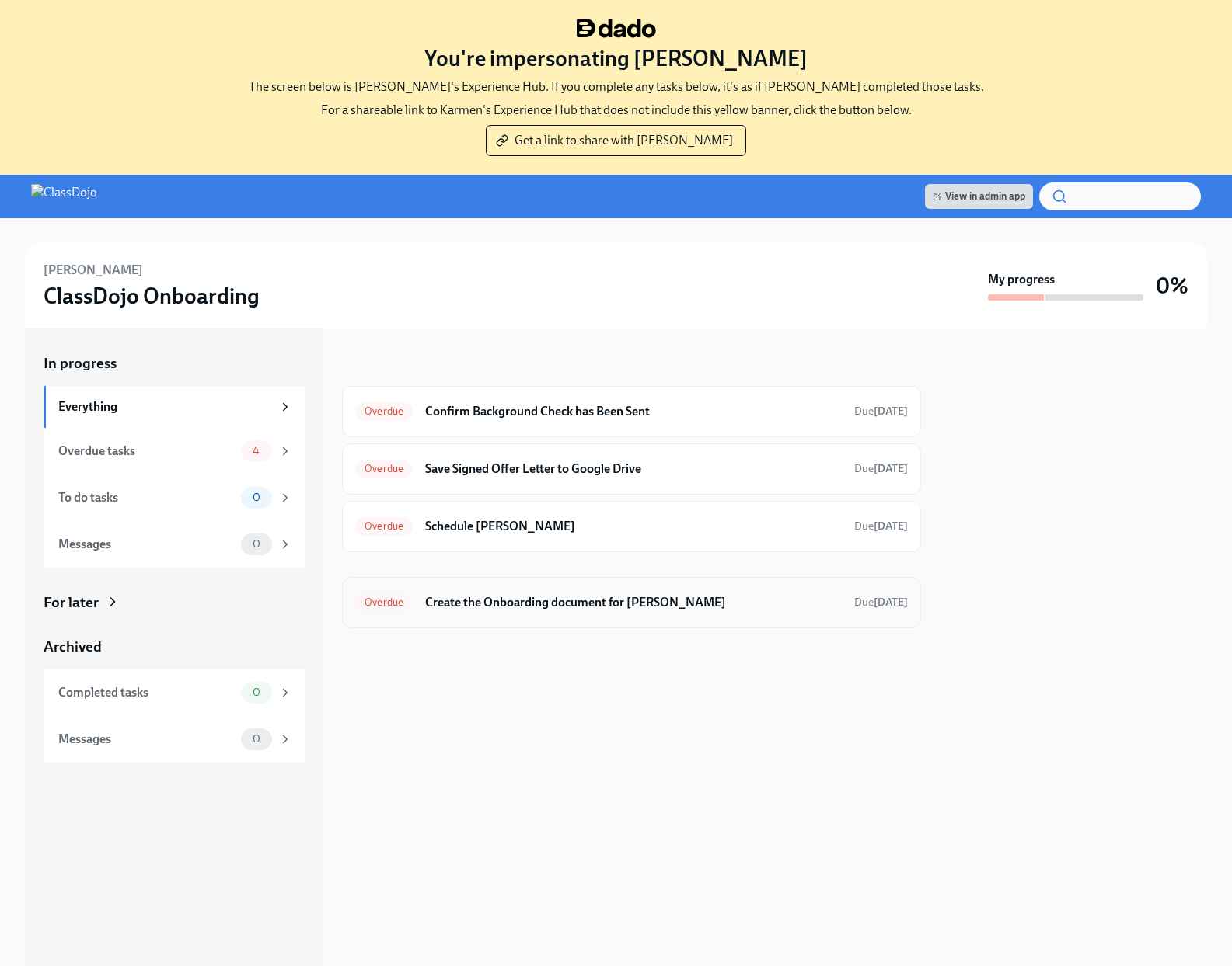
click at [743, 603] on h6 "Create the Onboarding document for [PERSON_NAME]" at bounding box center [633, 603] width 417 height 17
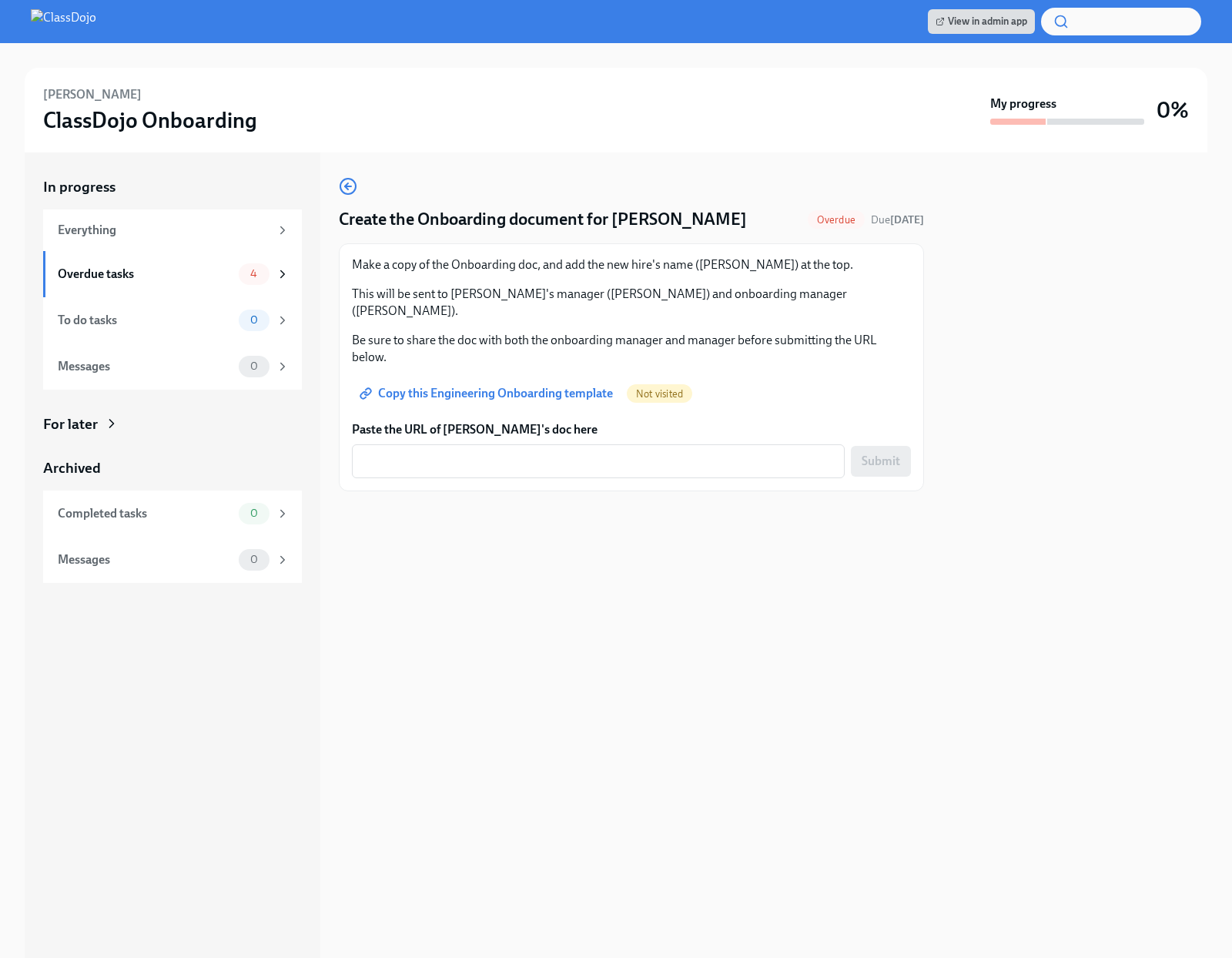
click at [535, 386] on span "Copy this Engineering Onboarding template" at bounding box center [487, 394] width 250 height 15
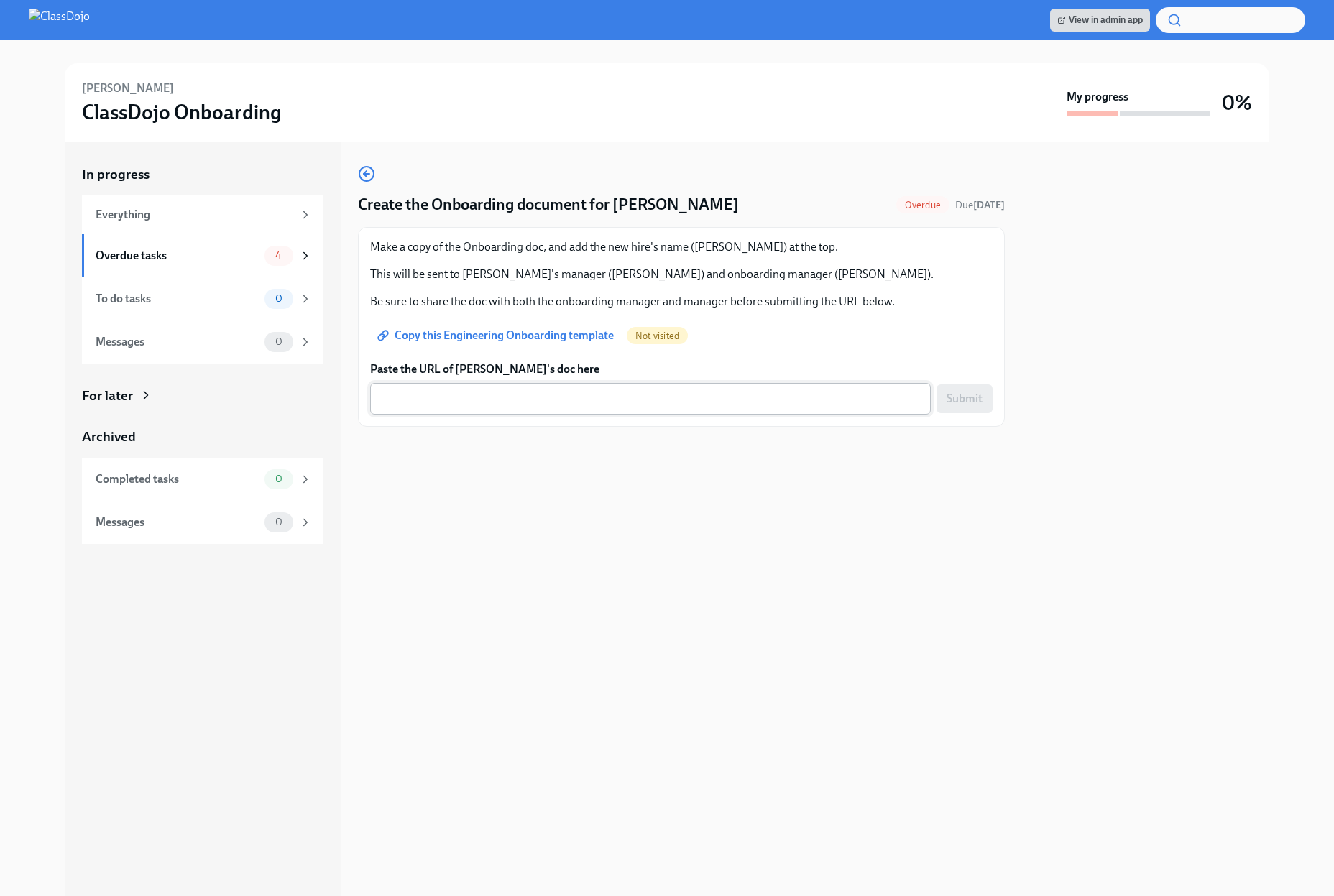
click at [583, 393] on textarea "Paste the URL of [PERSON_NAME]'s doc here" at bounding box center [650, 398] width 543 height 17
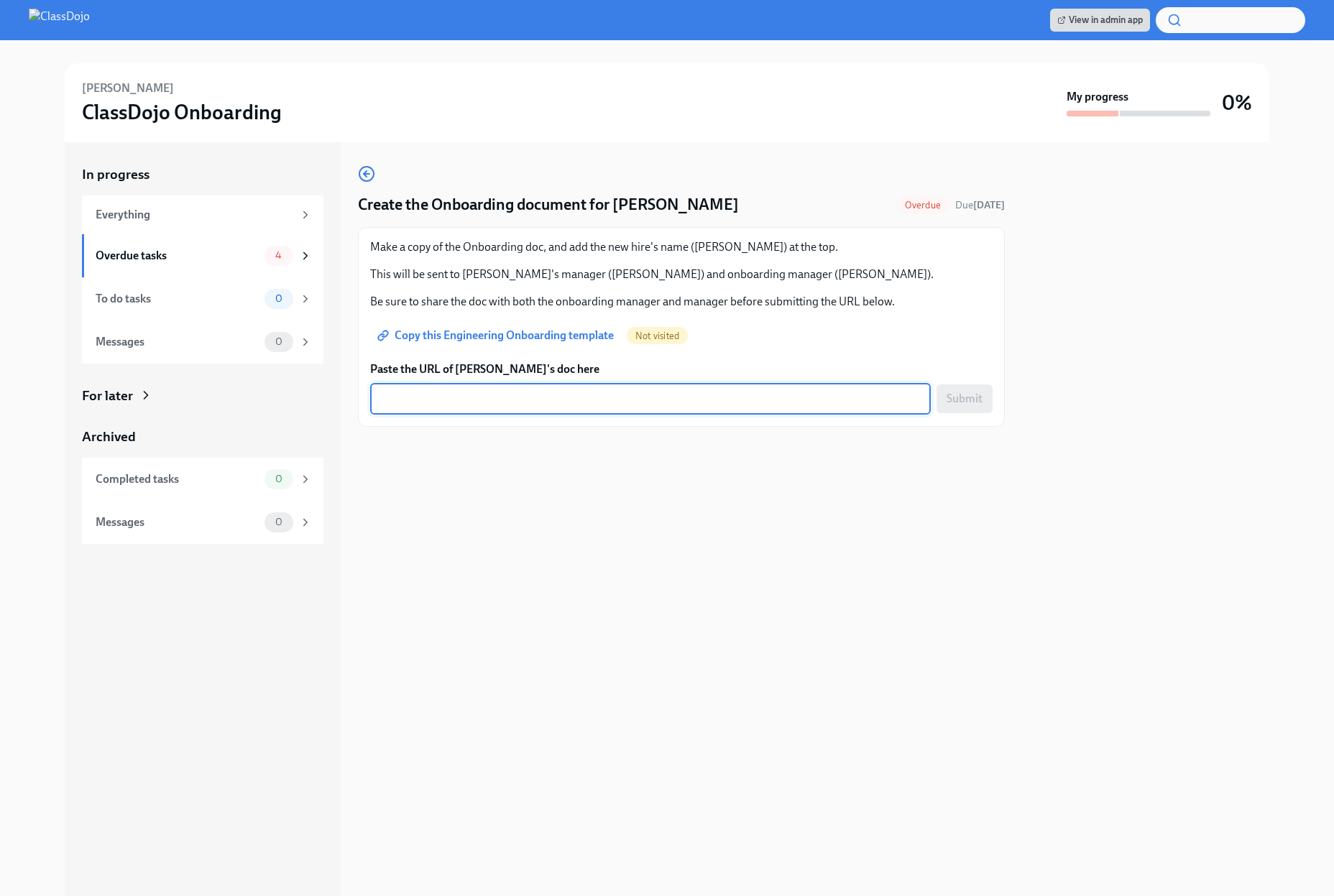
paste textarea "[URL][DOMAIN_NAME]"
type textarea "[URL][DOMAIN_NAME]"
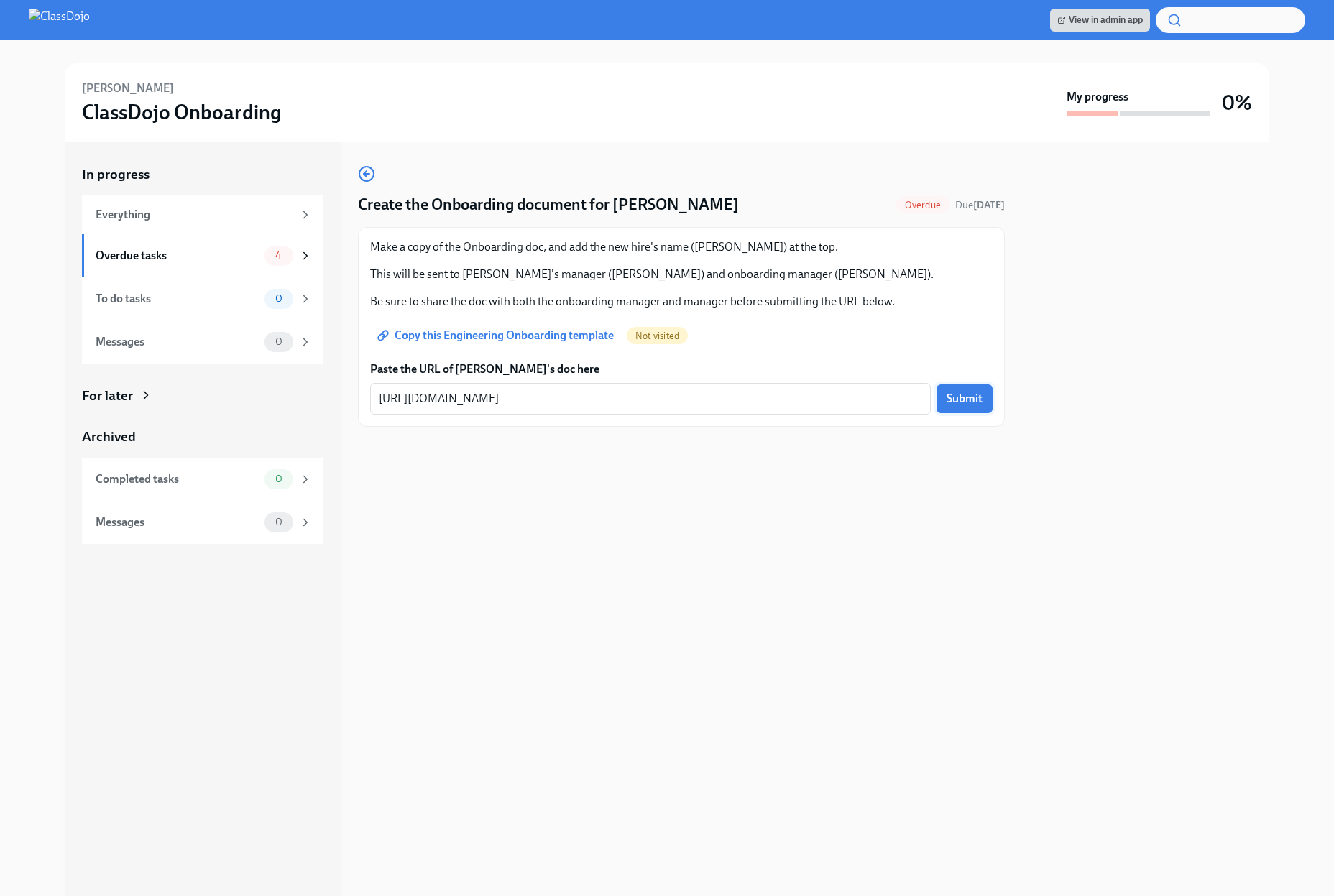
click at [969, 404] on span "Submit" at bounding box center [965, 398] width 36 height 14
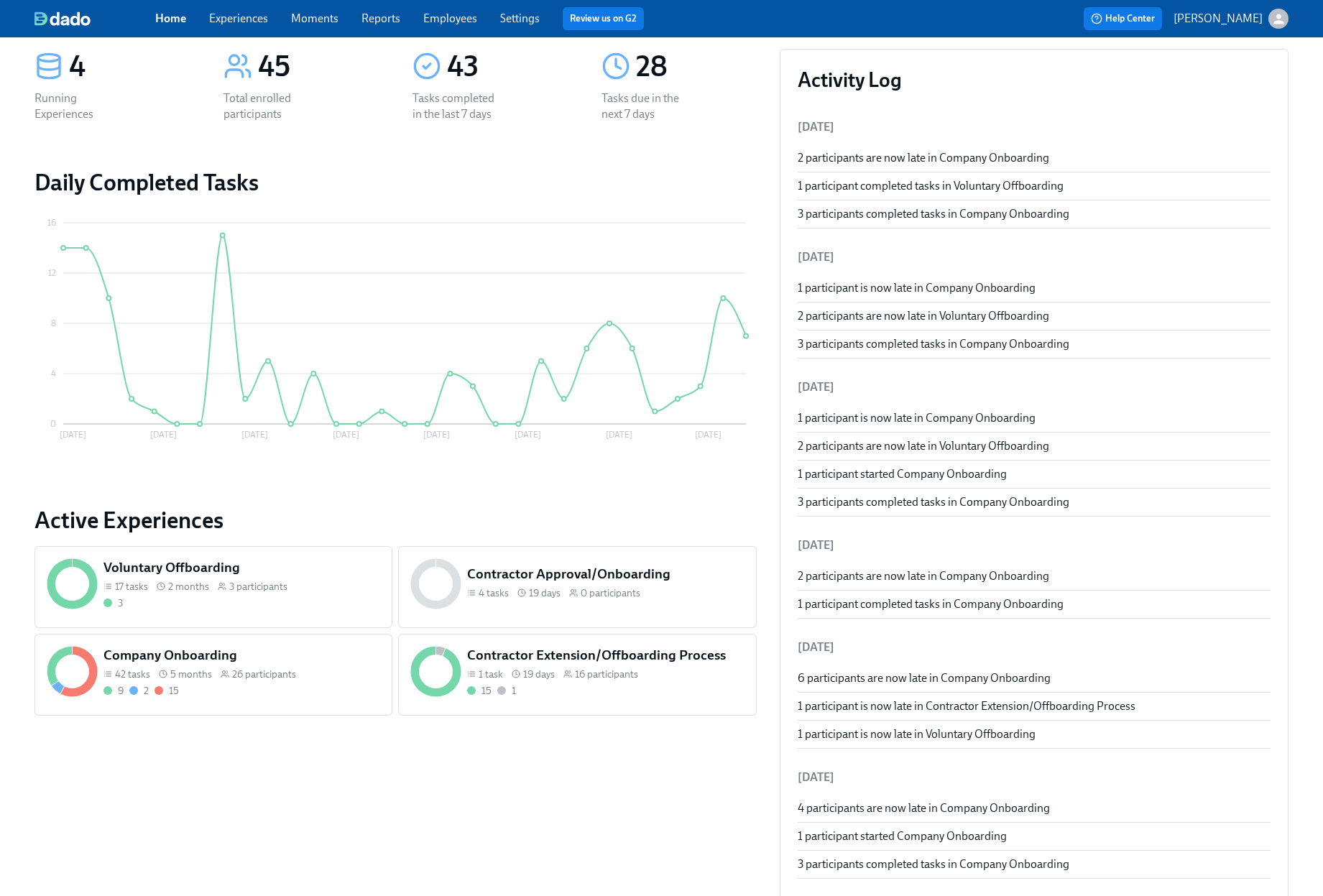
scroll to position [88, 0]
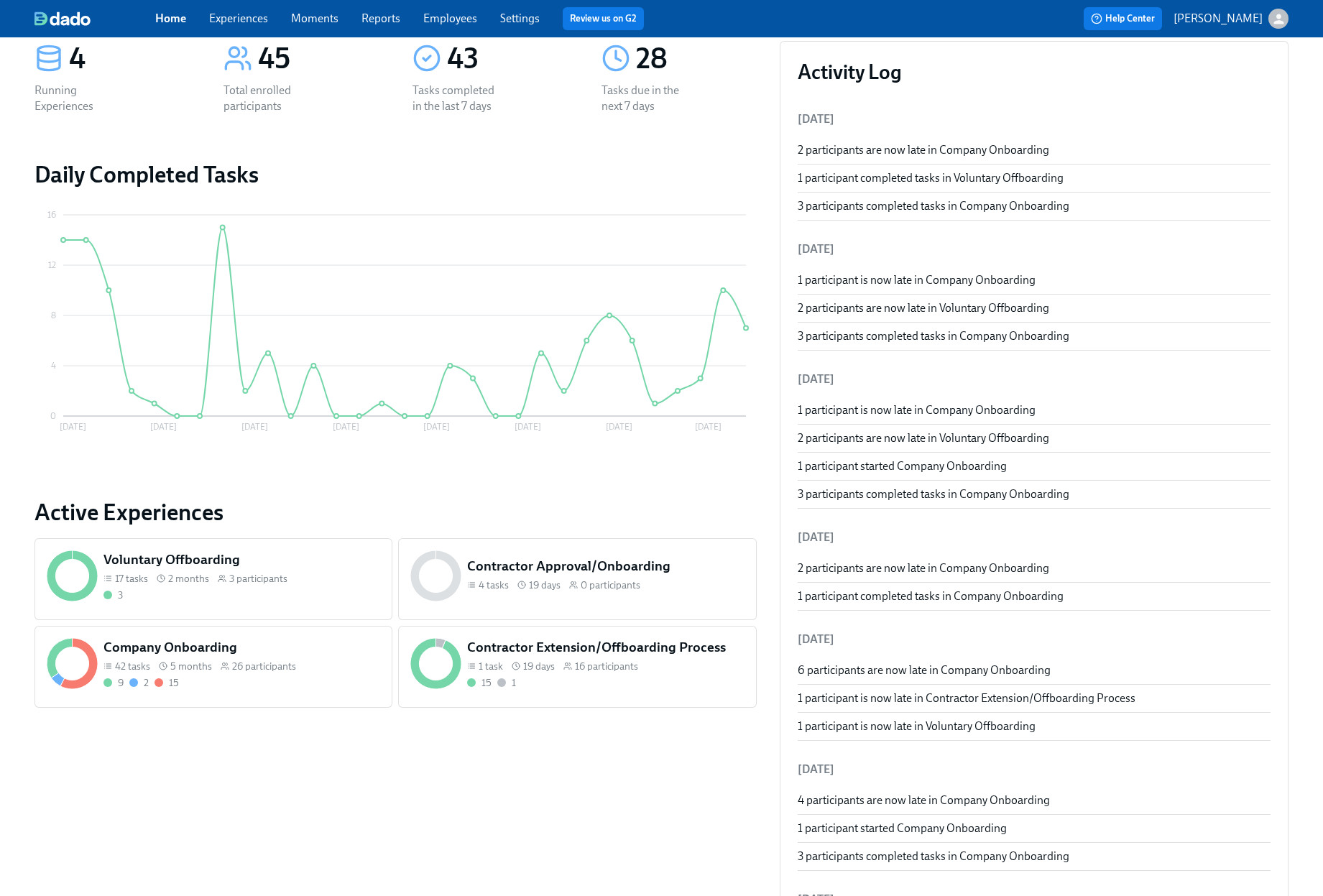
click at [315, 691] on div "Company Onboarding 42 tasks 5 months 26 participants 9 2 15" at bounding box center [242, 664] width 283 height 57
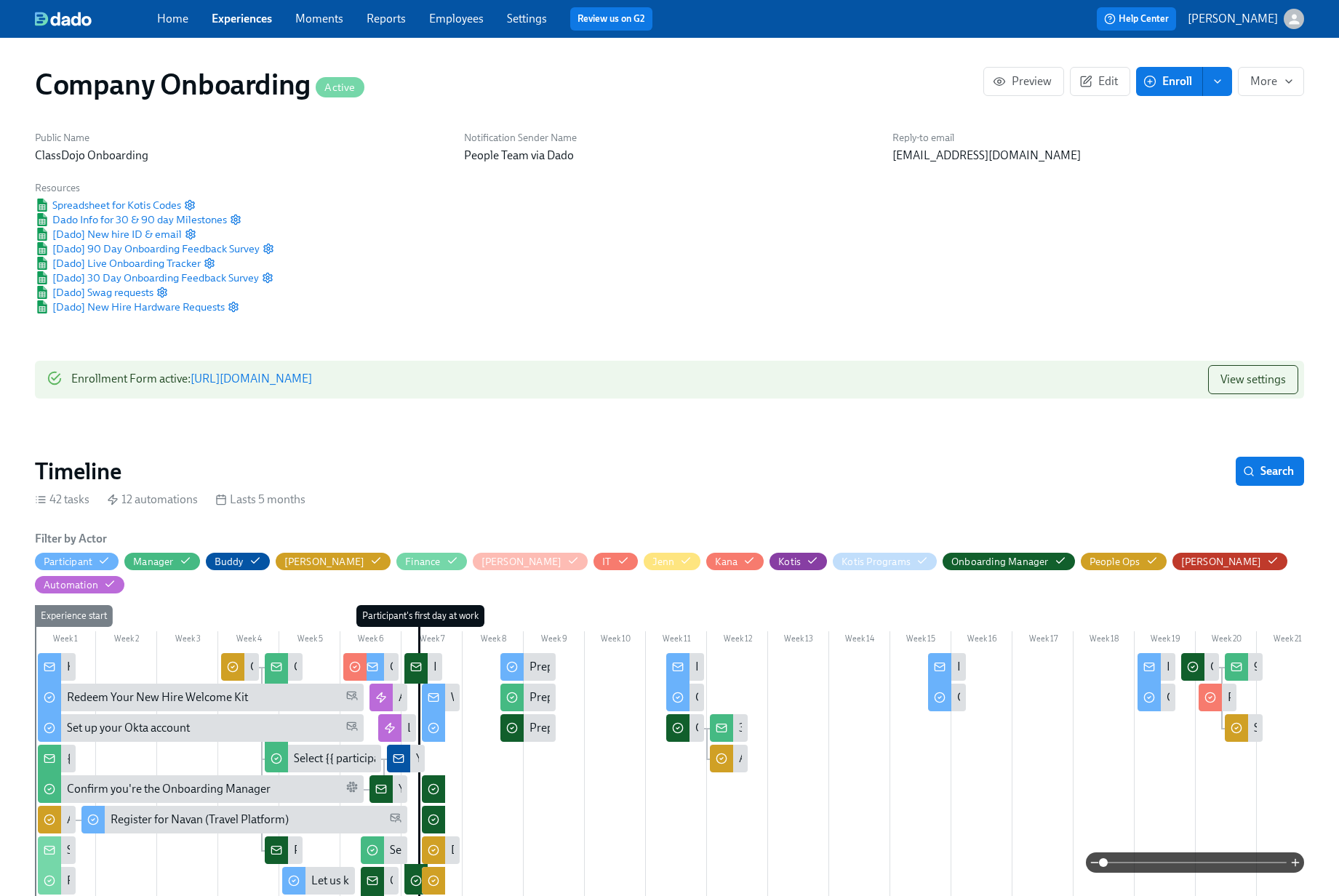
scroll to position [0, 23899]
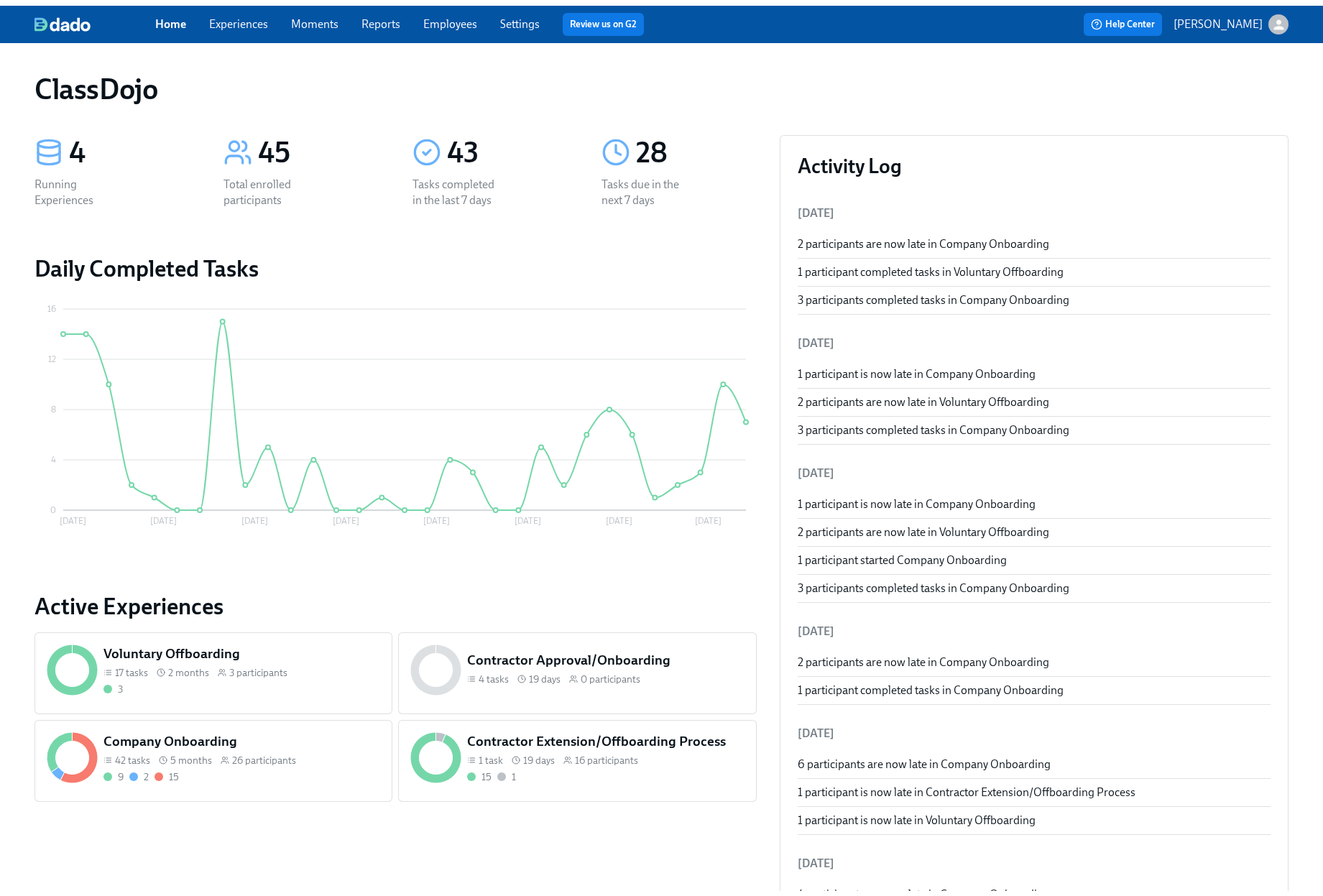
scroll to position [88, 0]
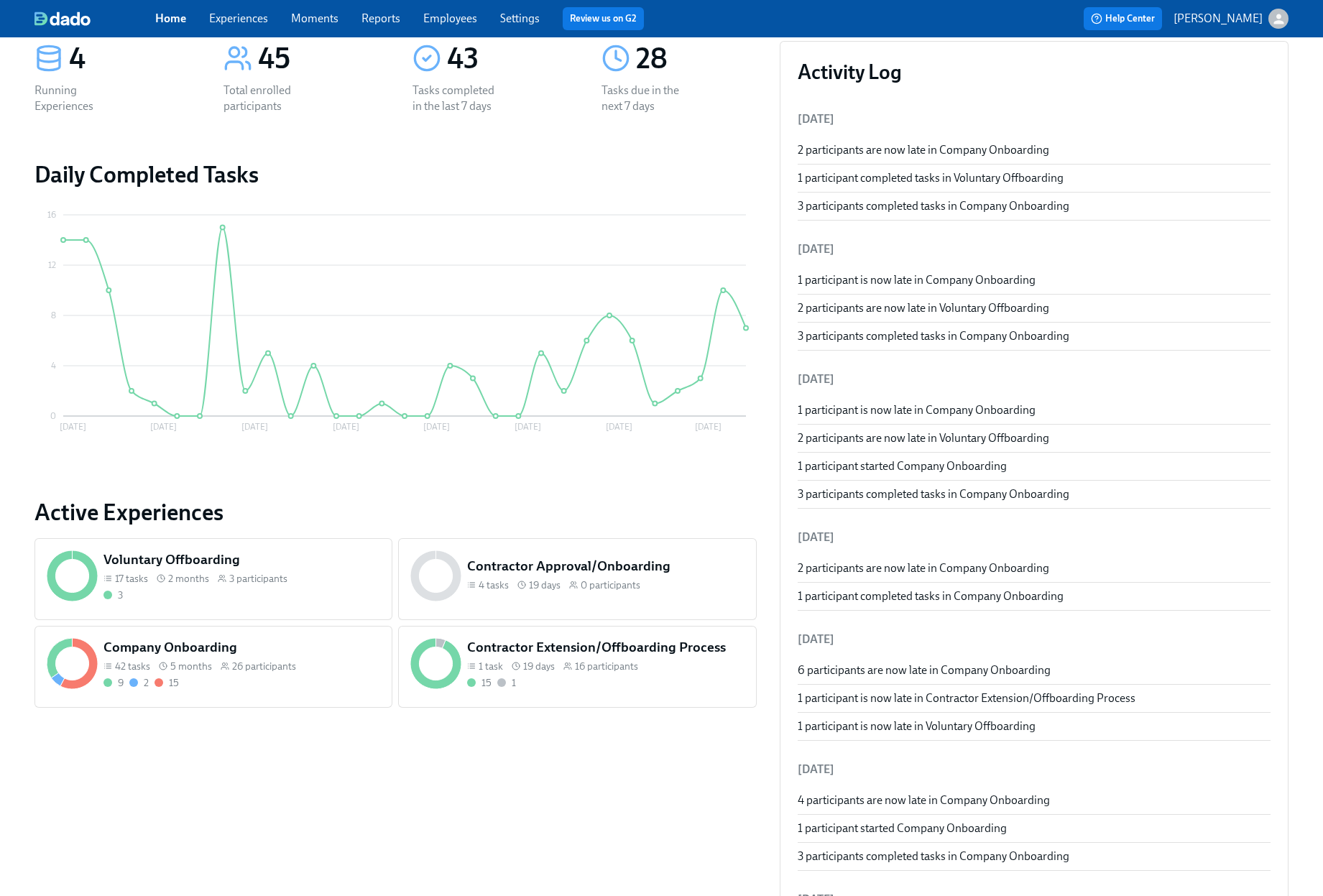
click at [333, 596] on div "3" at bounding box center [242, 595] width 277 height 14
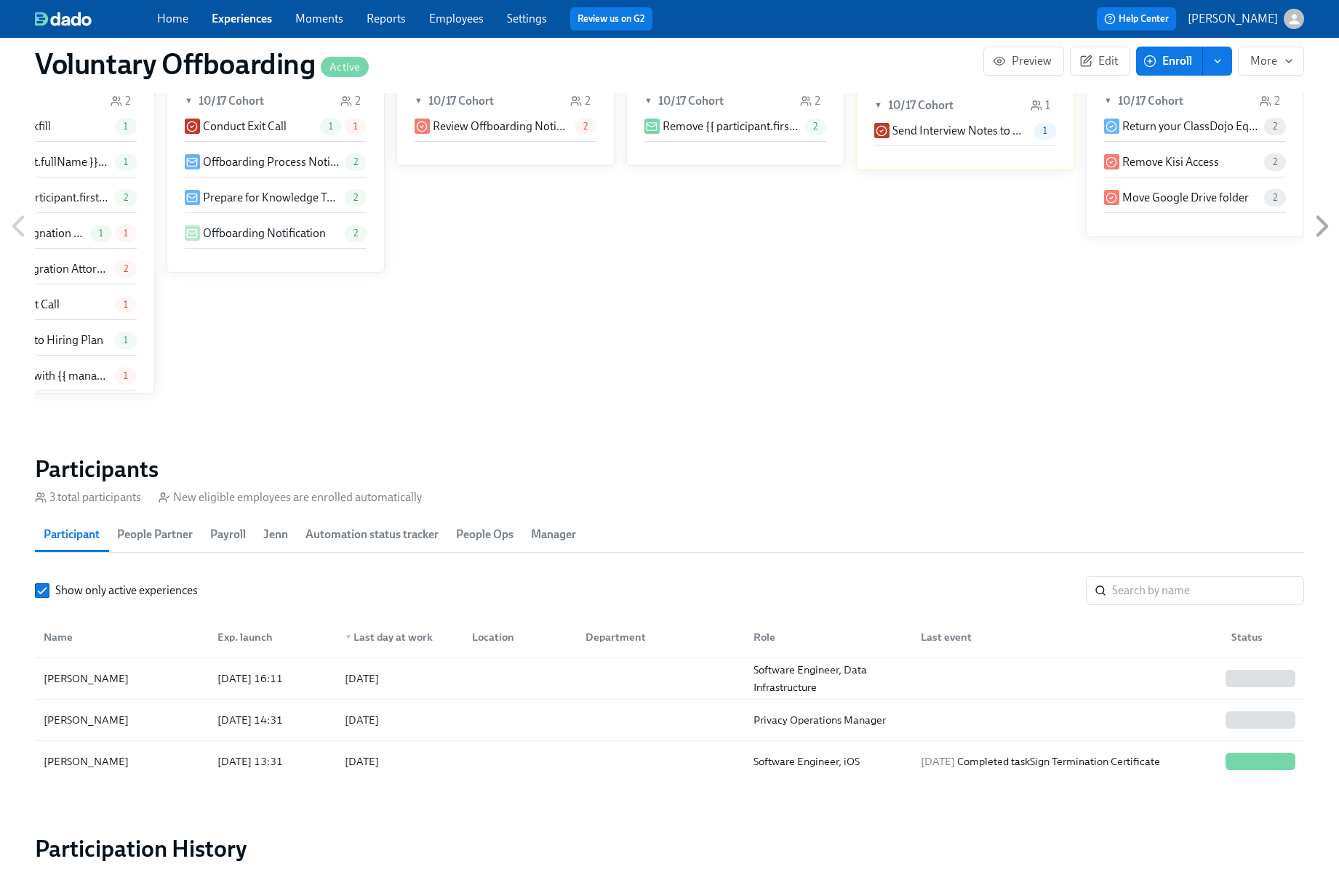
scroll to position [1164, 0]
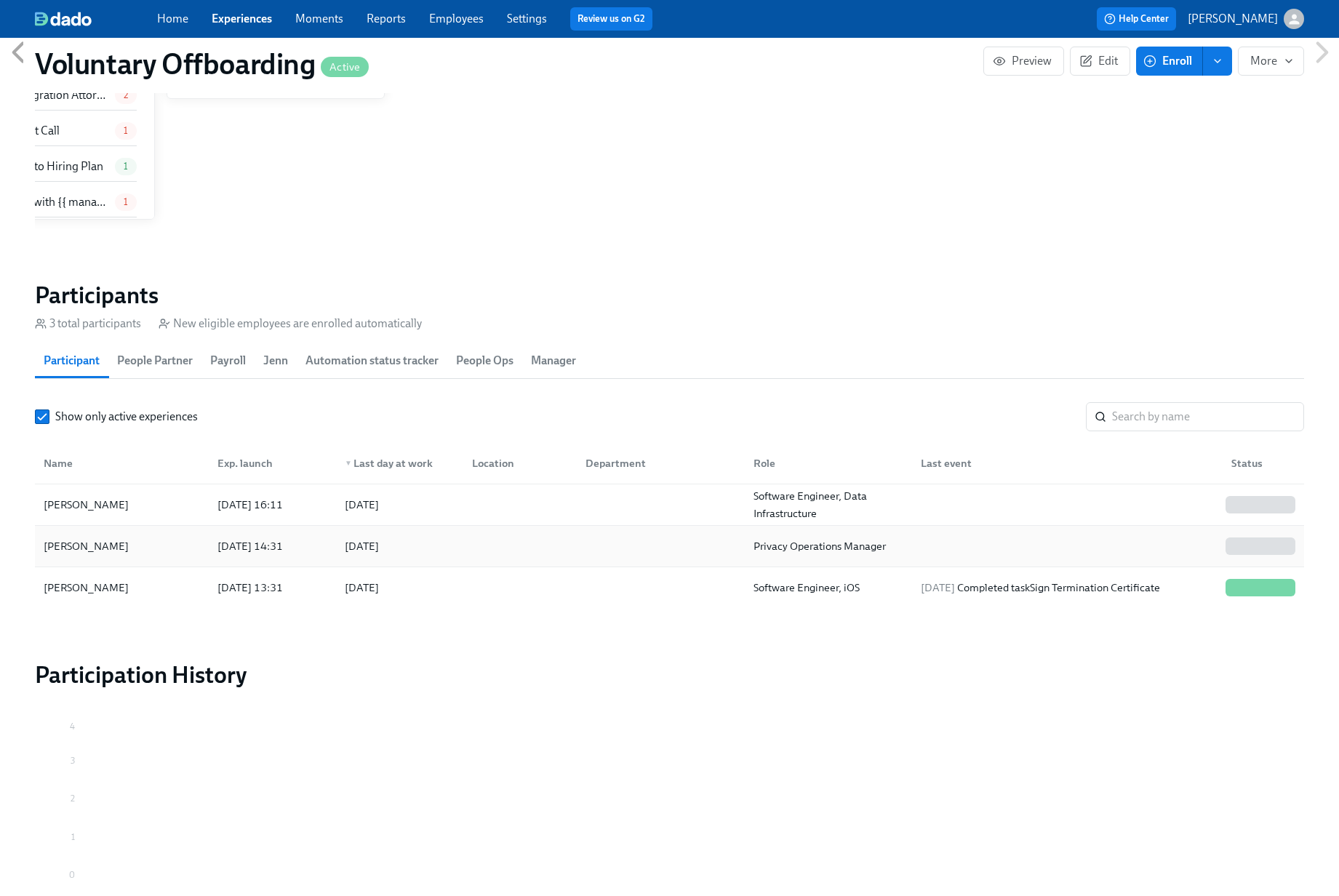
click at [544, 554] on div at bounding box center [516, 546] width 112 height 29
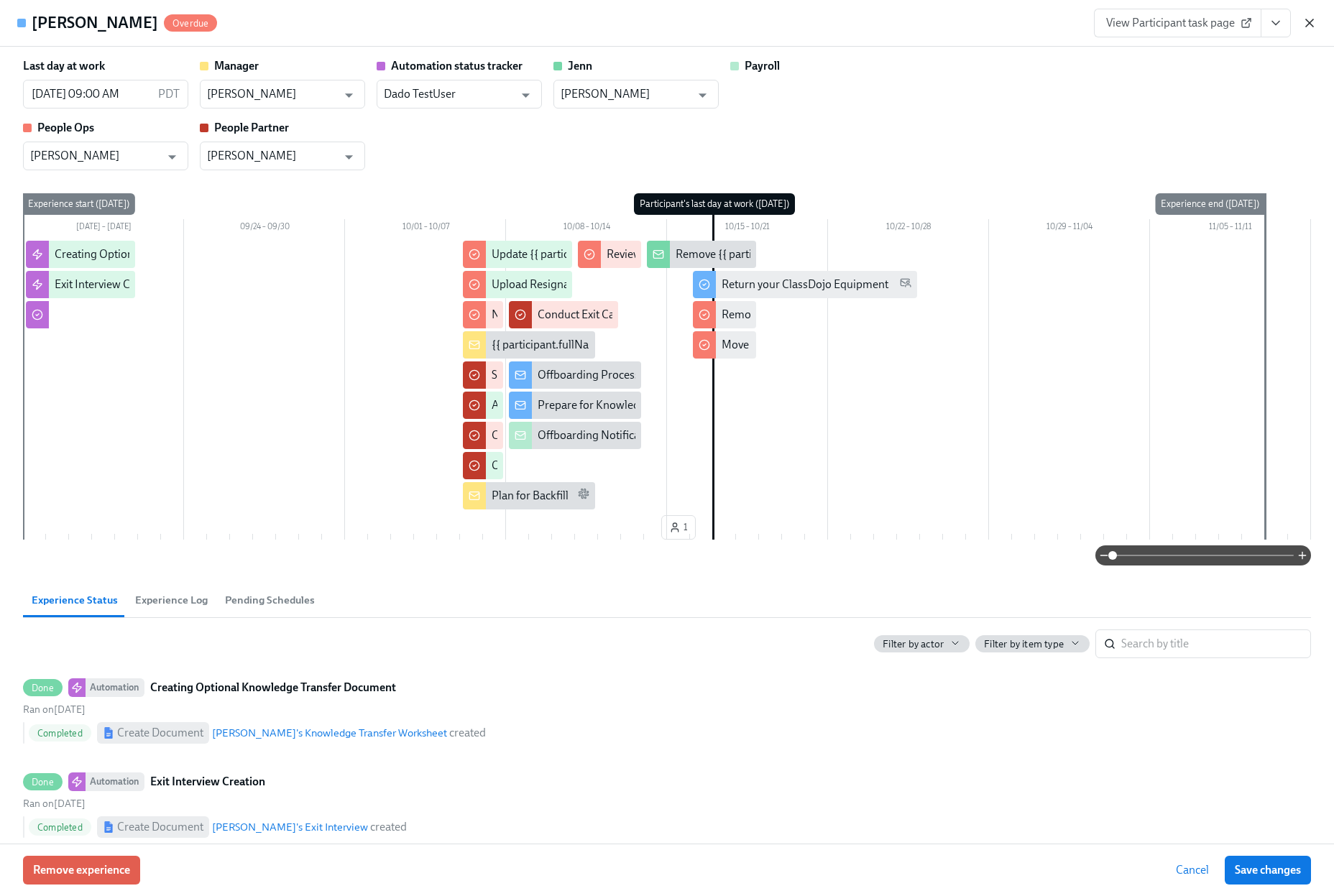
click at [1313, 22] on icon "button" at bounding box center [1310, 23] width 14 height 14
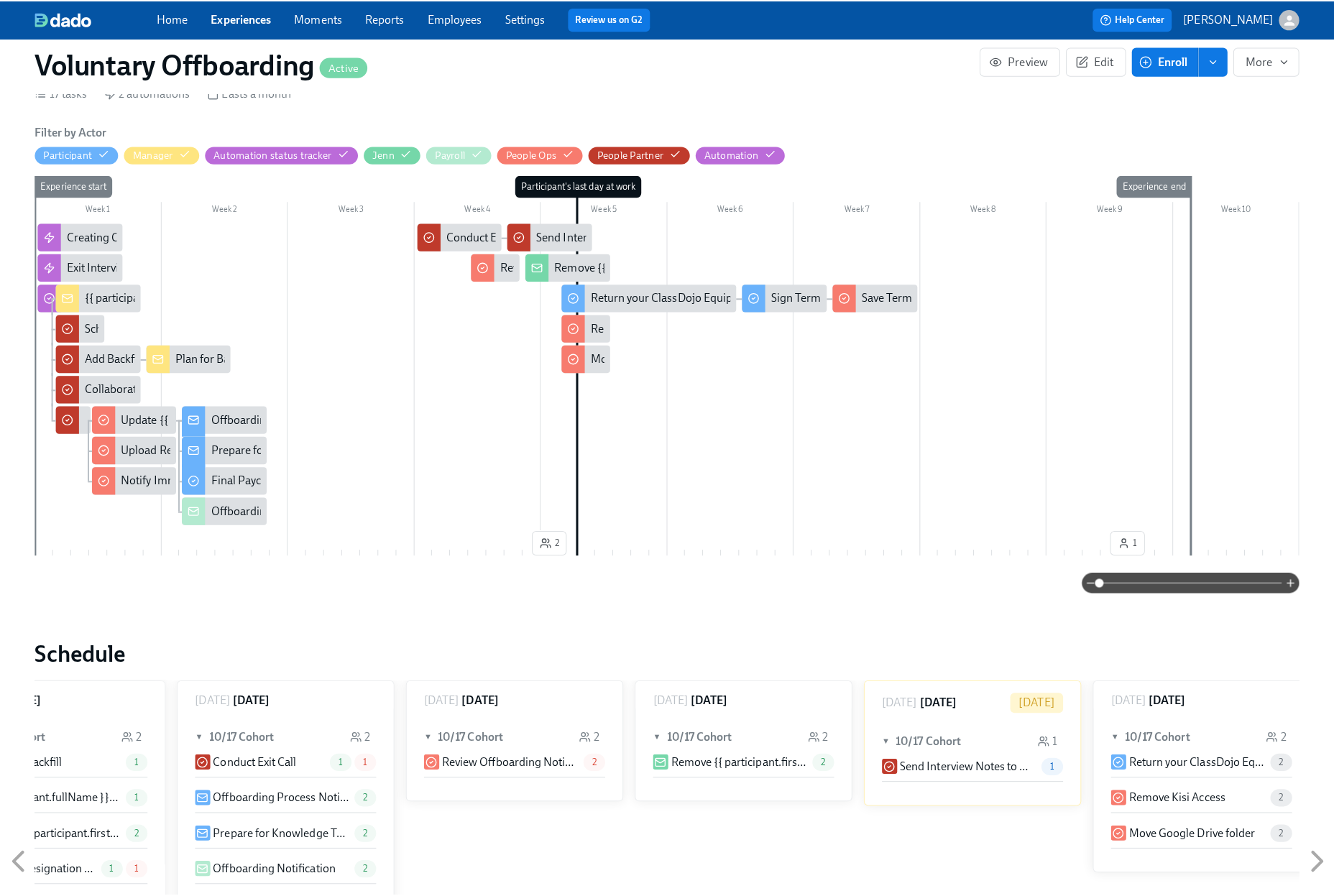
scroll to position [212, 0]
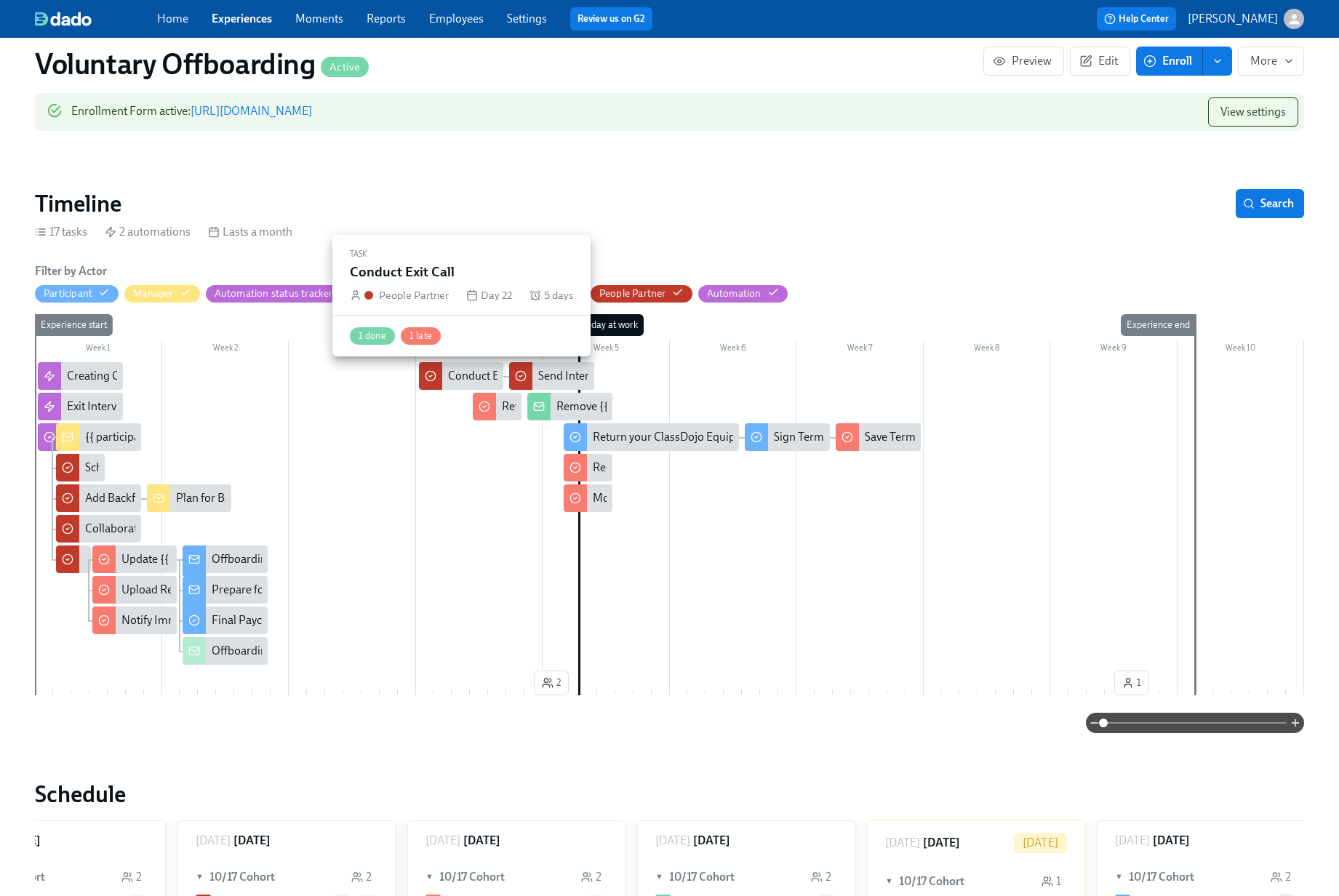
click at [464, 378] on div "Conduct Exit Call" at bounding box center [489, 375] width 83 height 16
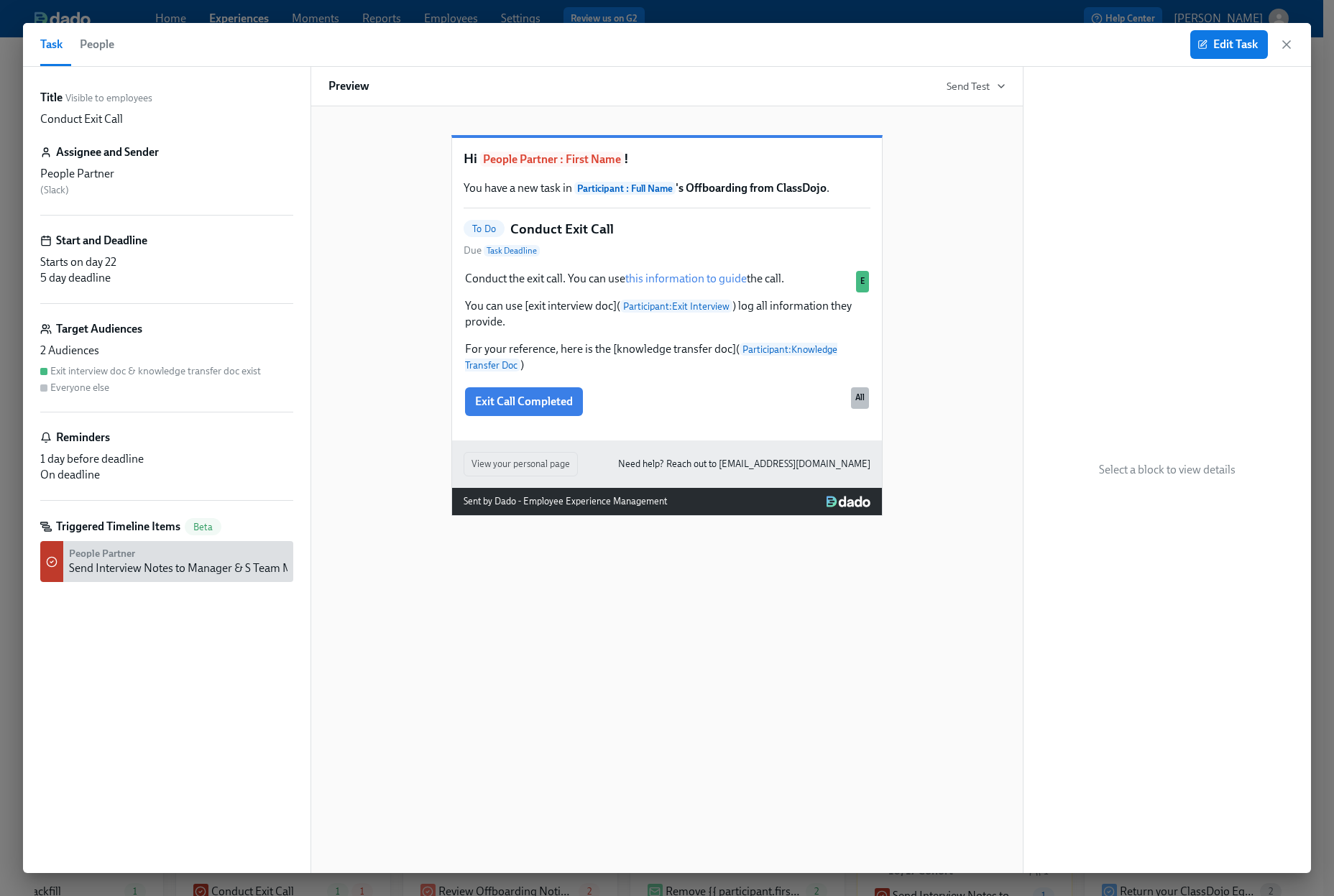
click at [158, 372] on div "Exit interview doc & knowledge transfer doc exist" at bounding box center [156, 371] width 211 height 14
click at [171, 358] on div "2 Audiences" at bounding box center [166, 351] width 253 height 16
click at [1213, 50] on span "Edit Task" at bounding box center [1229, 44] width 57 height 14
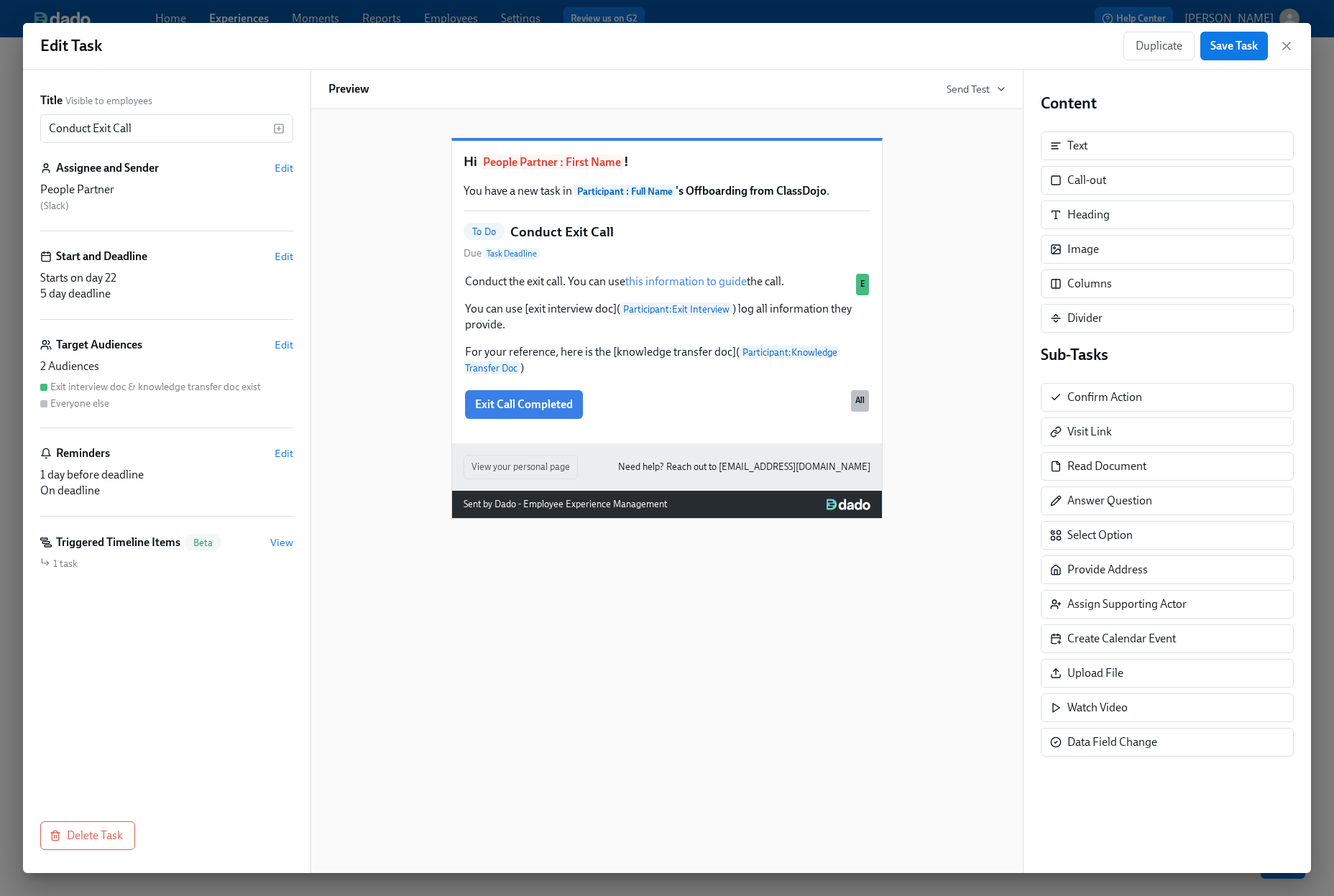
click at [96, 364] on div "2 Audiences" at bounding box center [166, 366] width 253 height 16
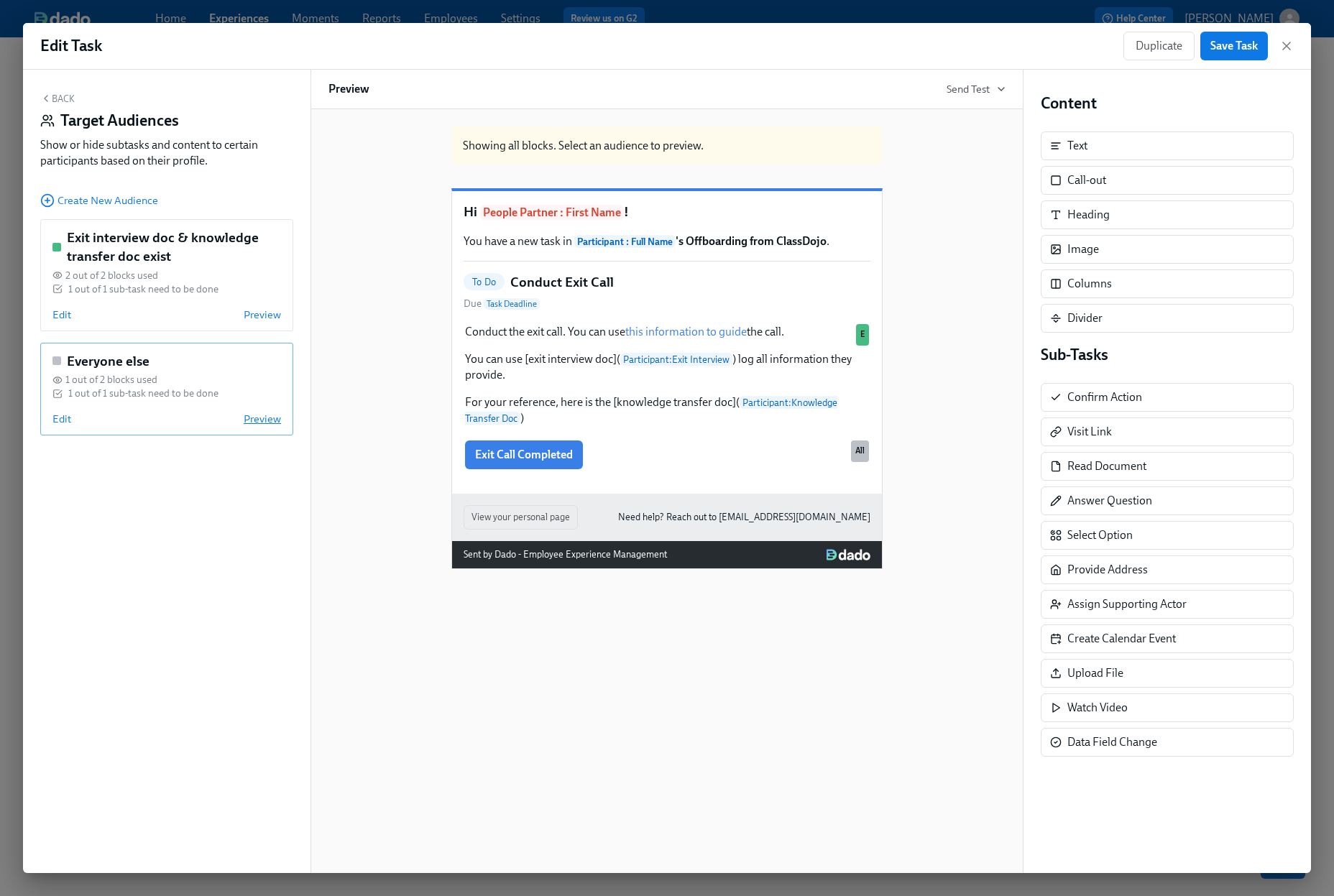
click at [256, 417] on span "Preview" at bounding box center [262, 419] width 37 height 14
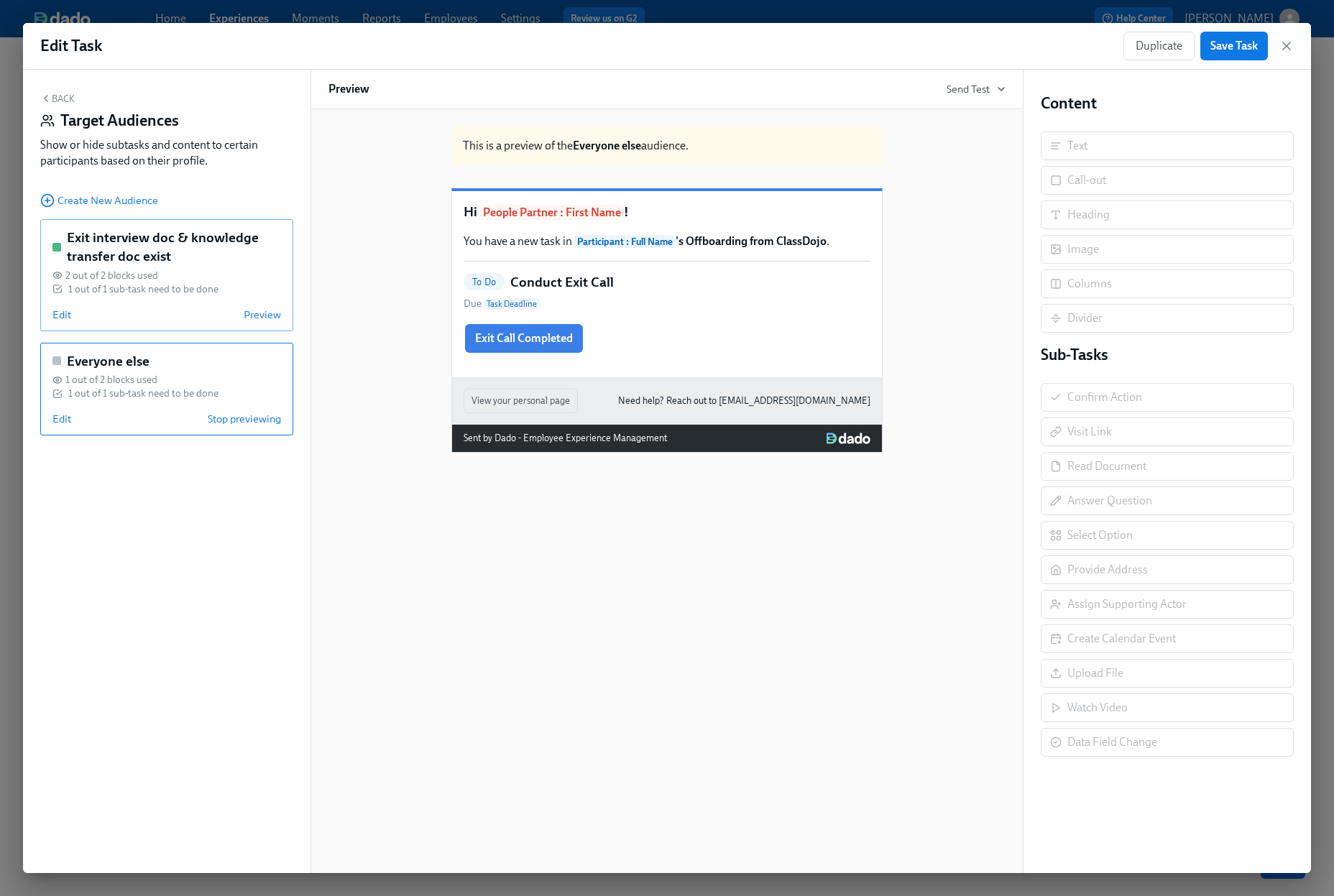
click at [230, 269] on div "2 out of 2 blocks used" at bounding box center [166, 276] width 228 height 14
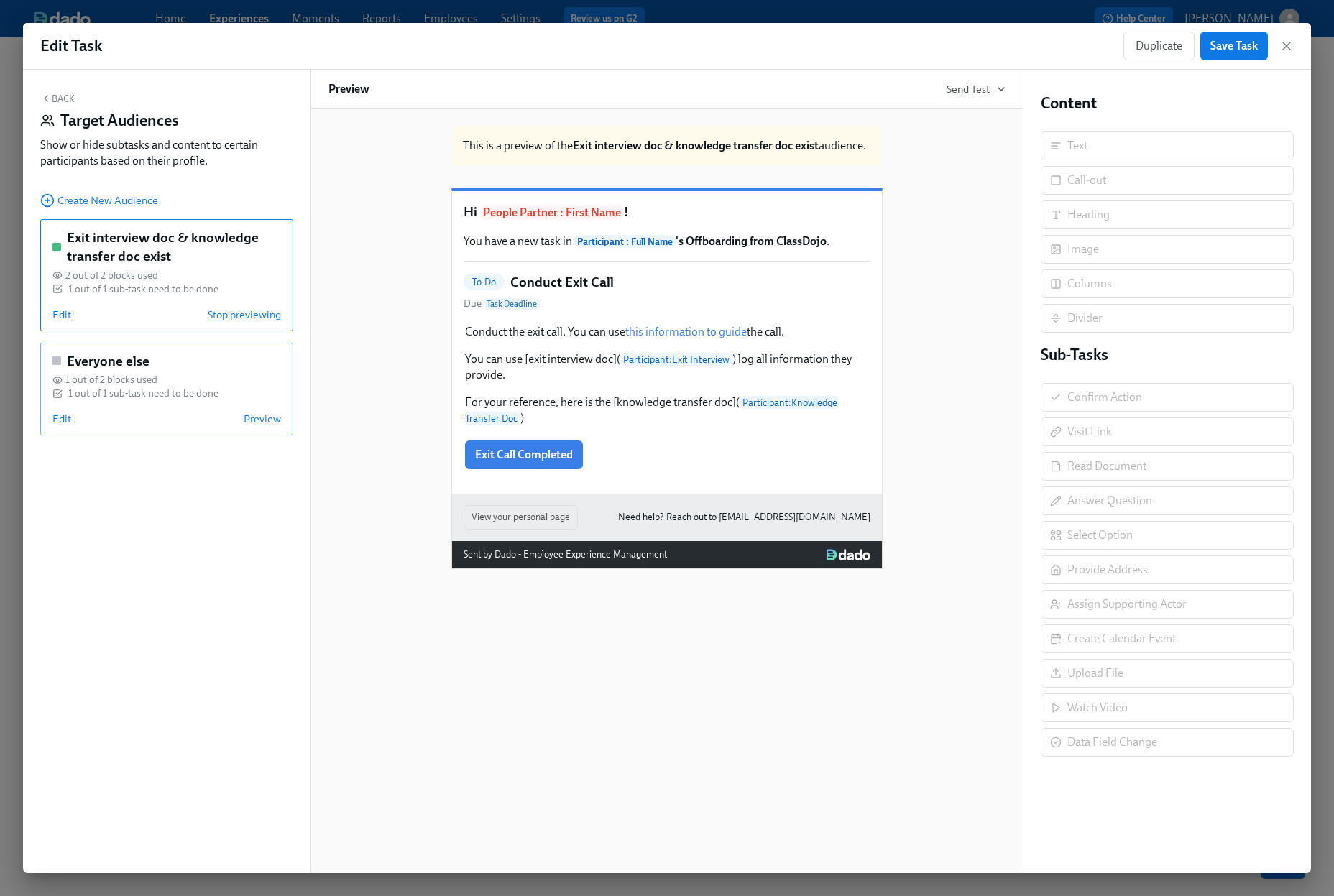
click at [176, 395] on div "1 out of 1 sub-task need to be done" at bounding box center [143, 394] width 150 height 14
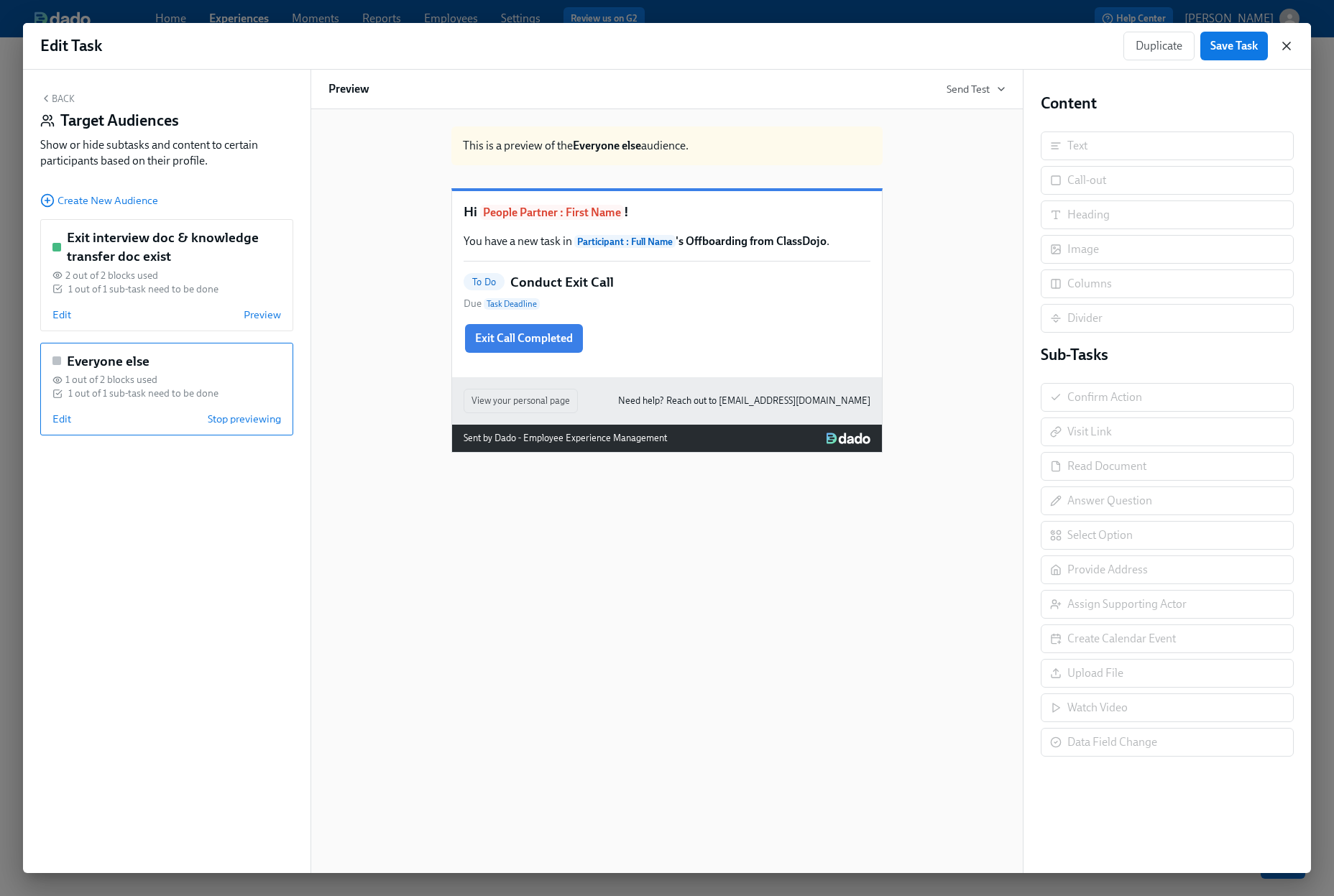
click at [1286, 45] on icon "button" at bounding box center [1287, 46] width 8 height 8
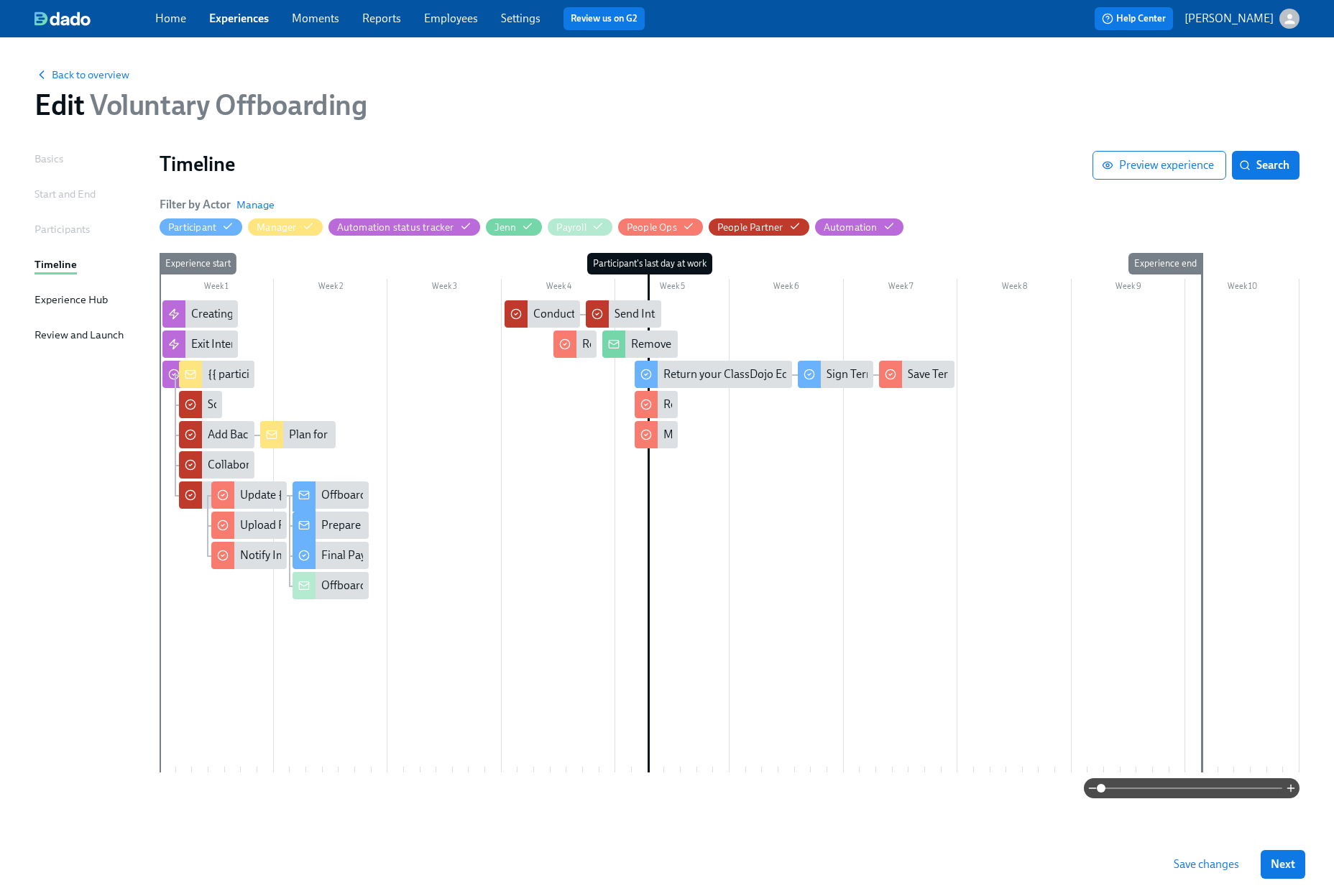
click at [249, 22] on link "Experiences" at bounding box center [239, 18] width 60 height 14
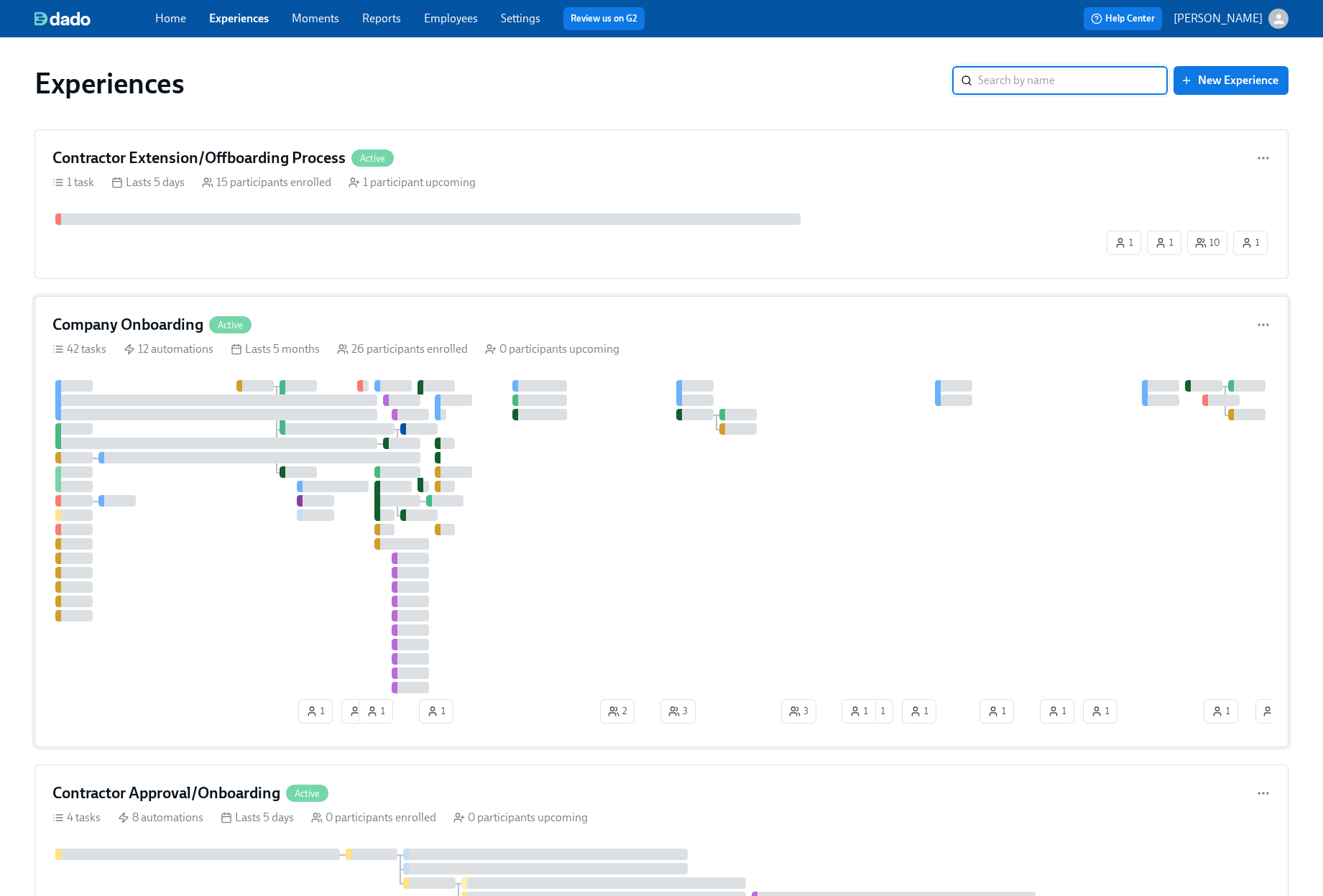
click at [697, 317] on div "Company Onboarding Active" at bounding box center [661, 325] width 1218 height 22
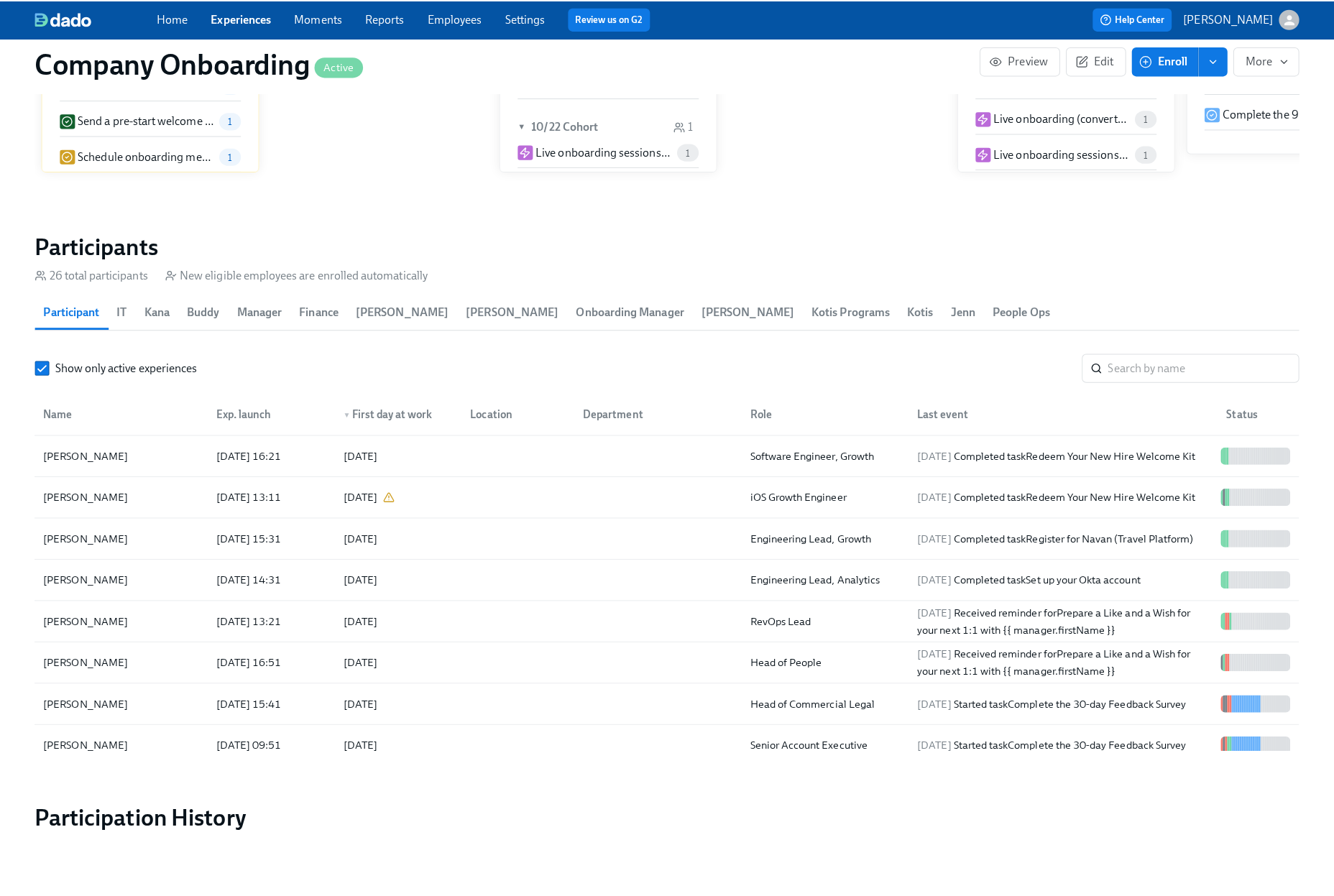
scroll to position [0, 23620]
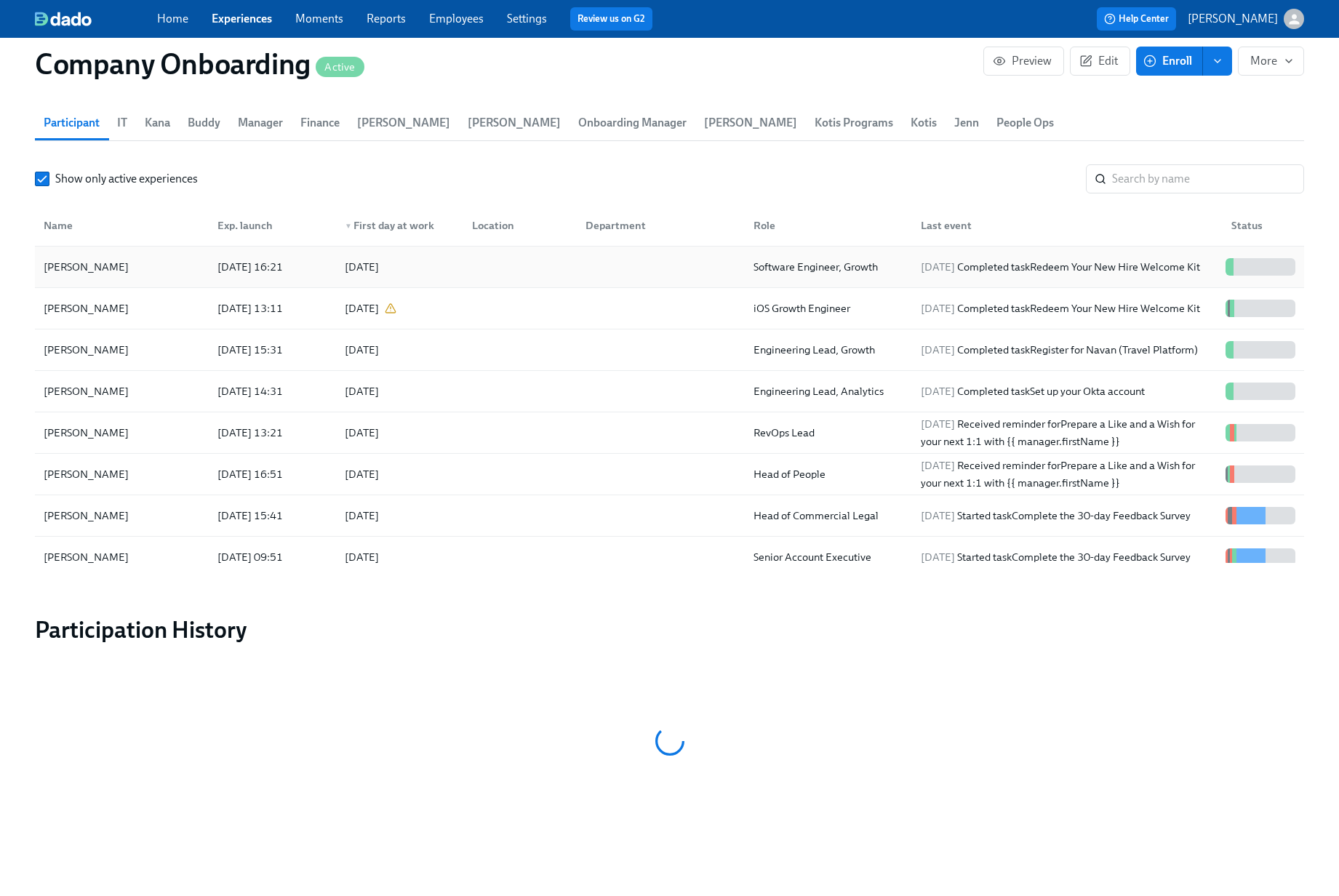
click at [539, 252] on div at bounding box center [516, 267] width 112 height 29
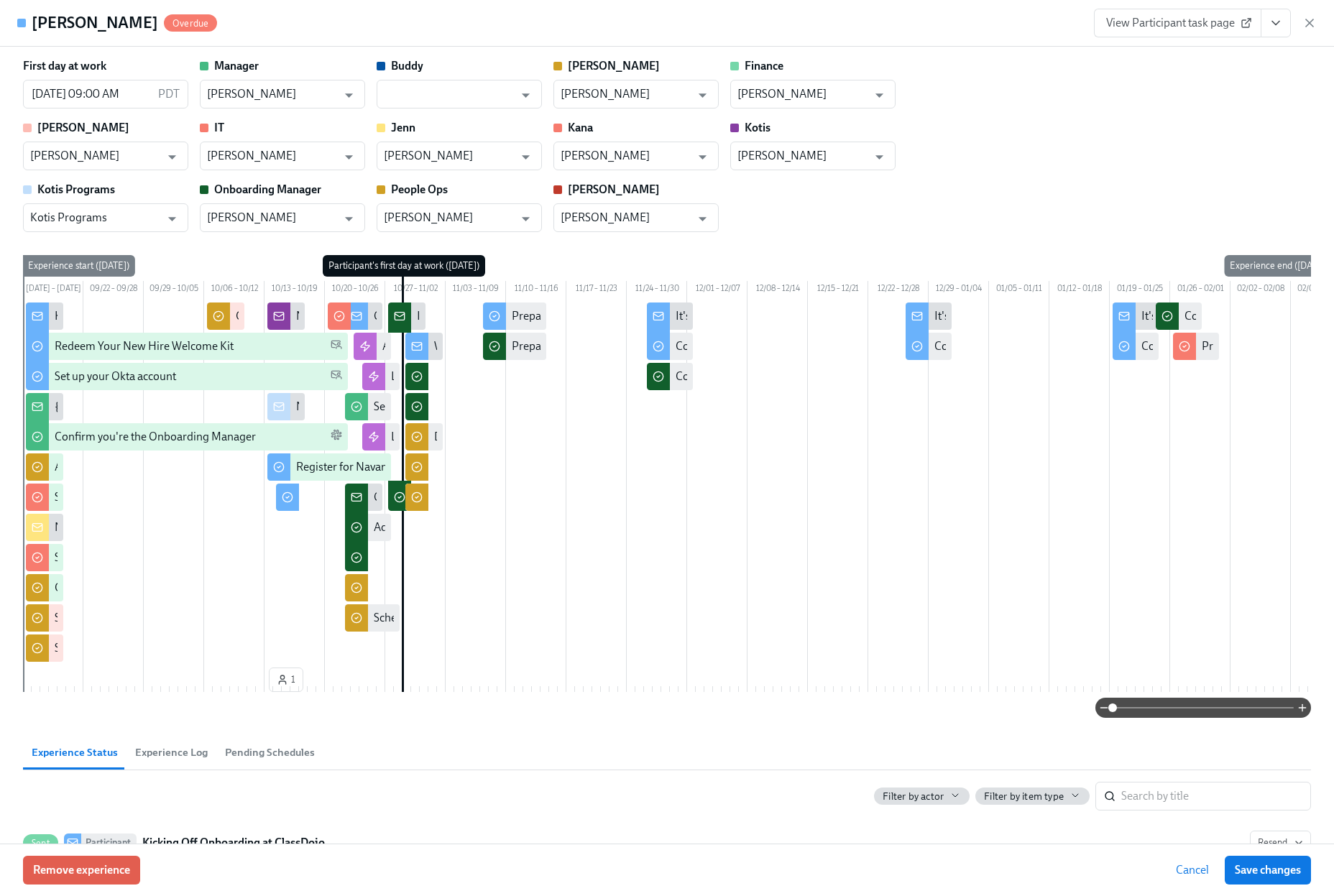
click at [1281, 17] on icon "View task page" at bounding box center [1276, 23] width 14 height 14
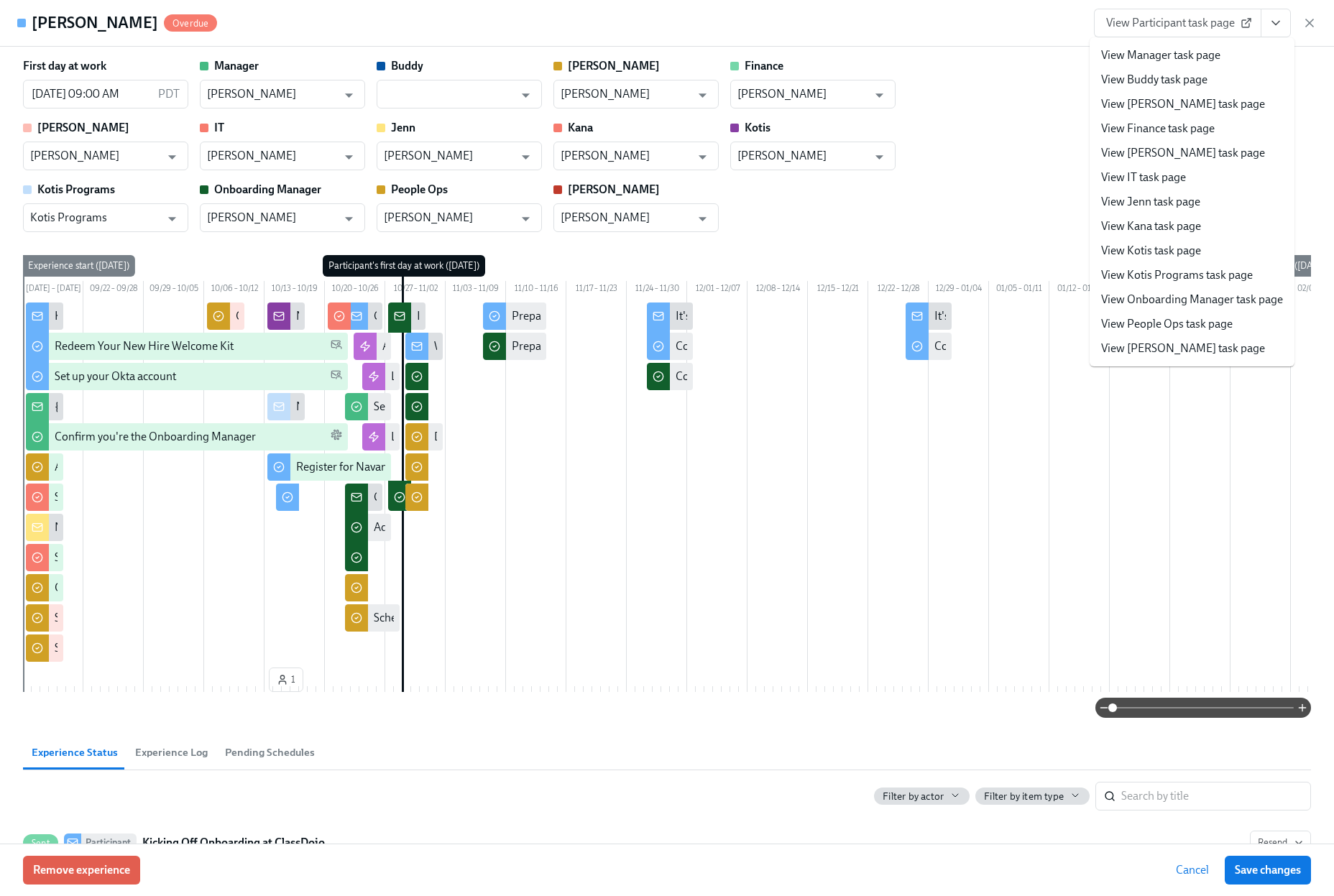
click at [1165, 317] on link "View People Ops task page" at bounding box center [1167, 324] width 132 height 16
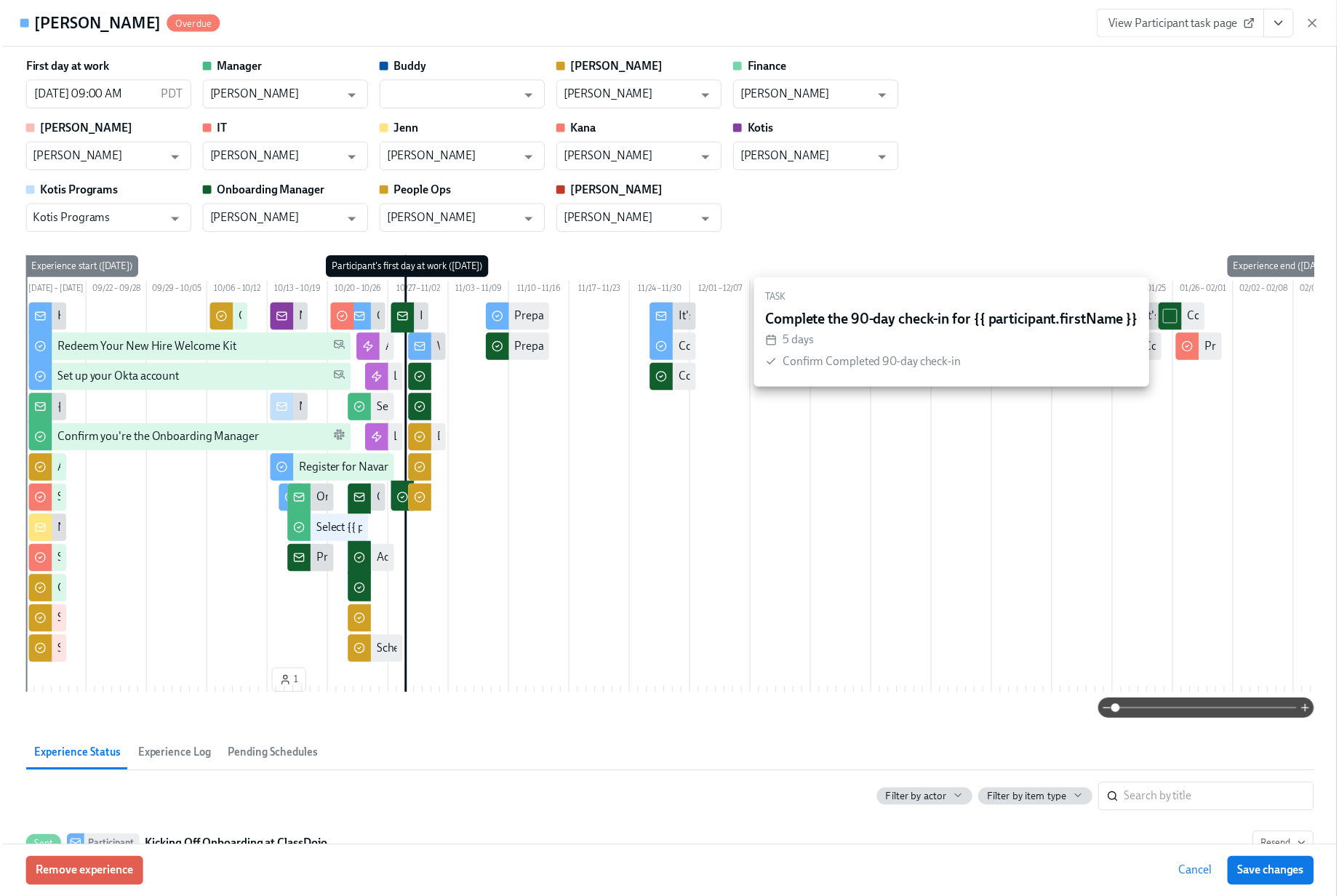
scroll to position [0, 34576]
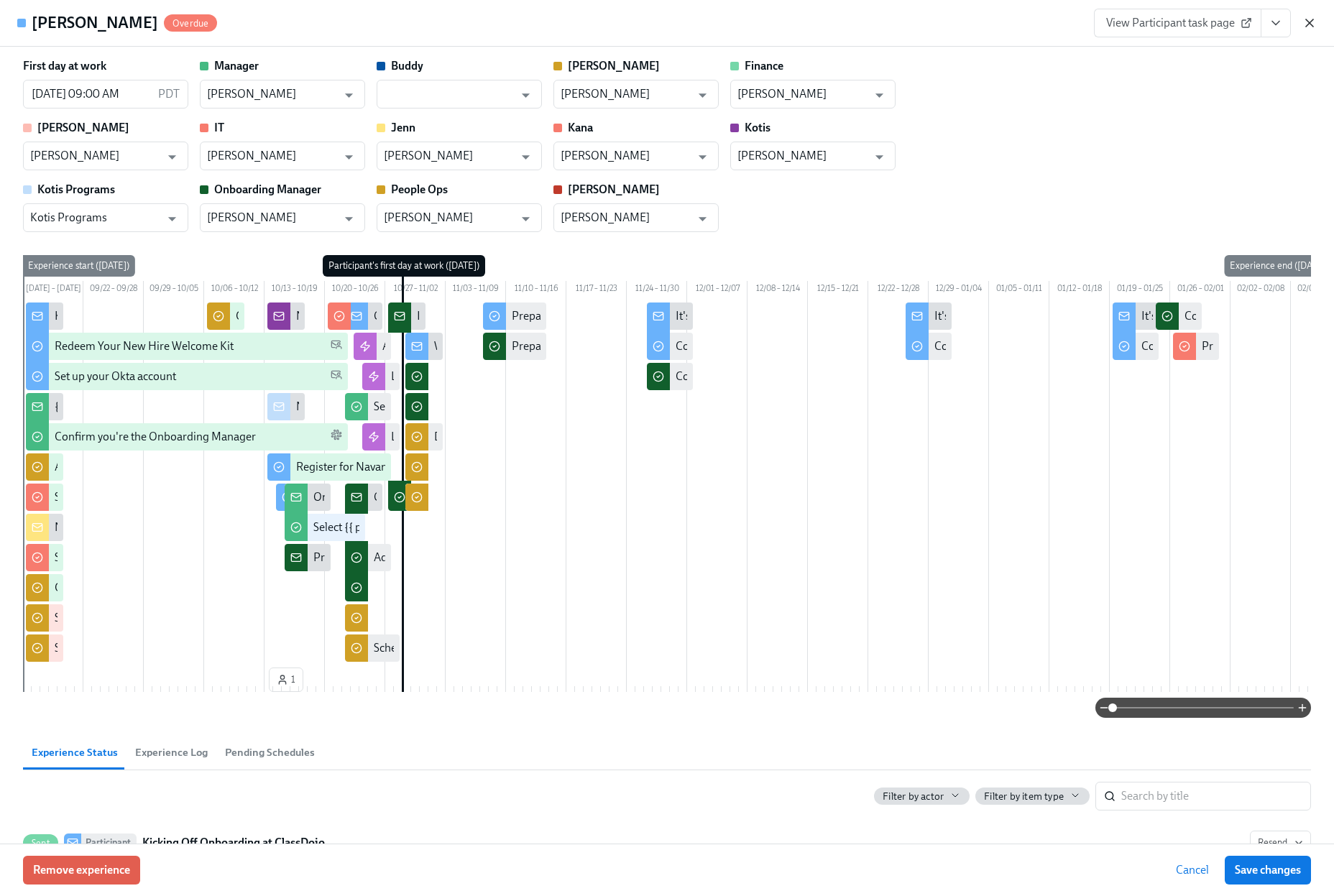
click at [1305, 26] on icon "button" at bounding box center [1310, 23] width 14 height 14
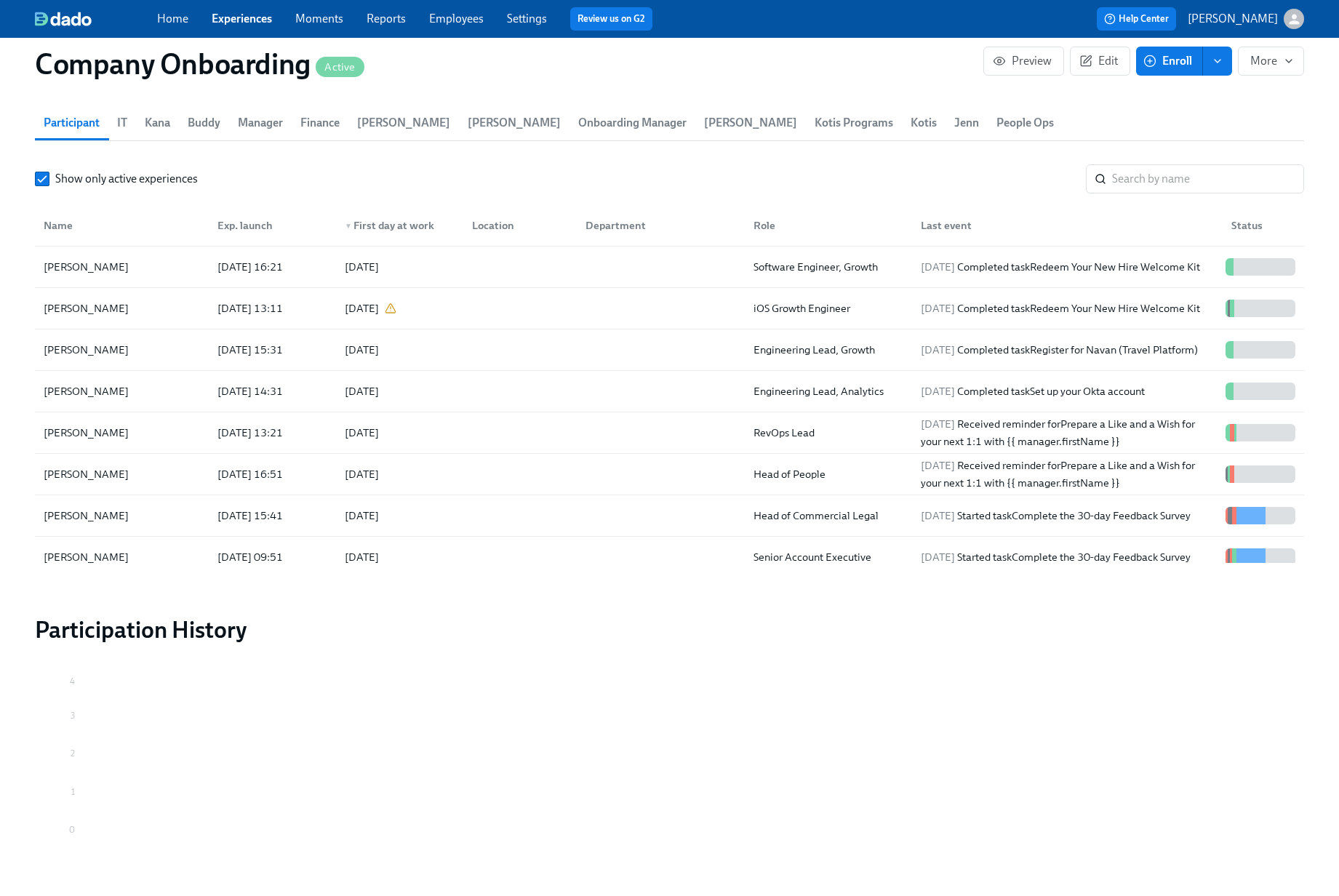
click at [1323, 24] on div "Home Experiences Moments Reports Employees Settings Review us on G2 Help Center…" at bounding box center [669, 18] width 1339 height 37
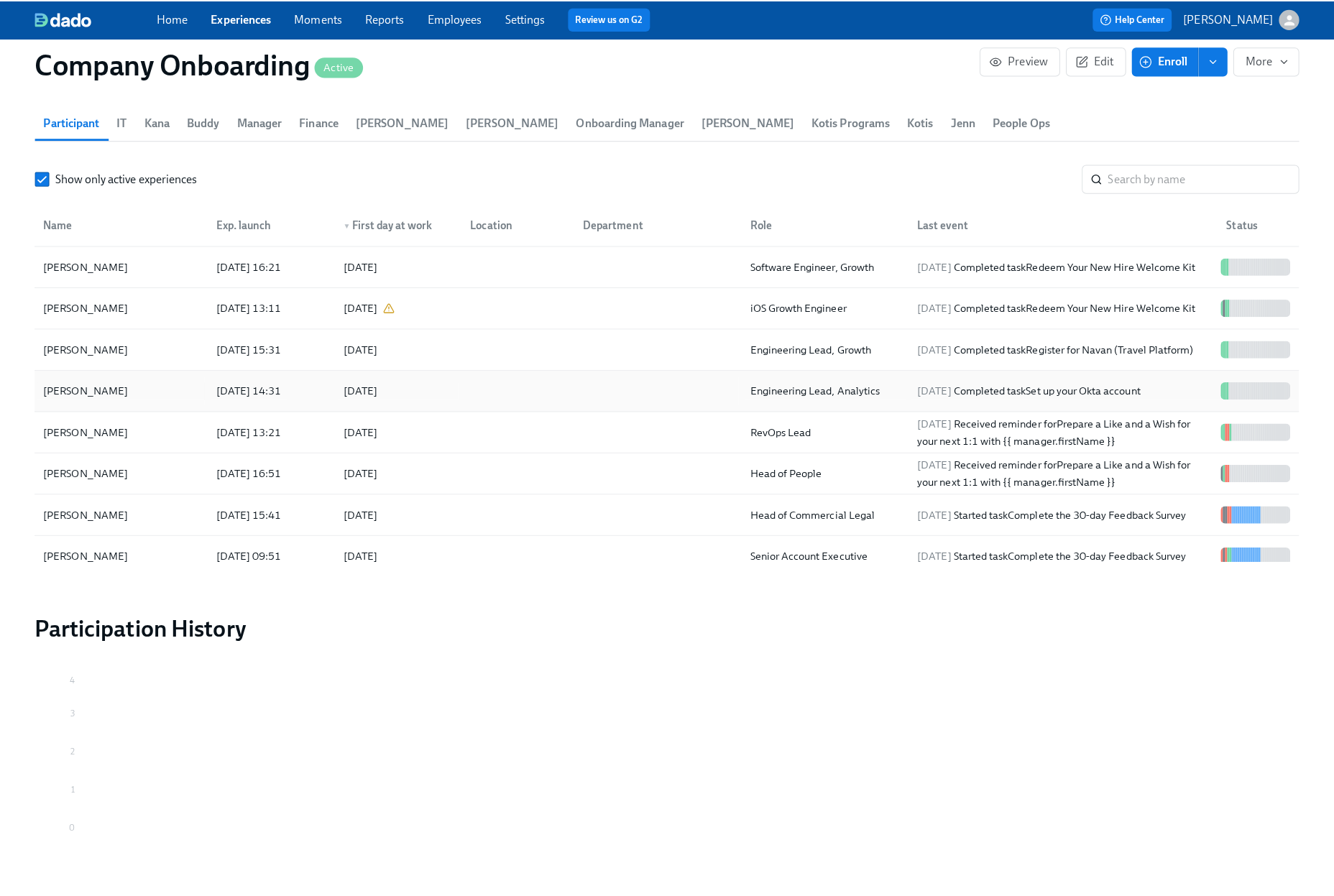
scroll to position [0, 34174]
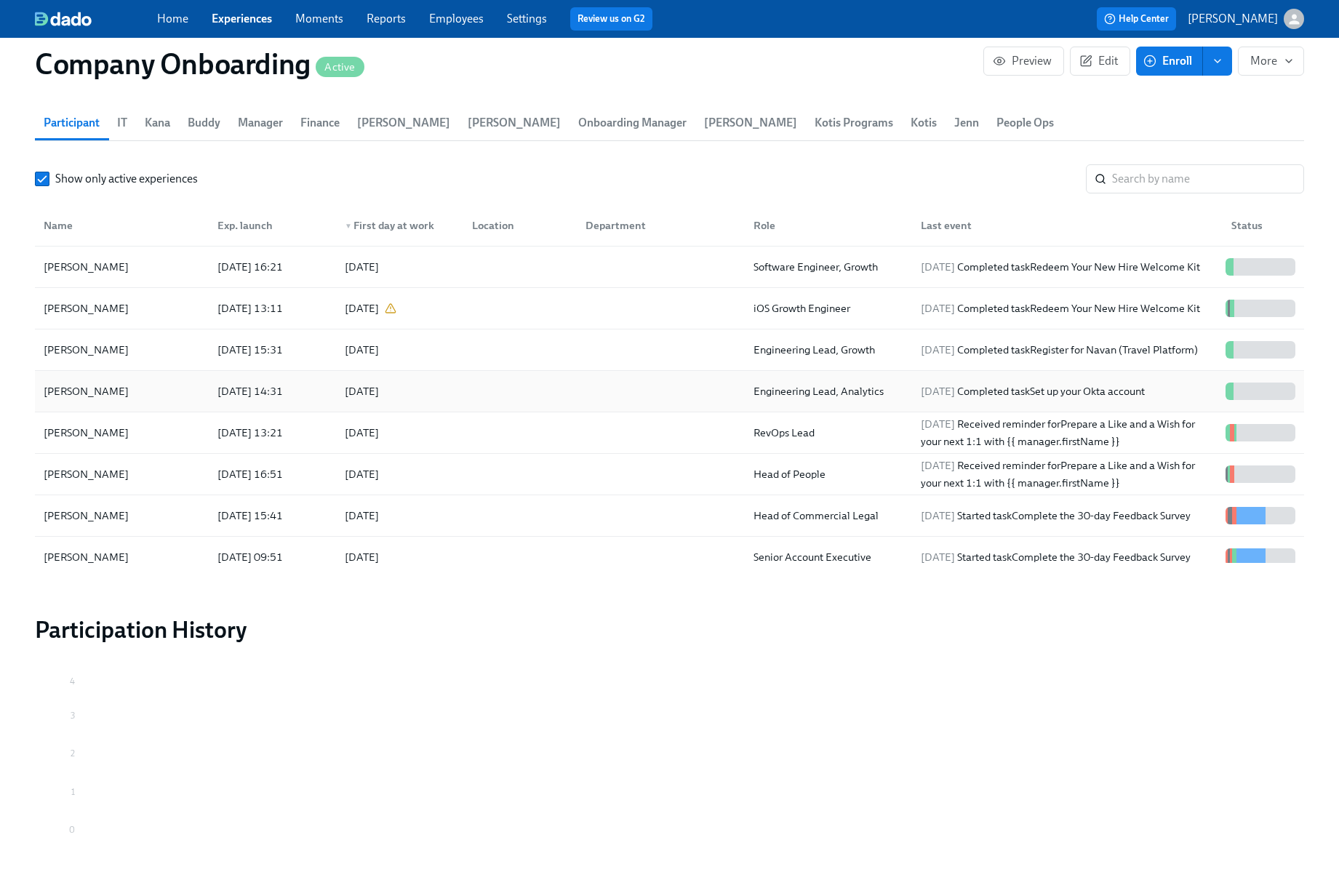
click at [608, 377] on div at bounding box center [658, 391] width 168 height 29
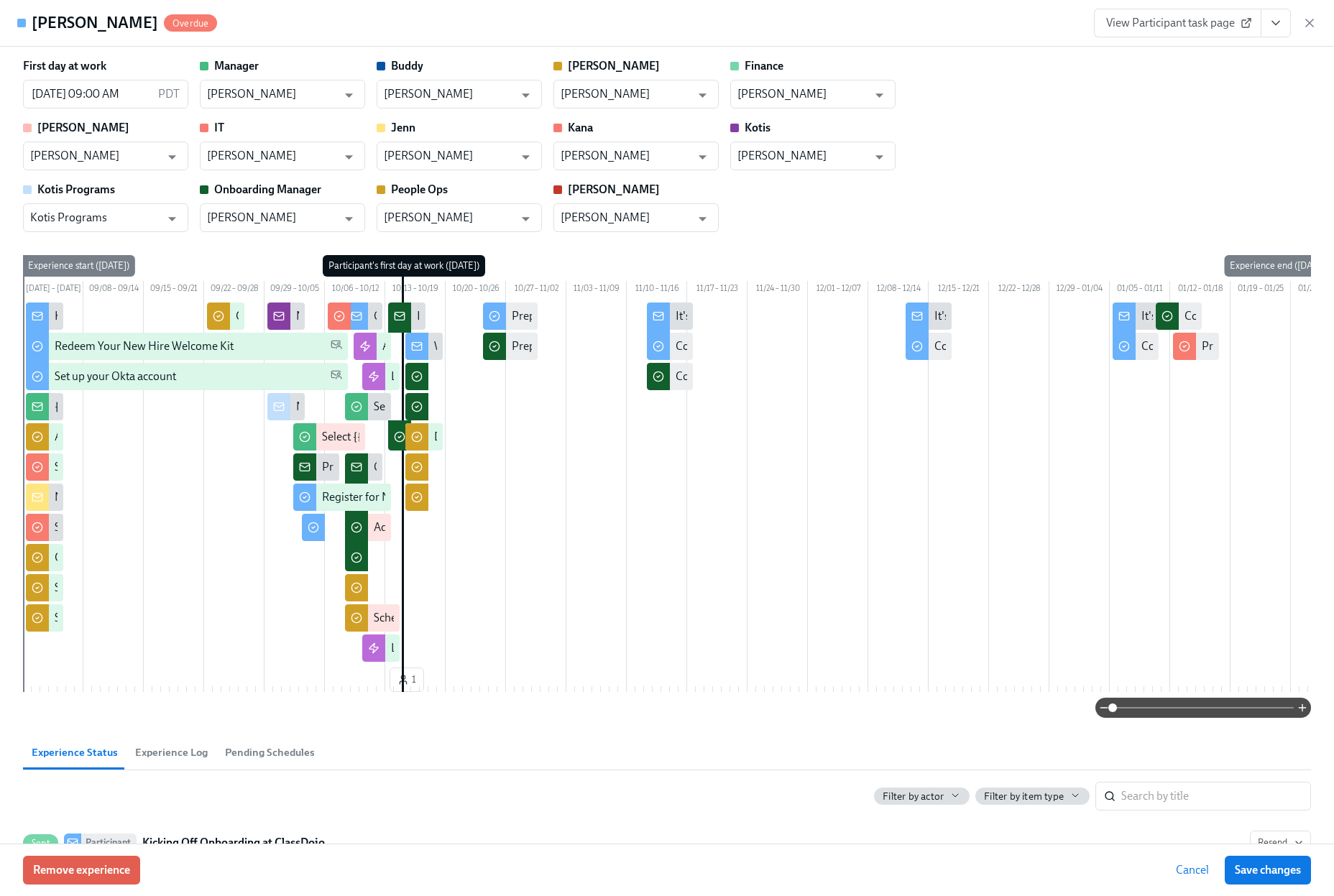
click at [1274, 26] on icon "View task page" at bounding box center [1276, 23] width 14 height 14
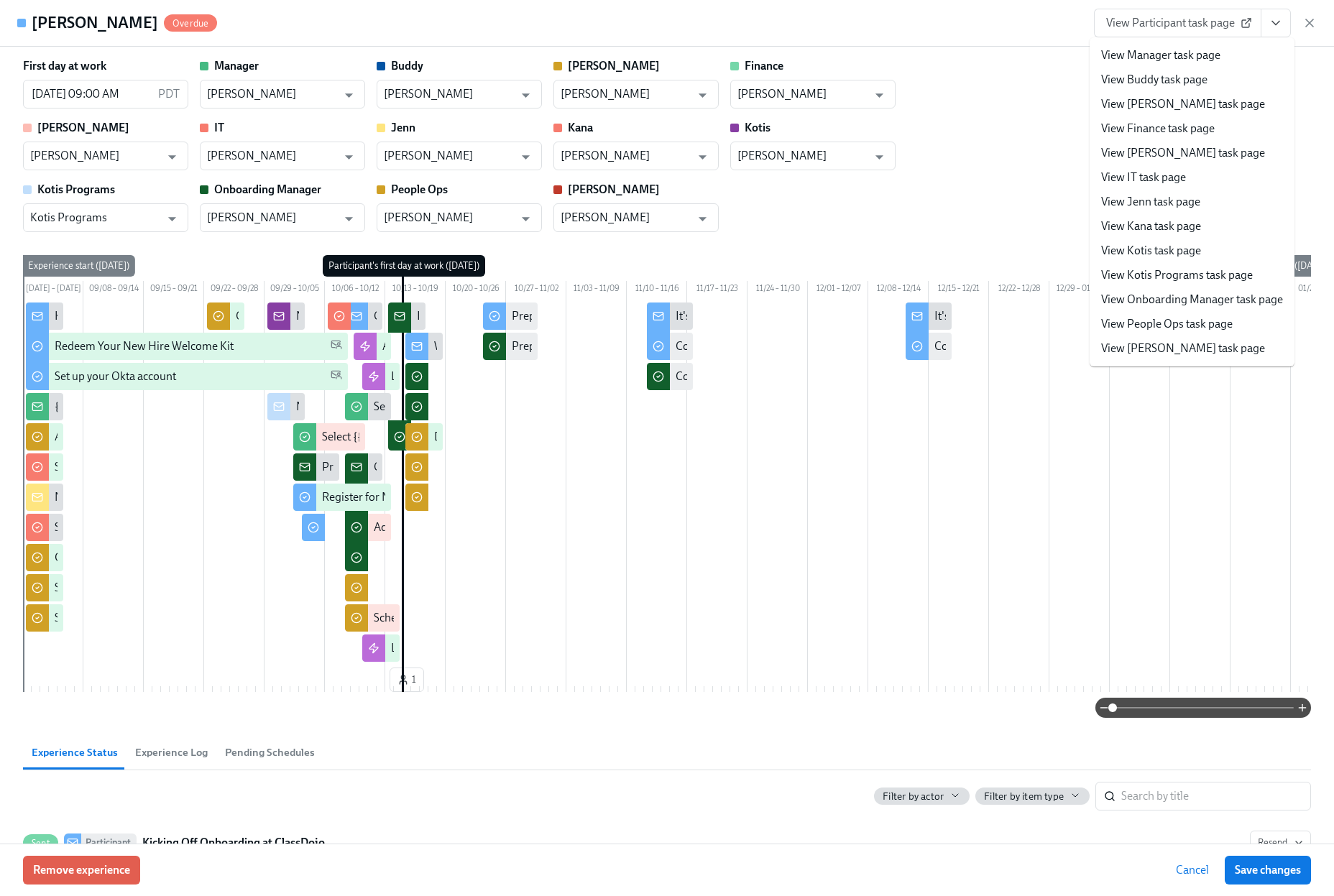
click at [1199, 320] on link "View People Ops task page" at bounding box center [1167, 324] width 132 height 16
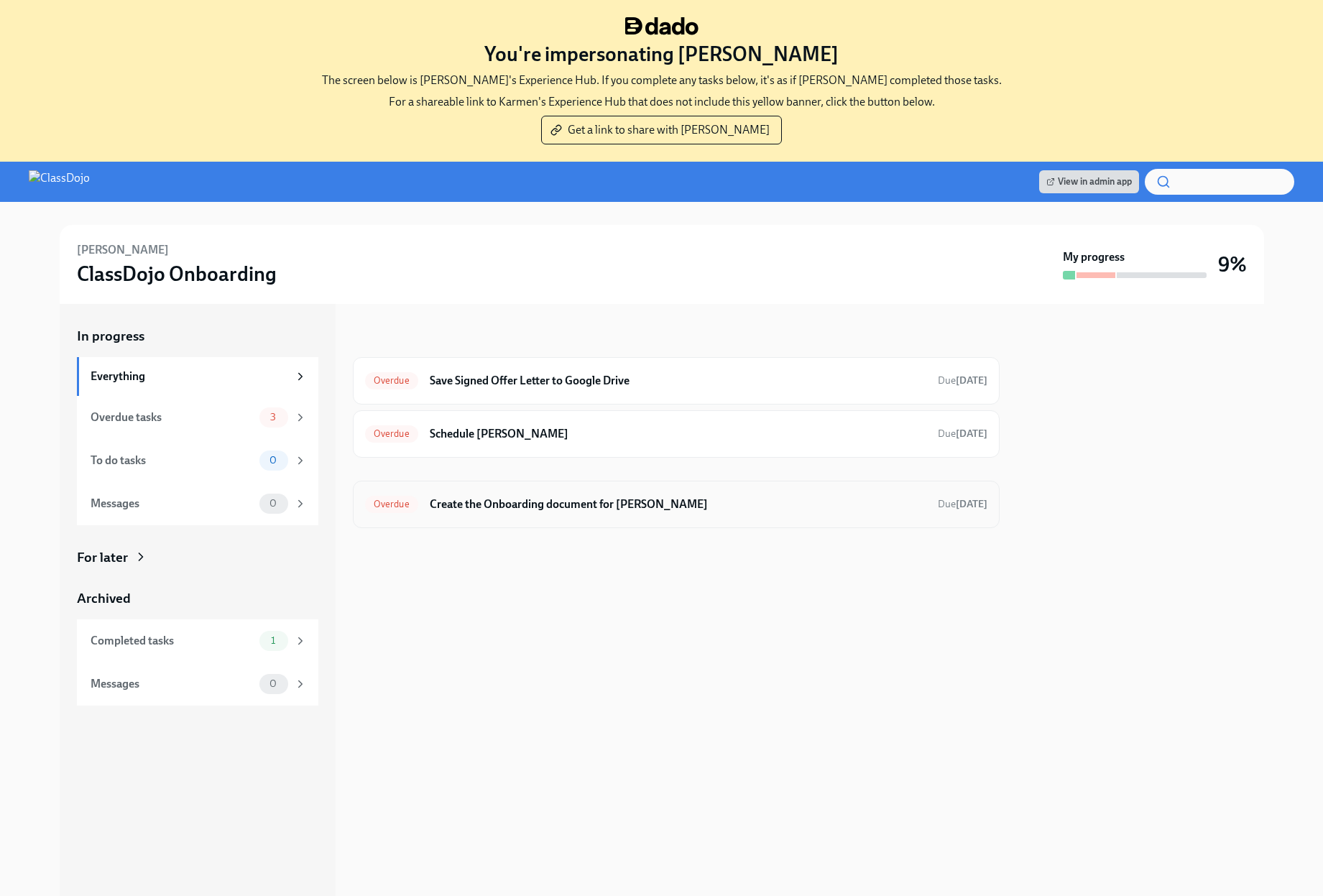
click at [652, 514] on div "Overdue Create the Onboarding document for [PERSON_NAME] Due [DATE]" at bounding box center [676, 505] width 623 height 23
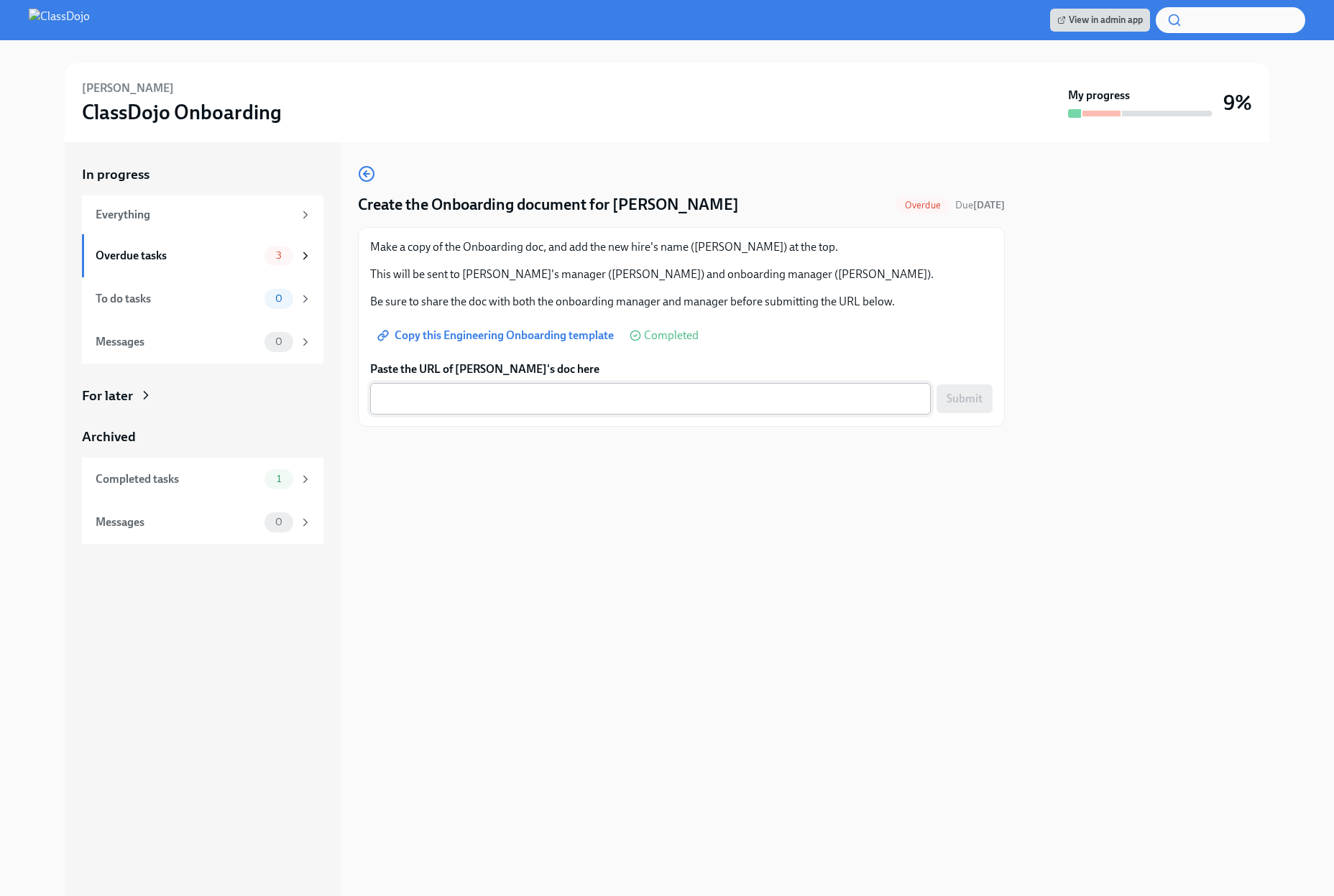
click at [774, 405] on textarea "Paste the URL of [PERSON_NAME]'s doc here" at bounding box center [650, 398] width 543 height 17
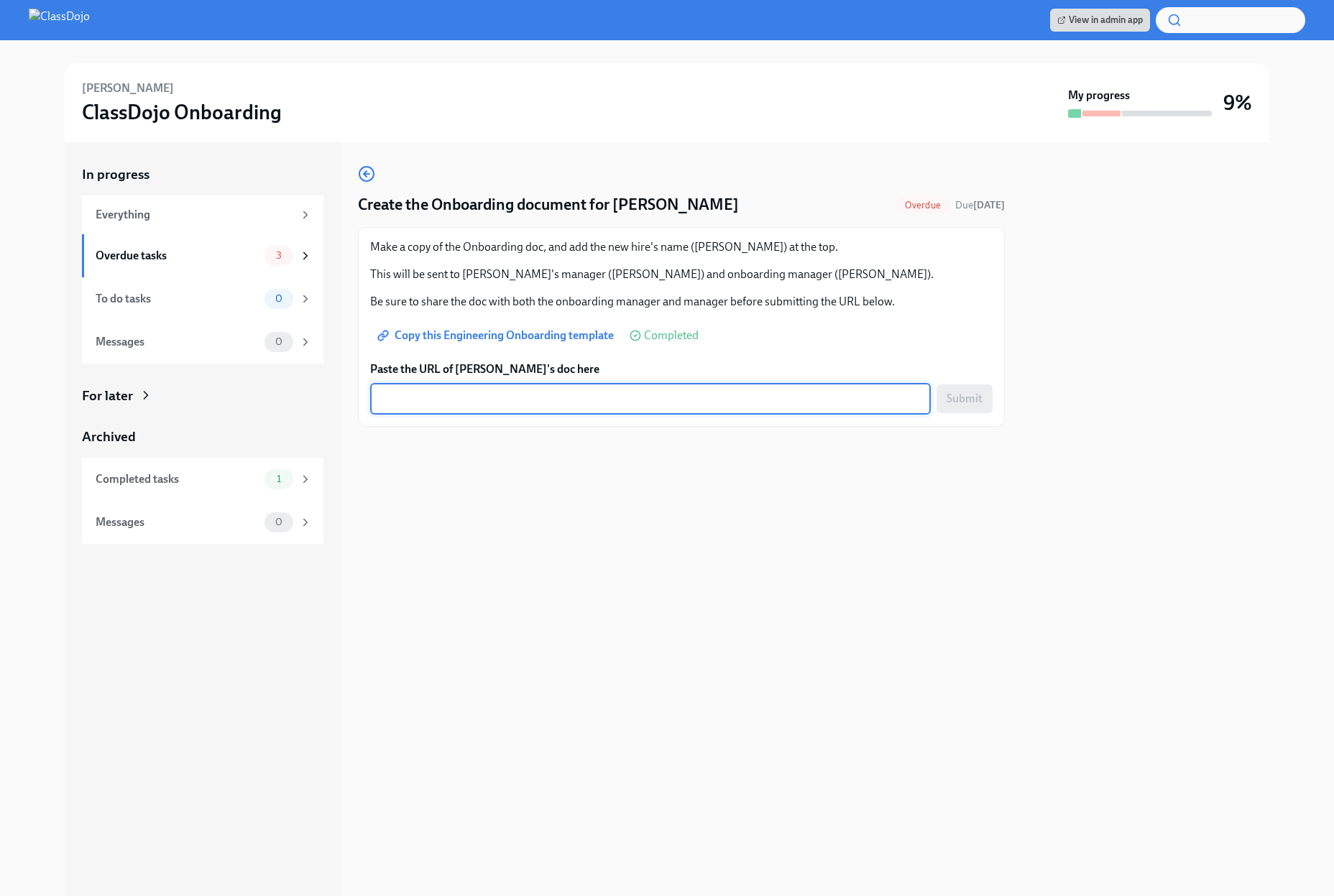
paste textarea "[URL][DOMAIN_NAME]"
type textarea "[URL][DOMAIN_NAME]"
drag, startPoint x: 921, startPoint y: 398, endPoint x: 367, endPoint y: 399, distance: 554.0
click at [367, 399] on div "Make a copy of the Onboarding doc, and add the new hire's name ([PERSON_NAME]) …" at bounding box center [682, 327] width 647 height 199
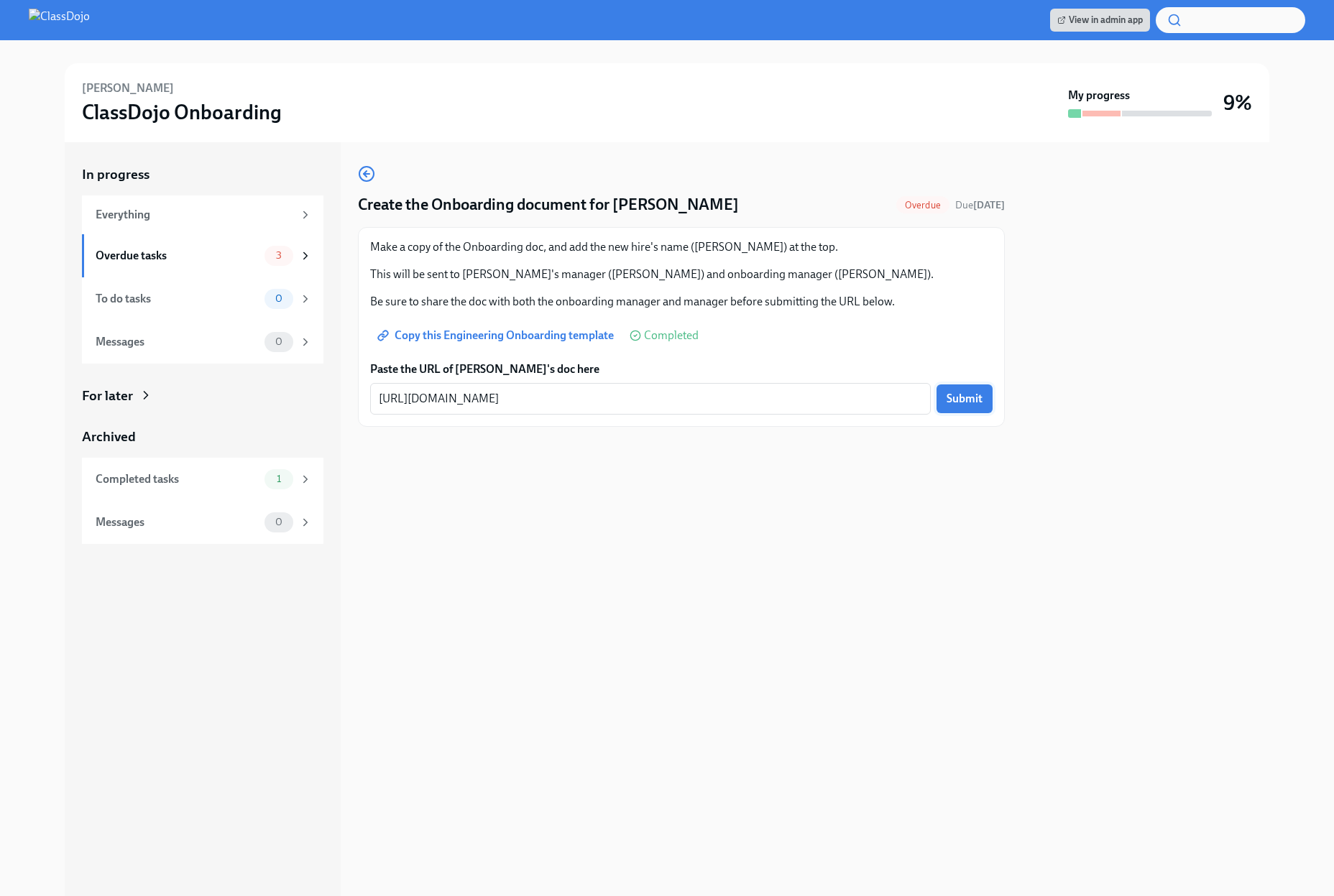
click at [957, 400] on span "Submit" at bounding box center [965, 398] width 36 height 14
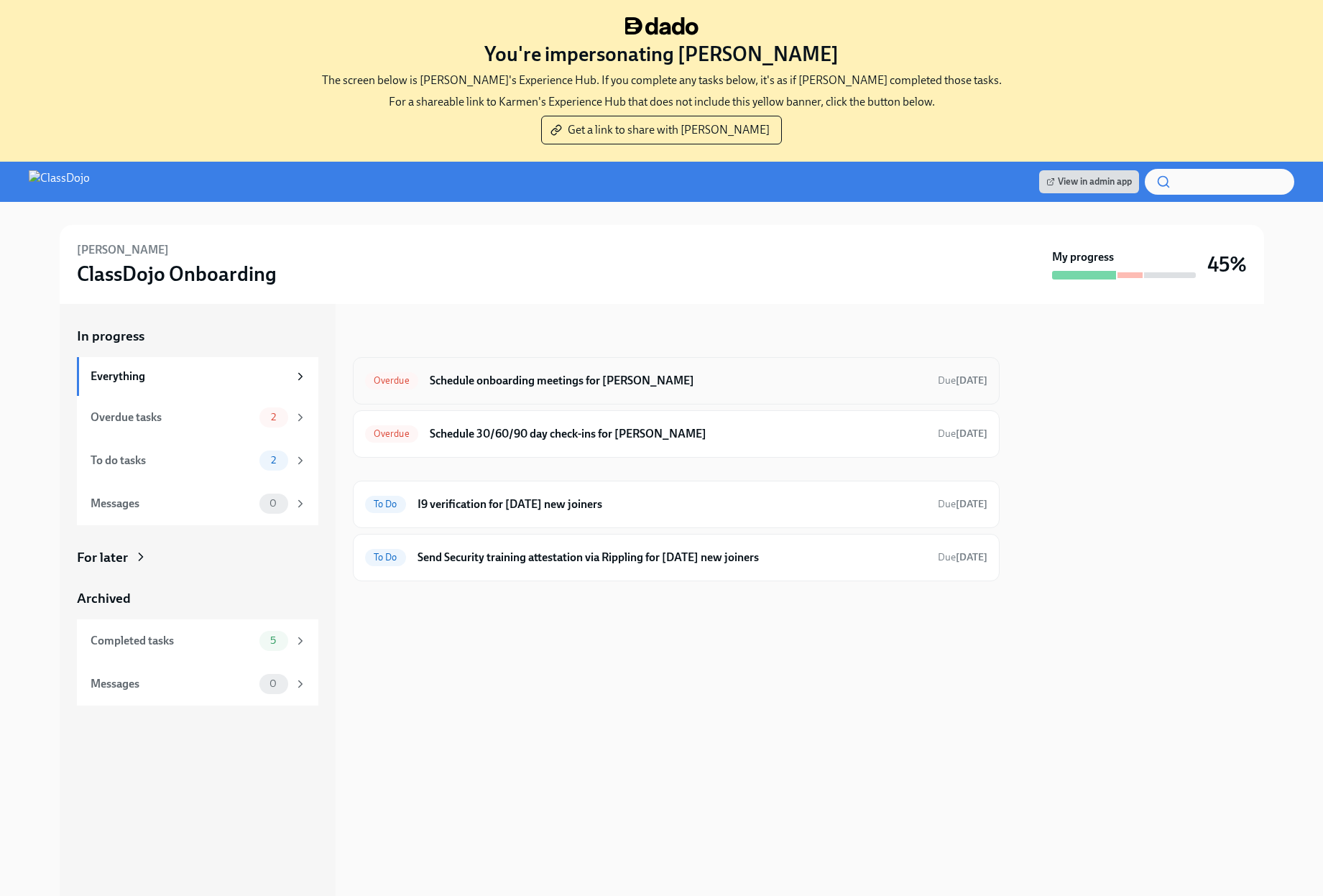
click at [710, 394] on div "Overdue Schedule onboarding meetings for [PERSON_NAME] Due [DATE]" at bounding box center [676, 381] width 647 height 48
click at [715, 378] on h6 "Schedule onboarding meetings for [PERSON_NAME]" at bounding box center [678, 381] width 496 height 16
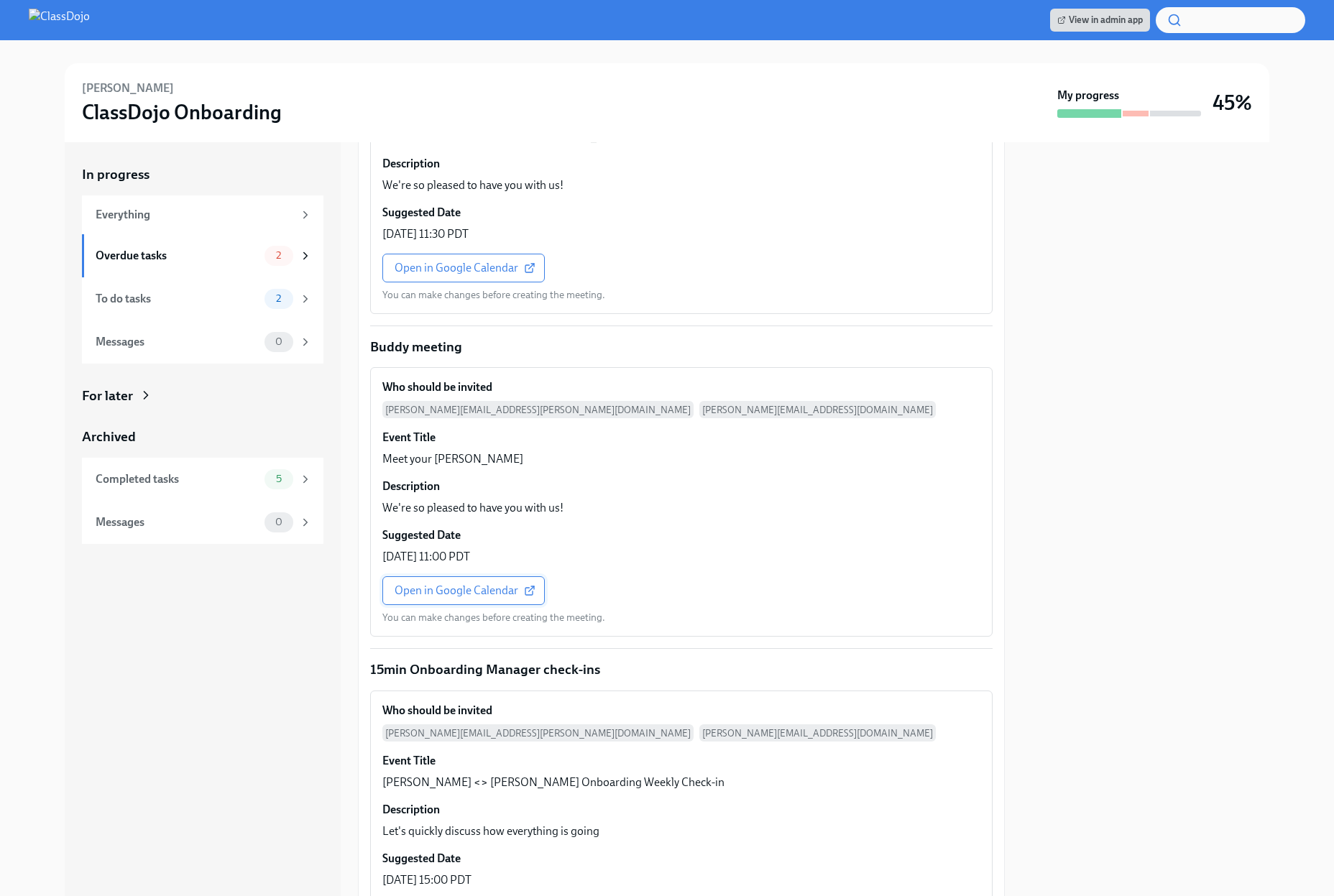
scroll to position [1497, 0]
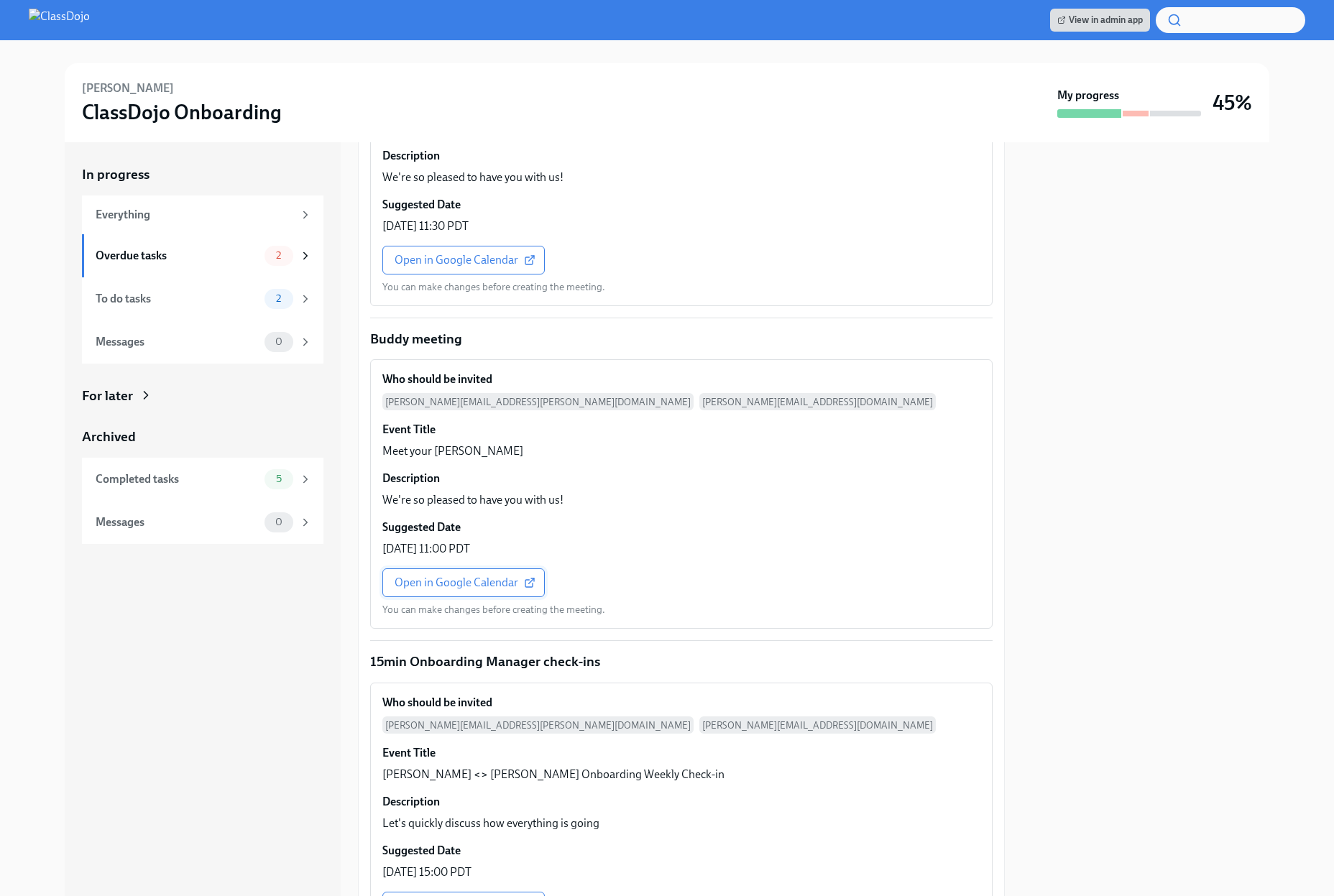
click at [472, 576] on span "Open in Google Calendar" at bounding box center [463, 582] width 138 height 14
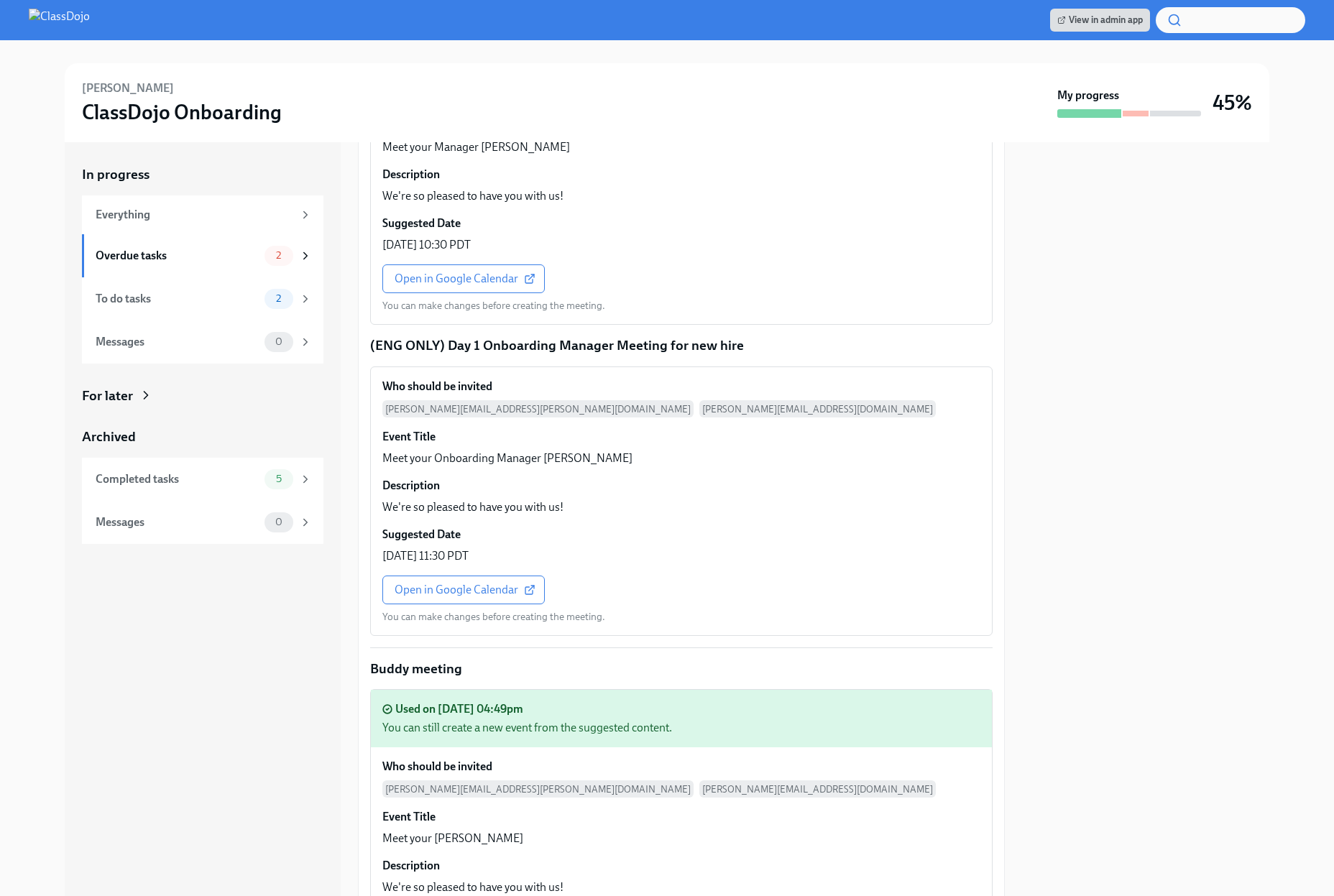
scroll to position [926, 0]
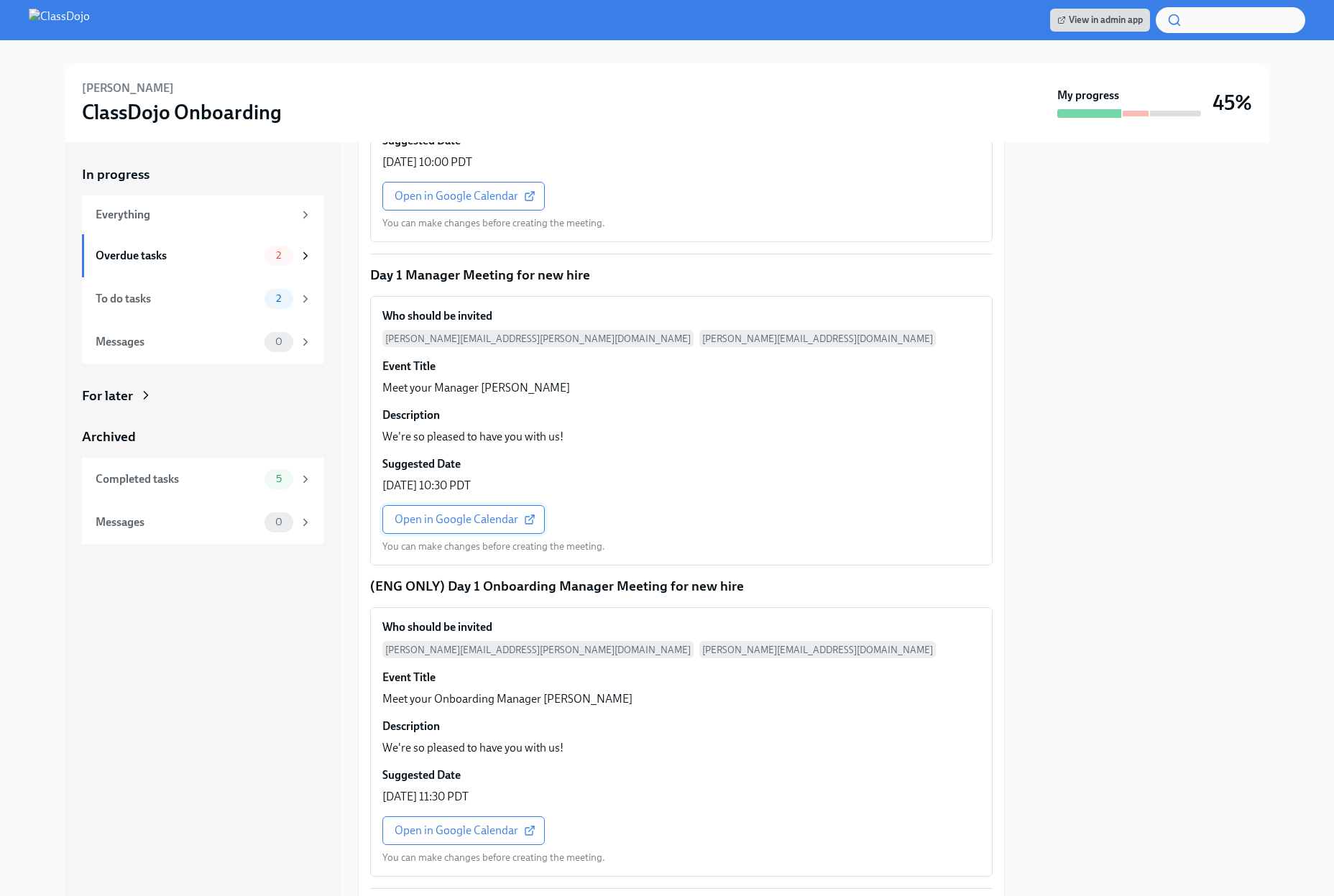
click at [439, 512] on span "Open in Google Calendar" at bounding box center [463, 519] width 138 height 14
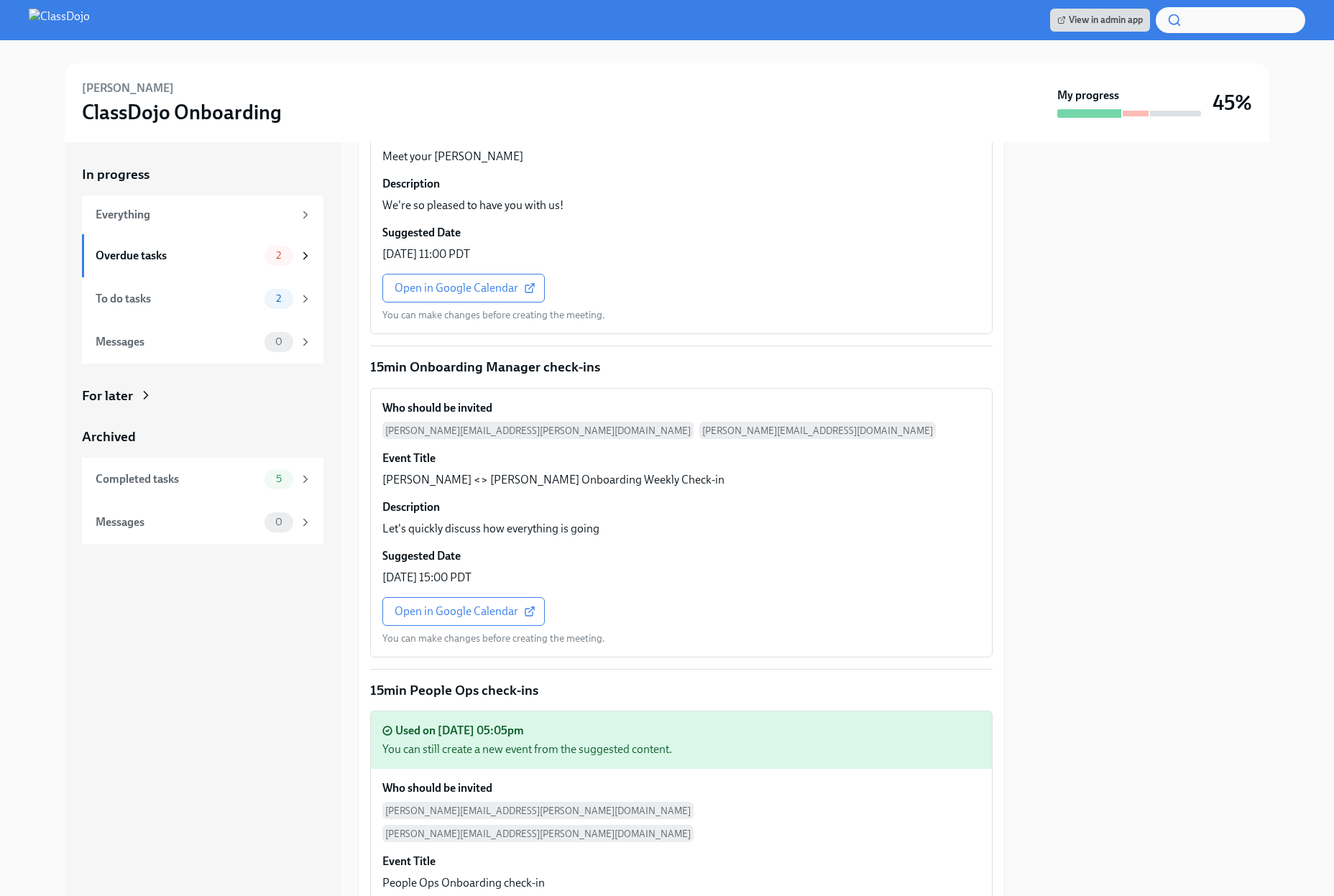
scroll to position [1937, 0]
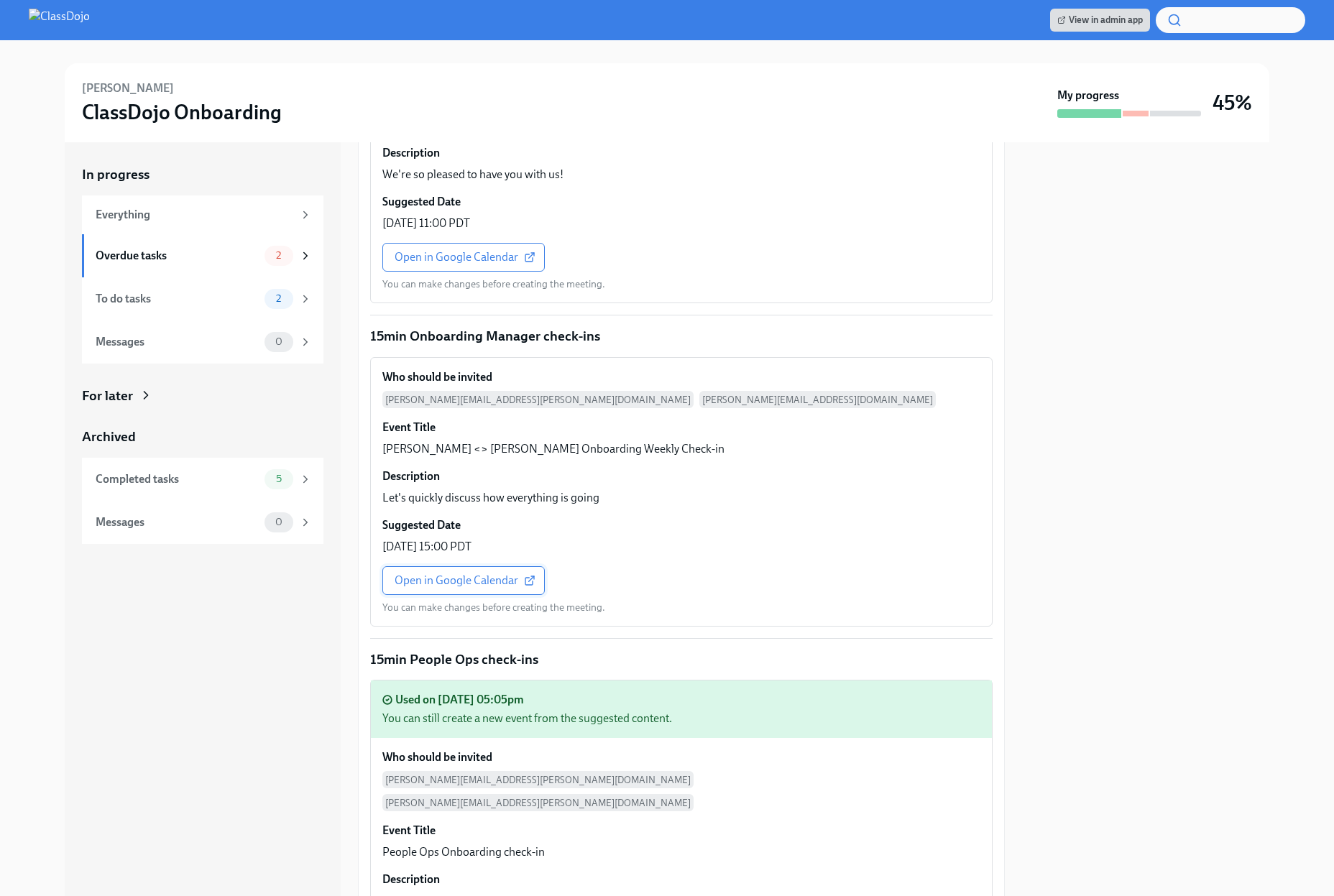
click at [449, 573] on span "Open in Google Calendar" at bounding box center [463, 580] width 138 height 14
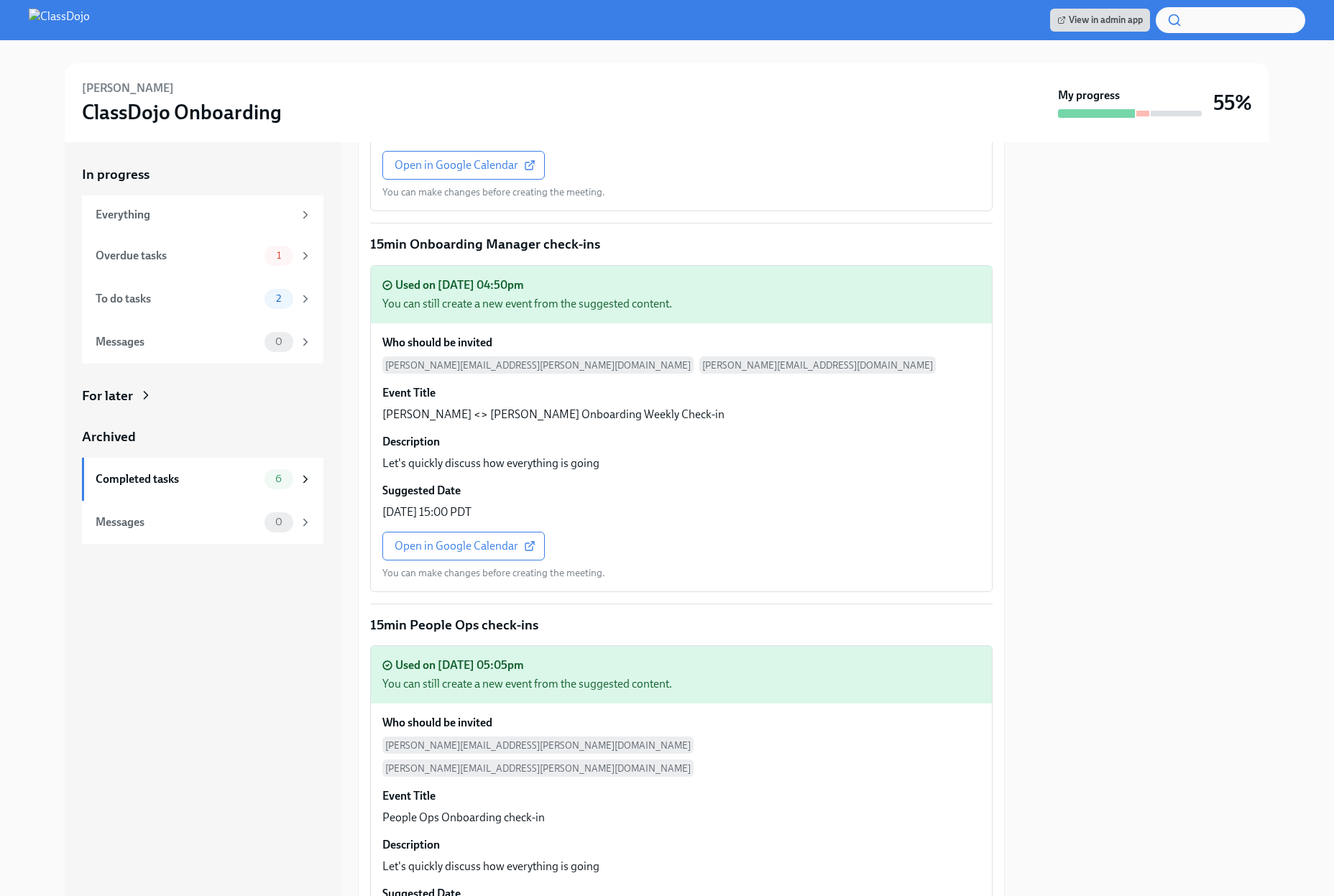
scroll to position [2164, 0]
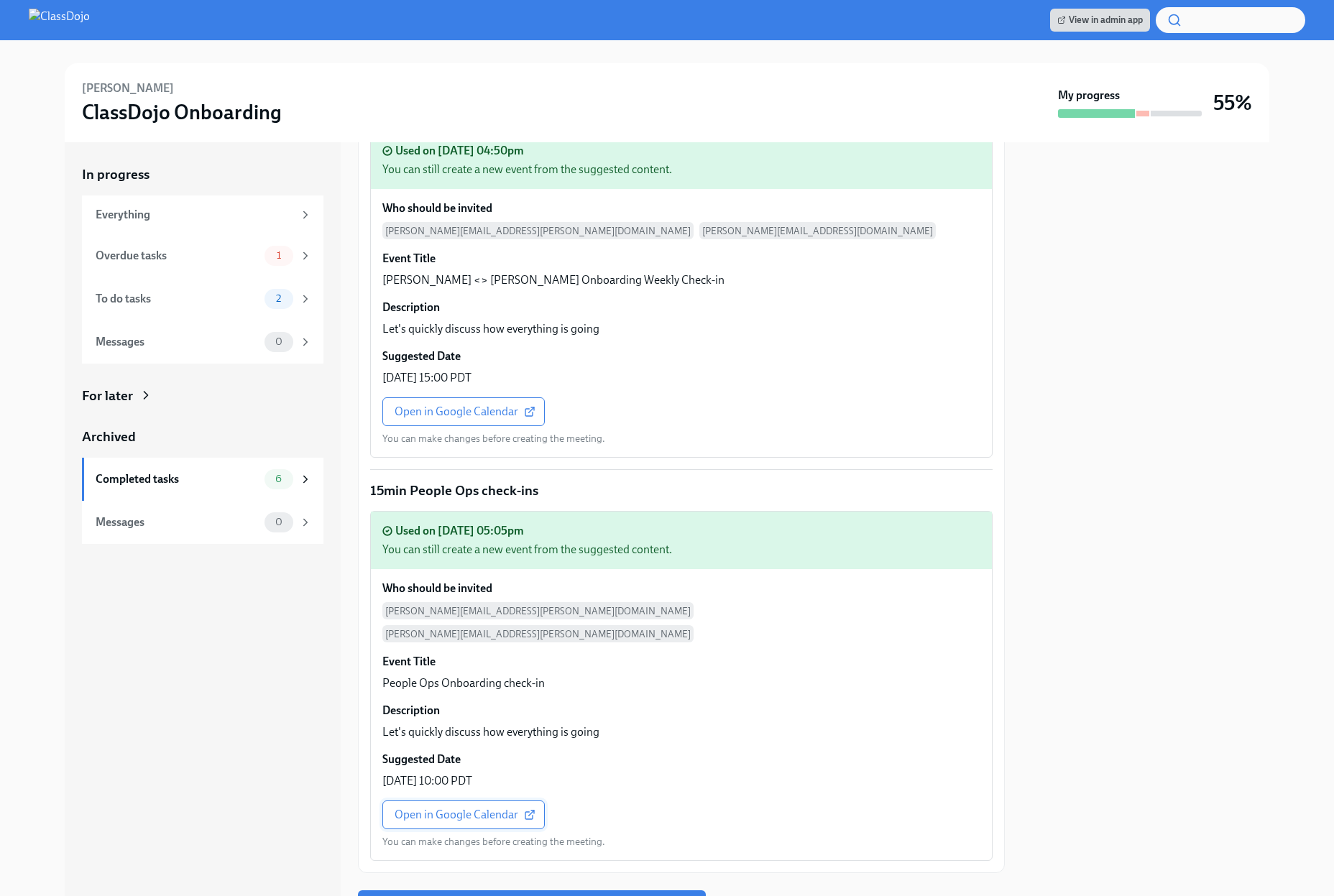
click at [462, 808] on span "Open in Google Calendar" at bounding box center [463, 814] width 138 height 14
click at [596, 895] on span "Next task : Schedule 30/60/90 day check-ins for [PERSON_NAME]" at bounding box center [532, 904] width 328 height 14
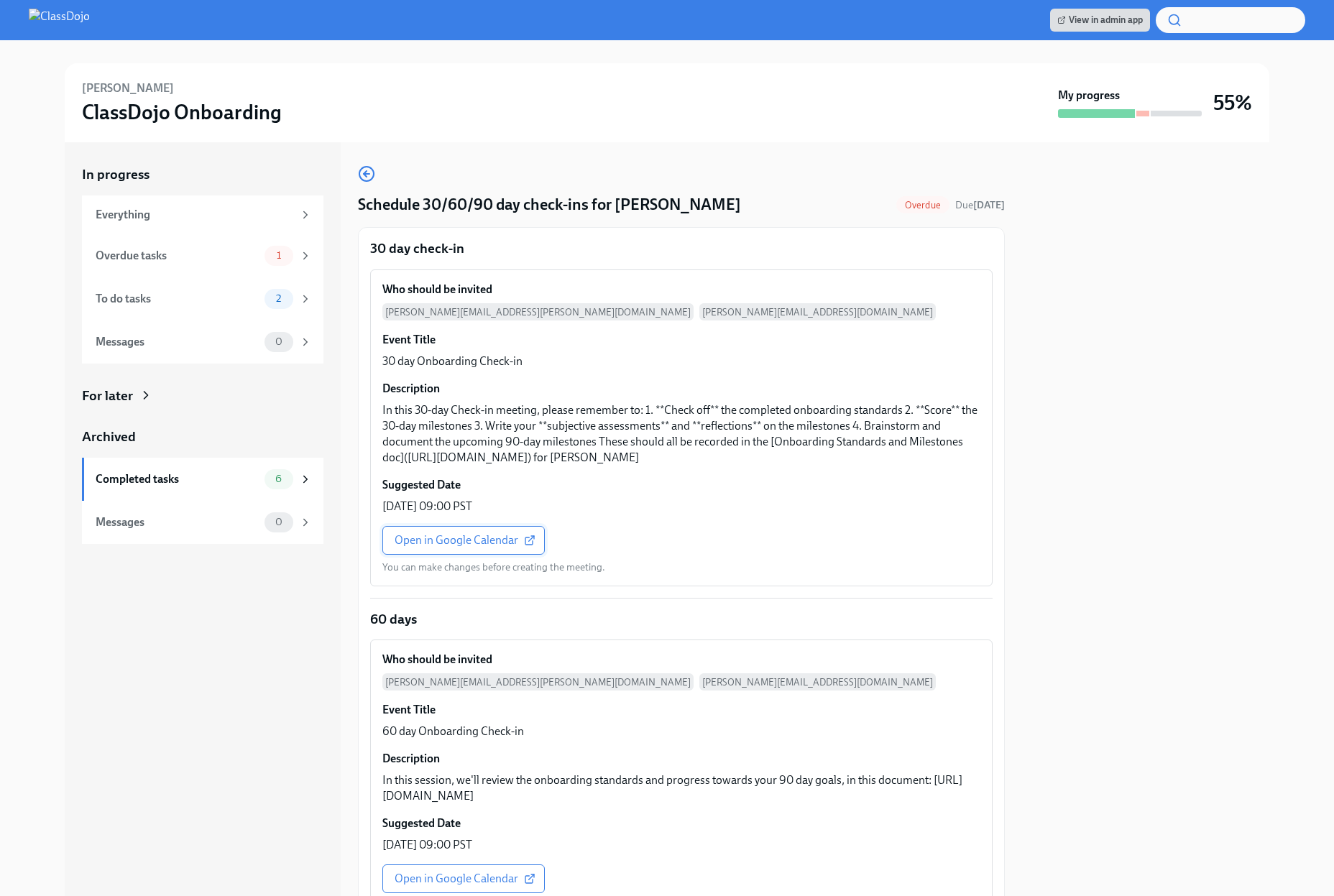
click at [472, 548] on span "Open in Google Calendar" at bounding box center [463, 540] width 138 height 14
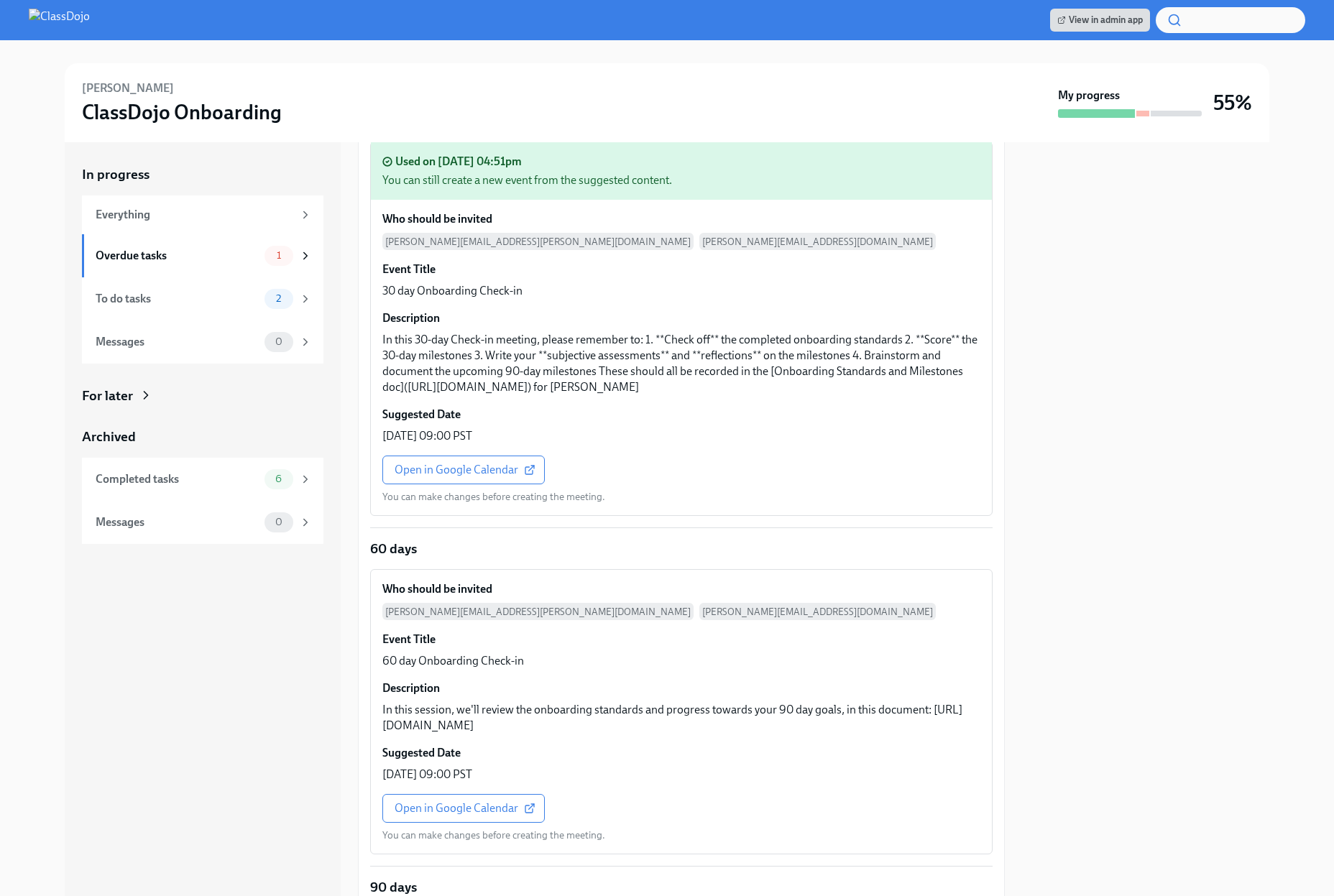
scroll to position [459, 0]
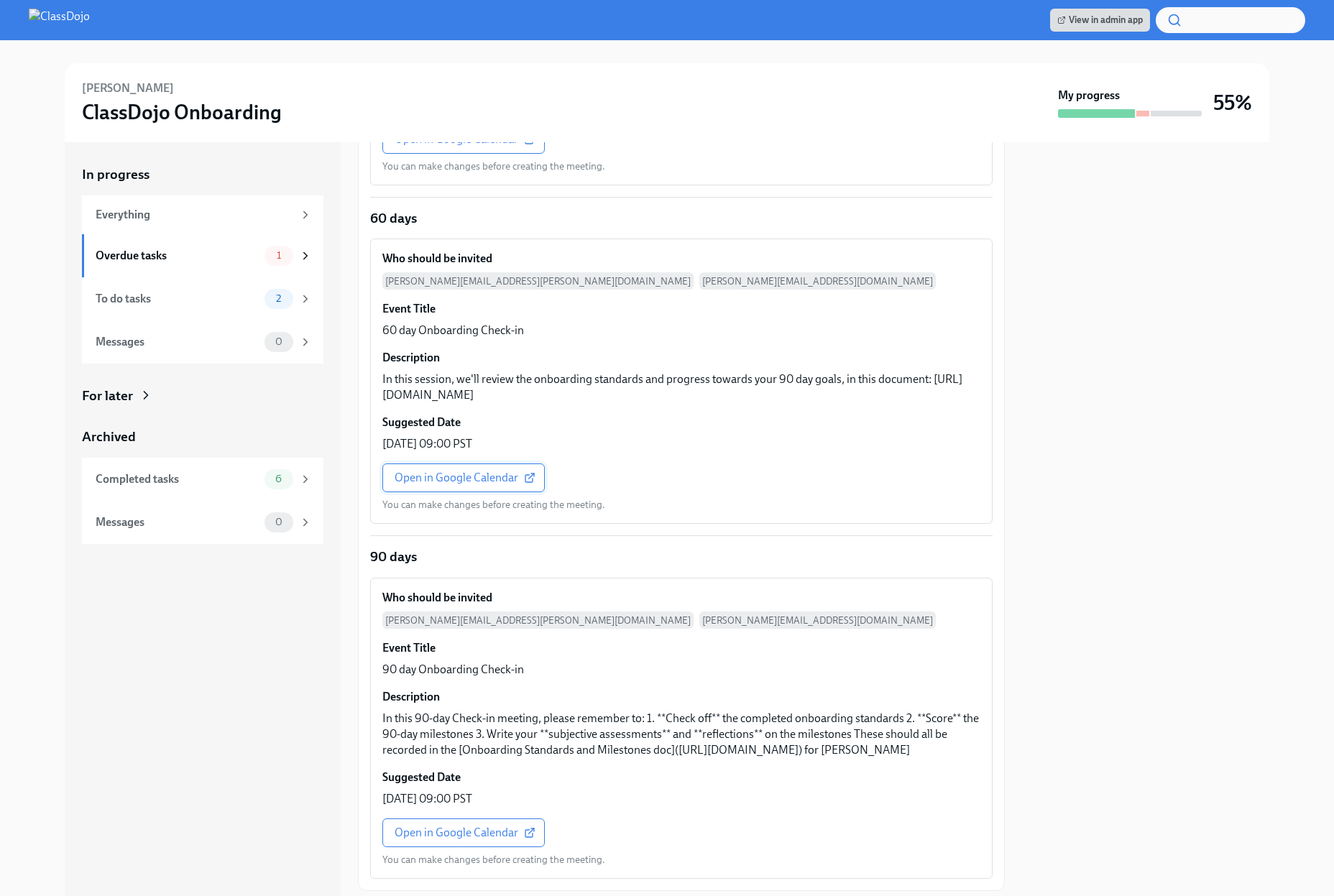
click at [473, 485] on span "Open in Google Calendar" at bounding box center [463, 477] width 138 height 14
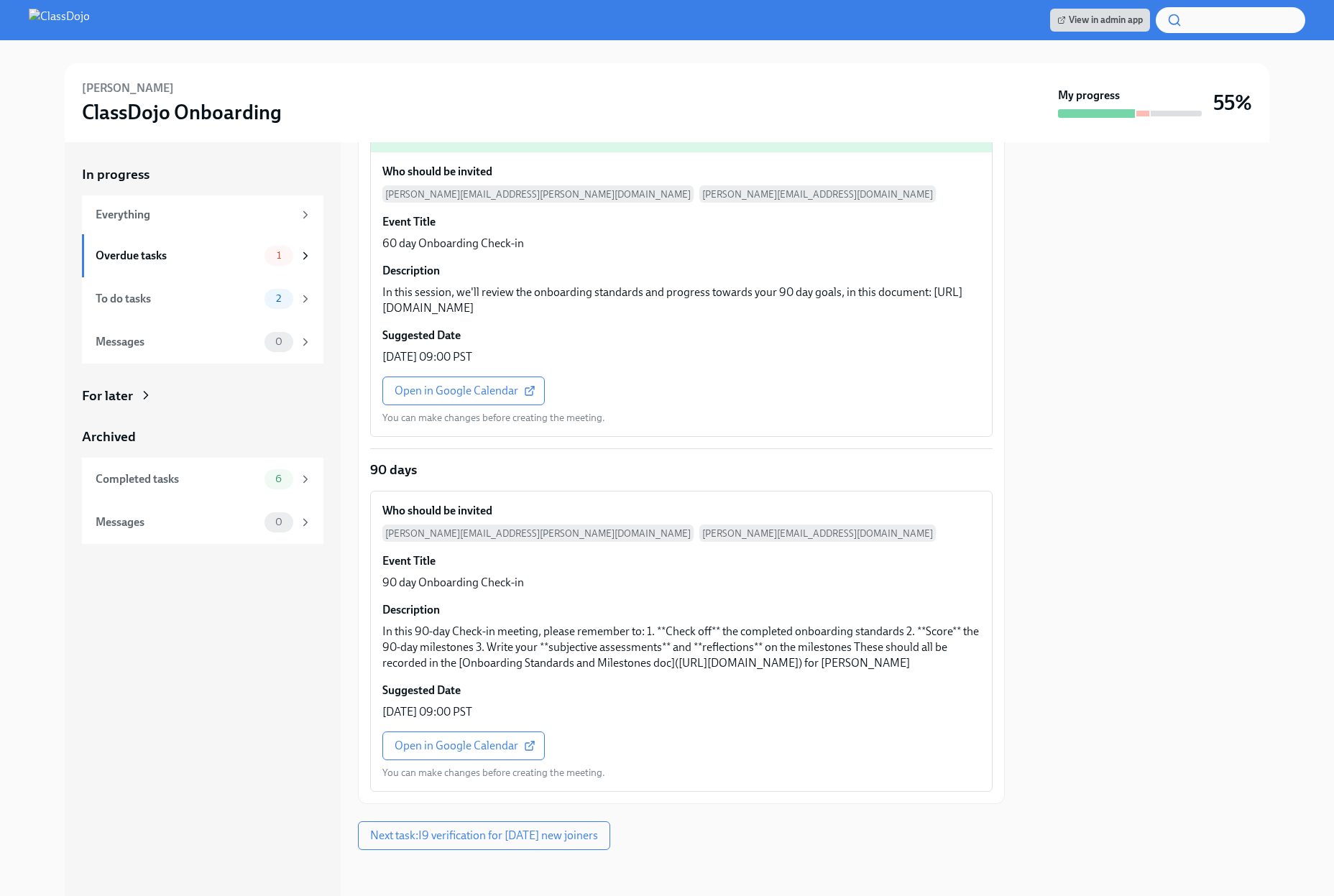
scroll to position [650, 0]
click at [440, 749] on span "Open in Google Calendar" at bounding box center [463, 746] width 138 height 14
